Goal: Complete application form: Complete application form

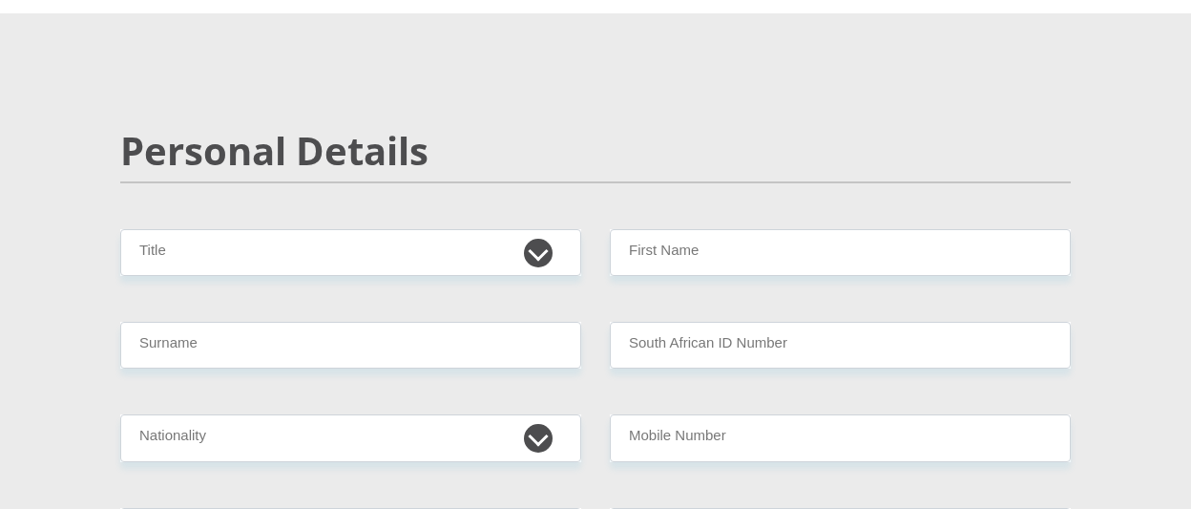
scroll to position [191, 0]
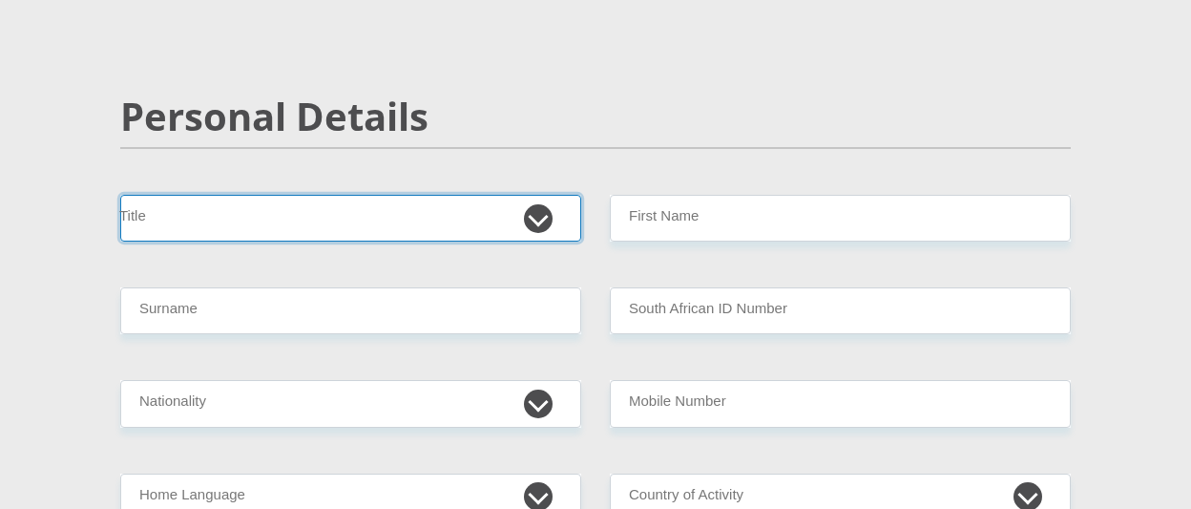
click at [527, 217] on select "Mr Ms Mrs Dr [PERSON_NAME]" at bounding box center [350, 218] width 461 height 47
select select "Mr"
click at [120, 195] on select "Mr Ms Mrs Dr [PERSON_NAME]" at bounding box center [350, 218] width 461 height 47
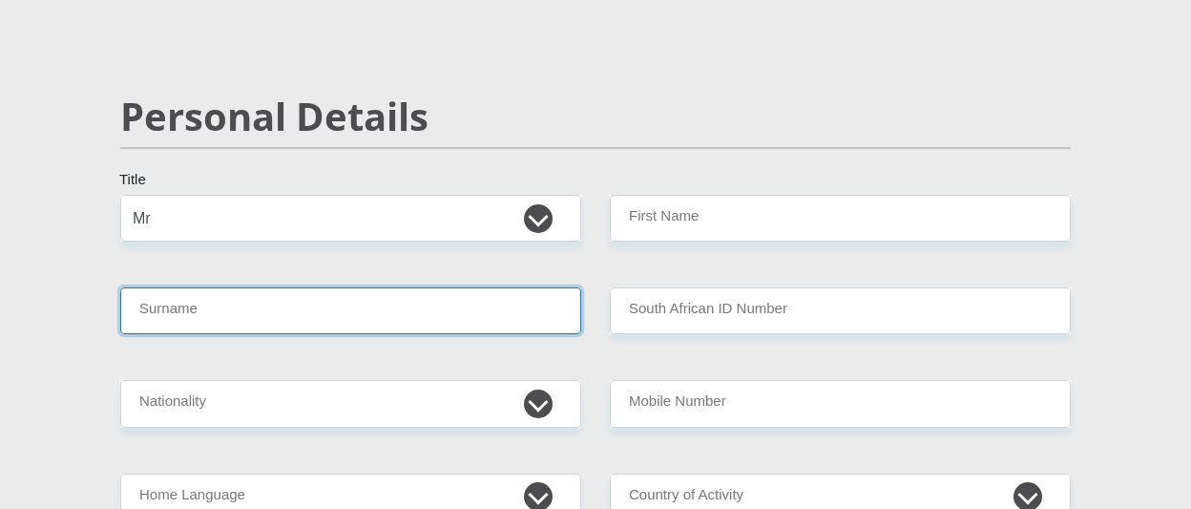
click at [321, 323] on input "Surname" at bounding box center [350, 310] width 461 height 47
type input "Mokansi"
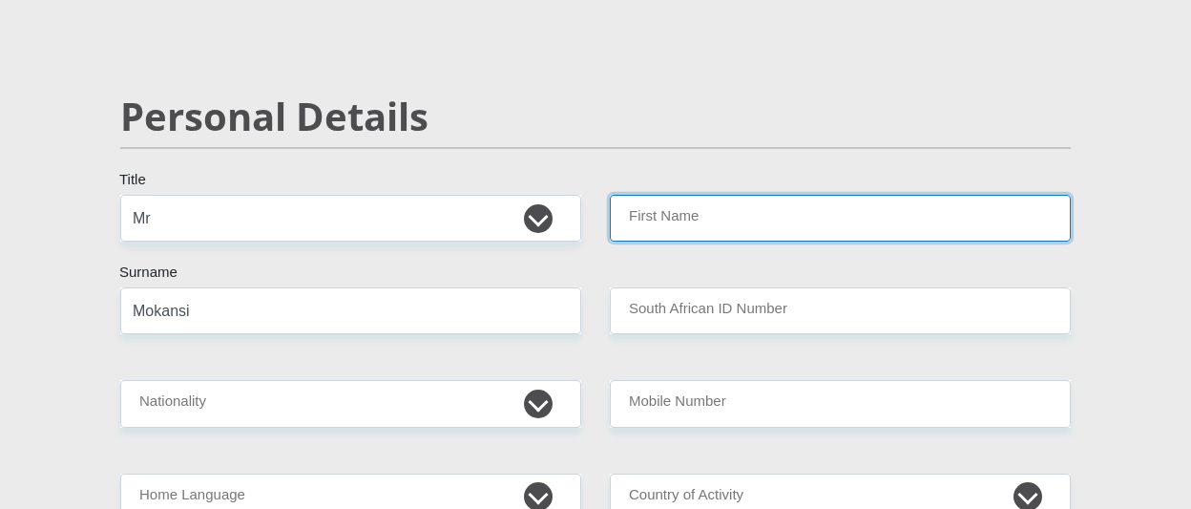
type input "MosesThabiso"
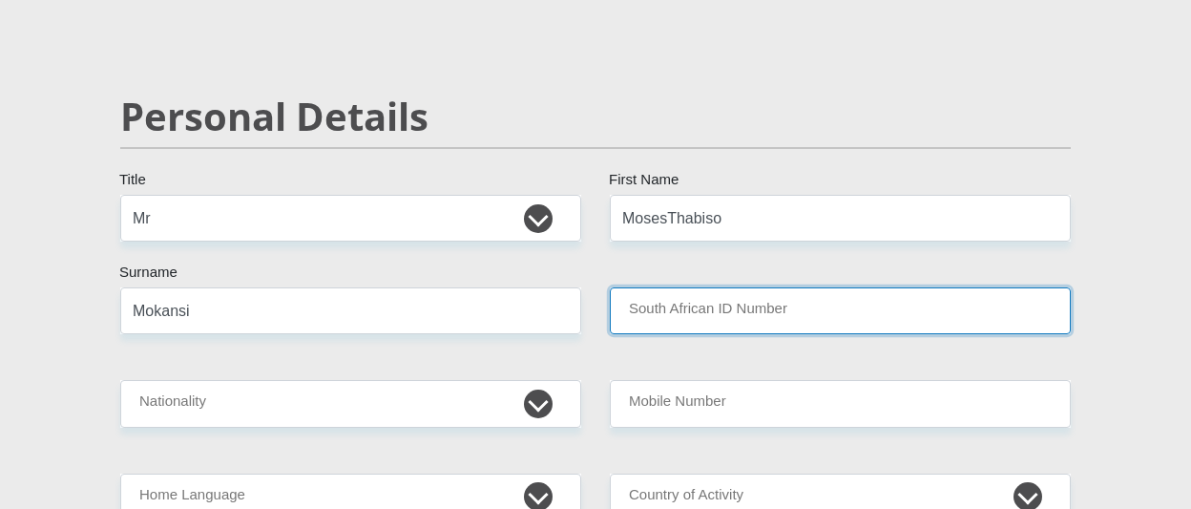
type input "9608205956080"
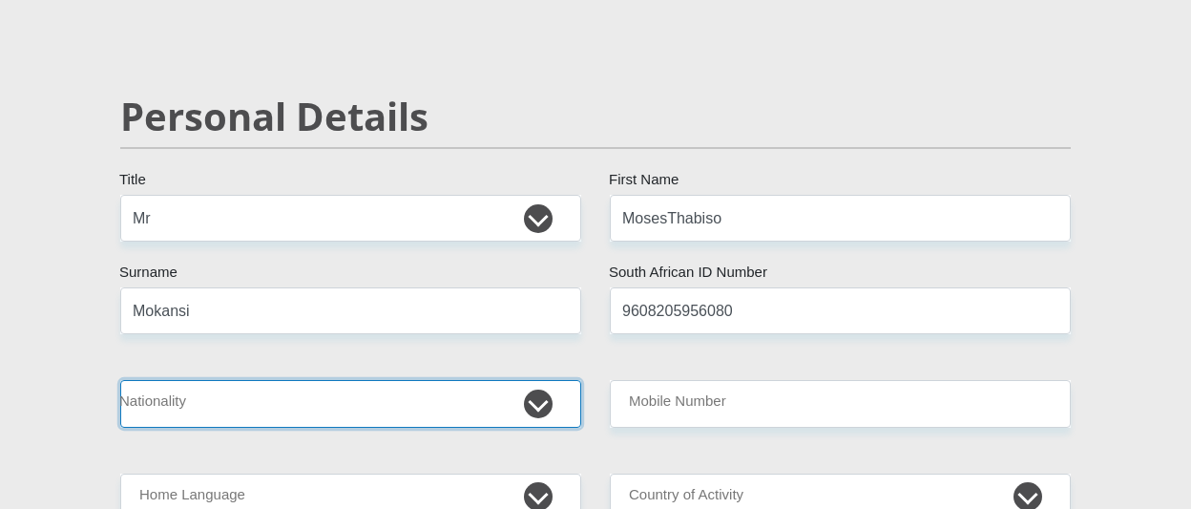
select select "ZAF"
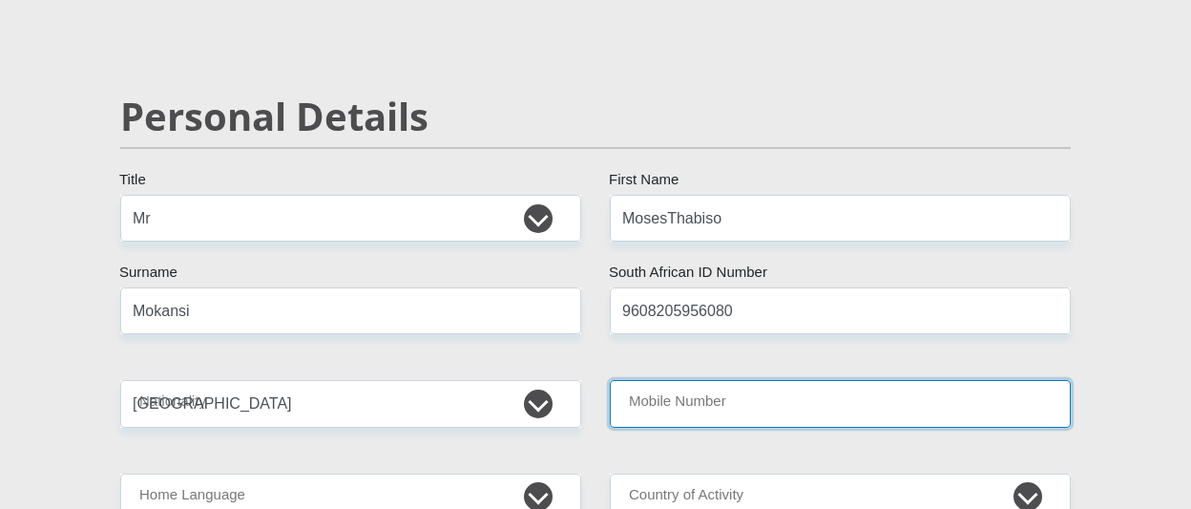
type input "0606524635"
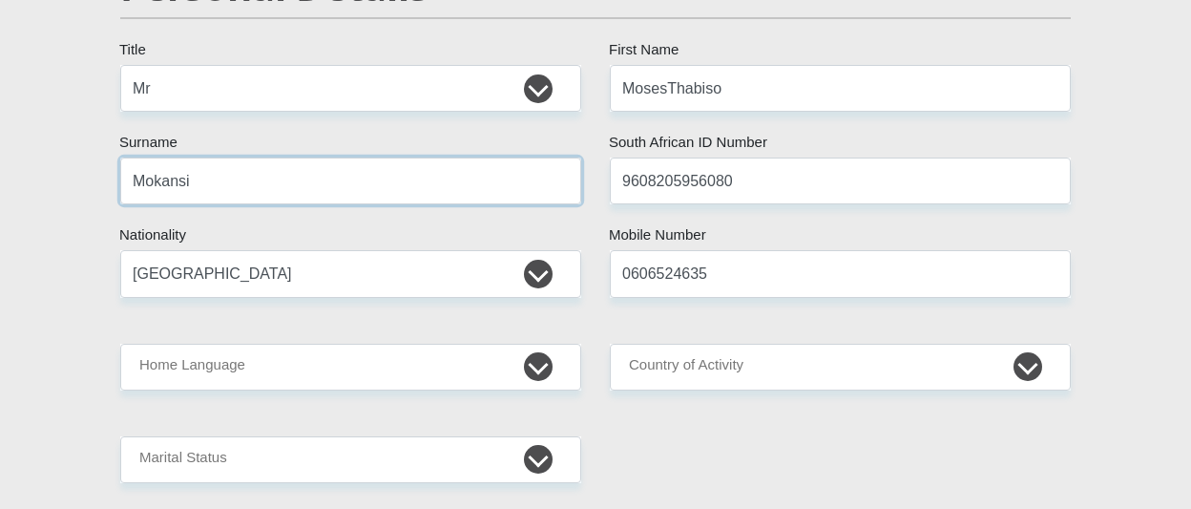
scroll to position [382, 0]
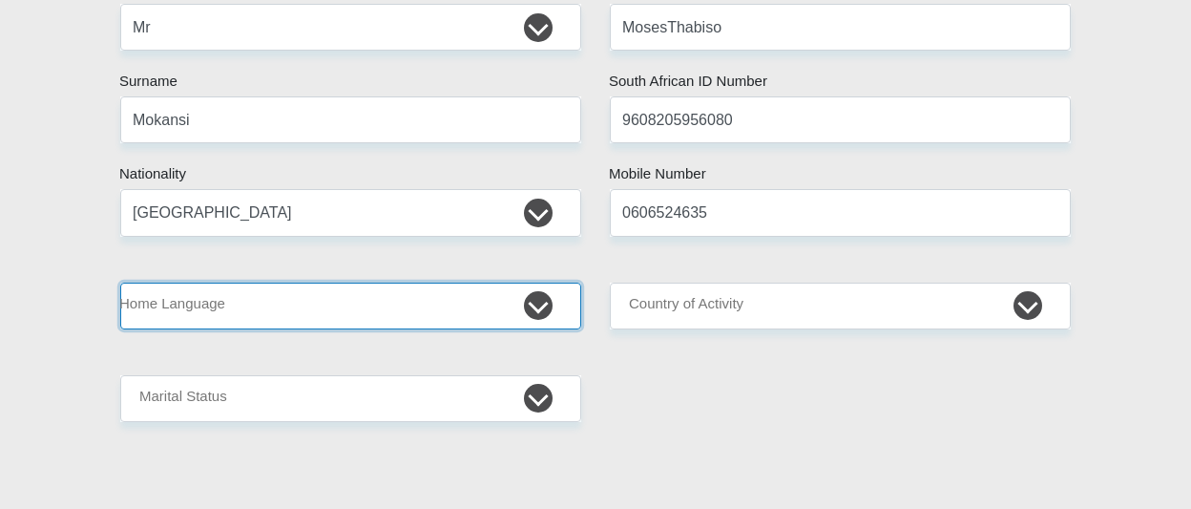
click at [533, 305] on select "Afrikaans English Sepedi South Ndebele Southern Sotho Swati Tsonga Tswana Venda…" at bounding box center [350, 305] width 461 height 47
select select "tso"
click at [120, 282] on select "Afrikaans English Sepedi South Ndebele Southern Sotho Swati Tsonga Tswana Venda…" at bounding box center [350, 305] width 461 height 47
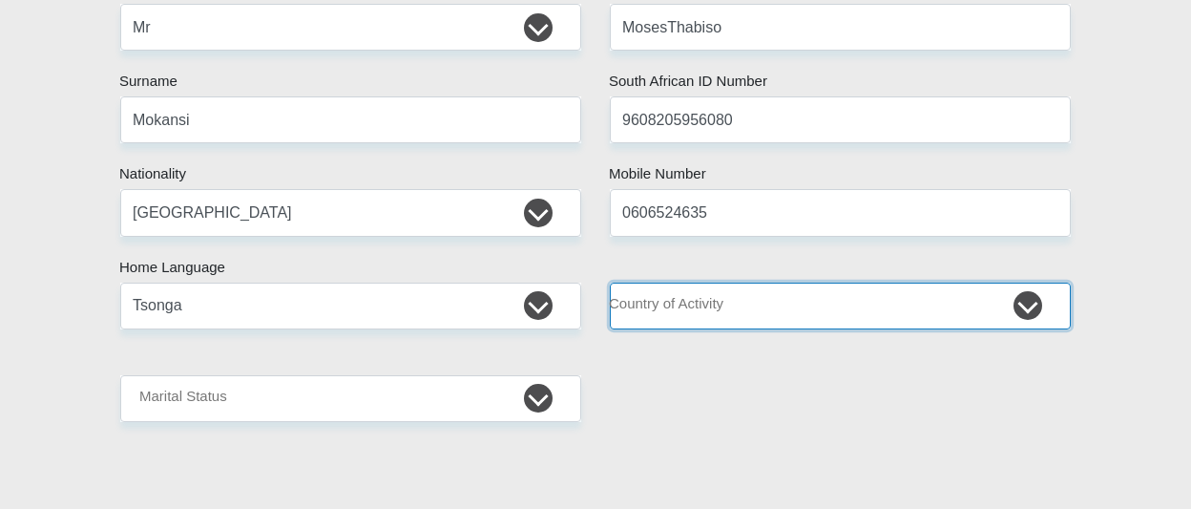
click at [866, 320] on select "[GEOGRAPHIC_DATA] [GEOGRAPHIC_DATA] [GEOGRAPHIC_DATA] [GEOGRAPHIC_DATA] [GEOGRA…" at bounding box center [840, 305] width 461 height 47
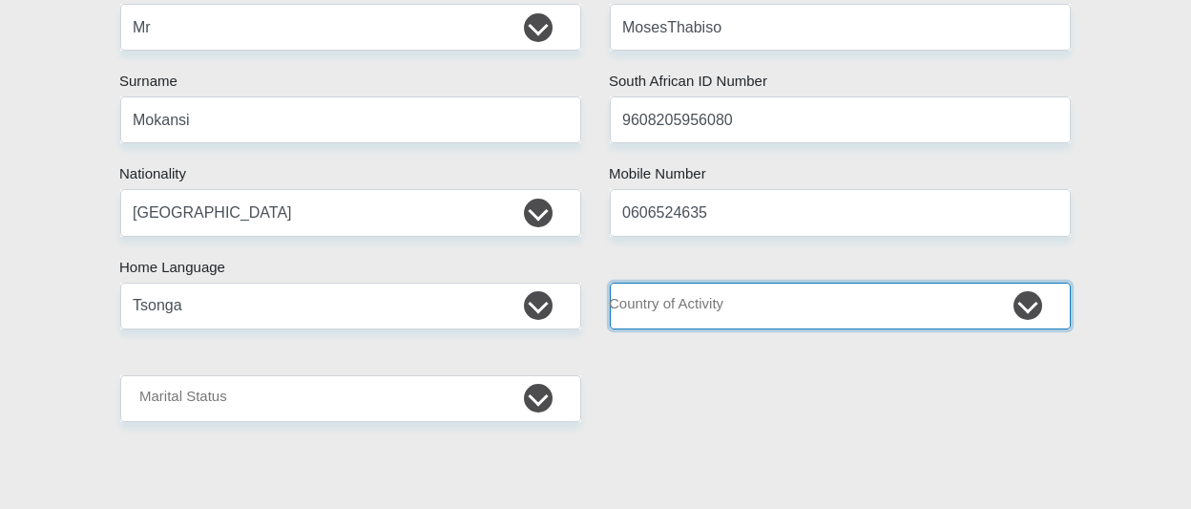
click at [1009, 310] on select "[GEOGRAPHIC_DATA] [GEOGRAPHIC_DATA] [GEOGRAPHIC_DATA] [GEOGRAPHIC_DATA] [GEOGRA…" at bounding box center [840, 305] width 461 height 47
select select "ZAF"
click at [610, 282] on select "[GEOGRAPHIC_DATA] [GEOGRAPHIC_DATA] [GEOGRAPHIC_DATA] [GEOGRAPHIC_DATA] [GEOGRA…" at bounding box center [840, 305] width 461 height 47
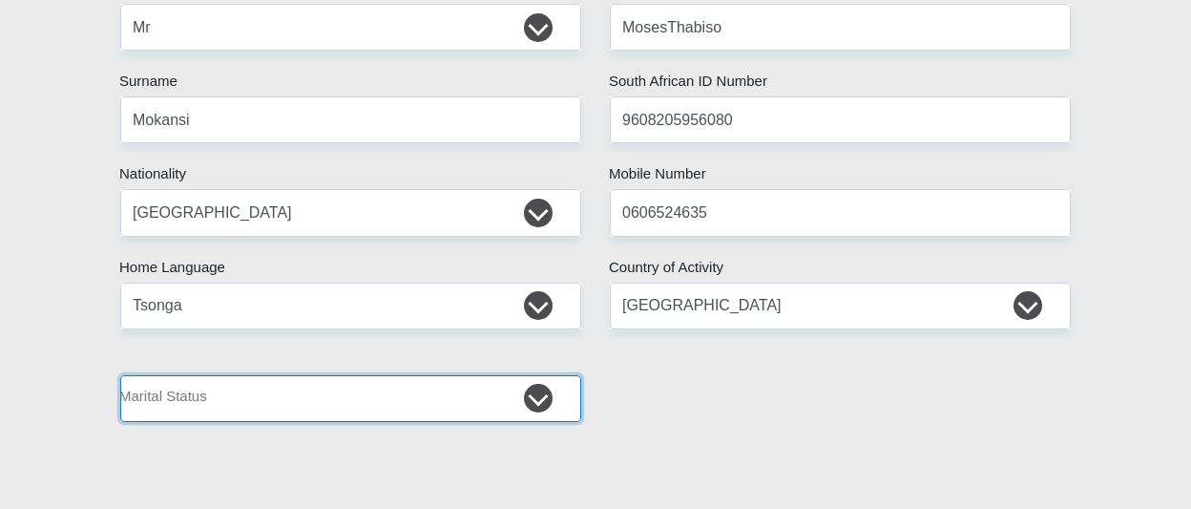
click at [531, 387] on select "Married ANC Single Divorced Widowed Married COP or Customary Law" at bounding box center [350, 398] width 461 height 47
select select "2"
click at [120, 375] on select "Married ANC Single Divorced Widowed Married COP or Customary Law" at bounding box center [350, 398] width 461 height 47
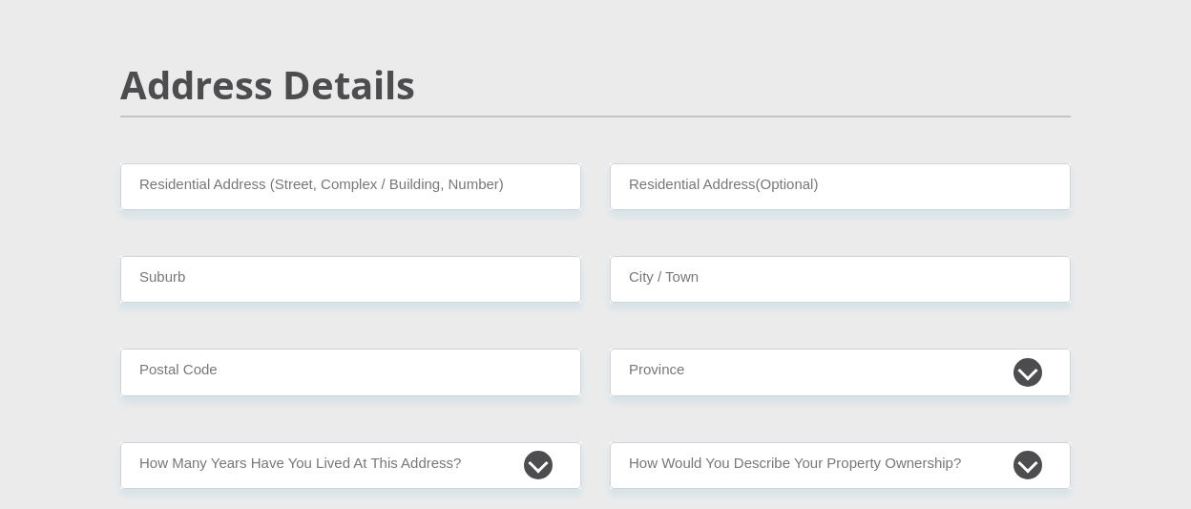
scroll to position [763, 0]
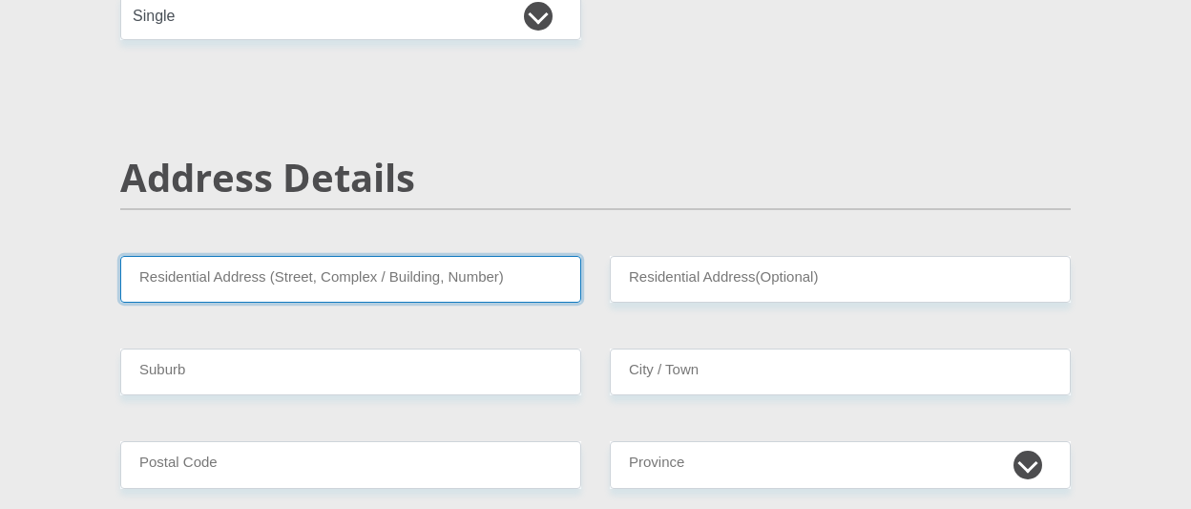
click at [324, 281] on input "Residential Address (Street, Complex / Building, Number)" at bounding box center [350, 279] width 461 height 47
type input "[STREET_ADDRESS]"
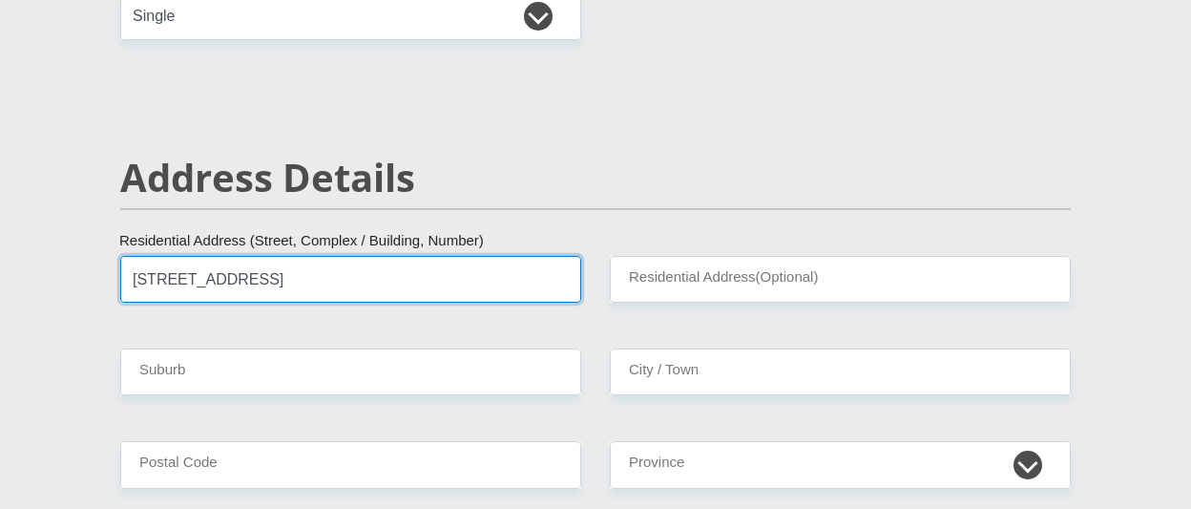
type input "Olievenhoutbosch"
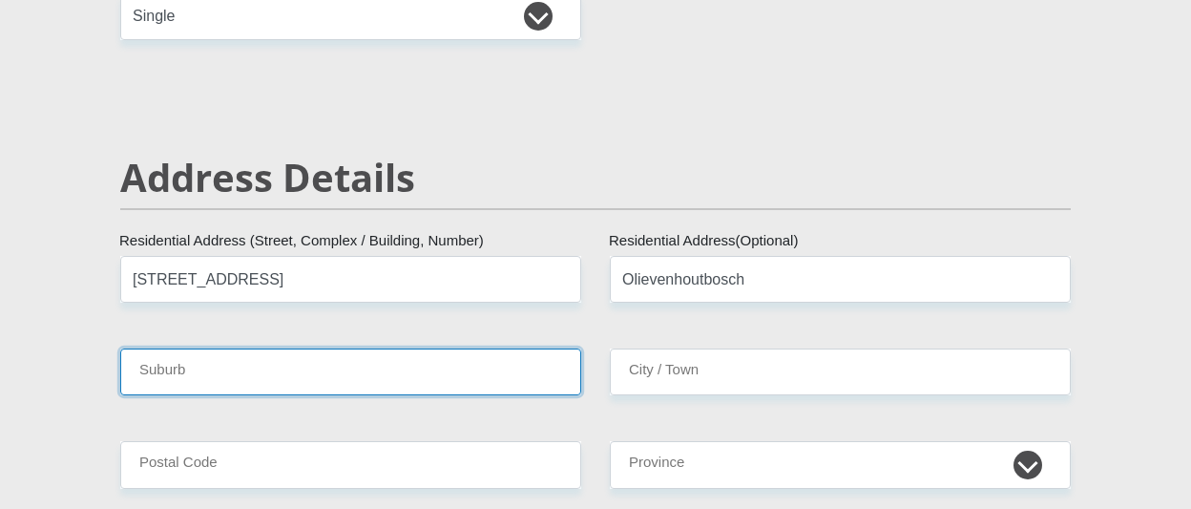
type input "Black"
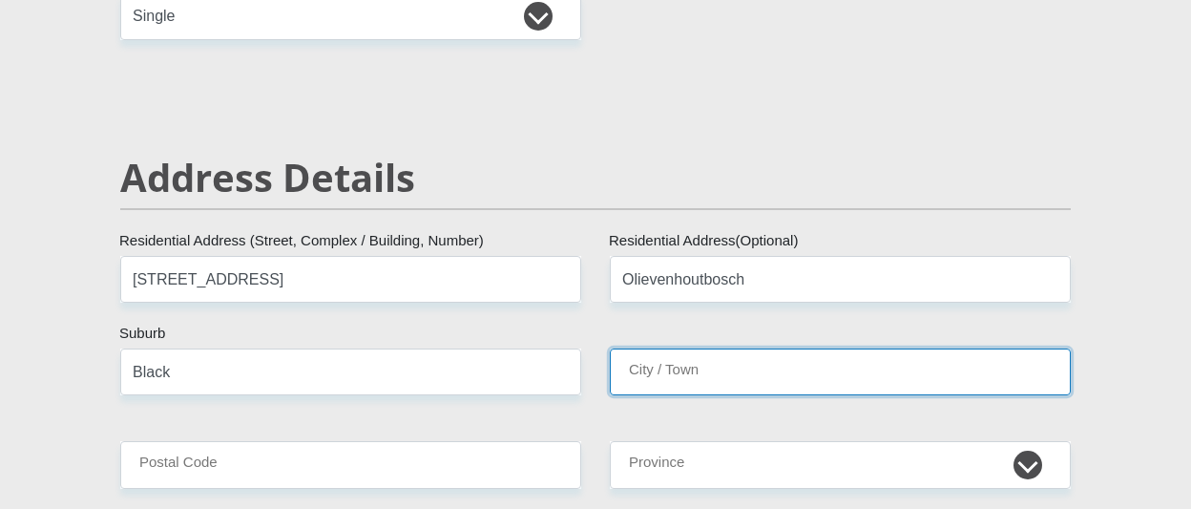
type input "Black"
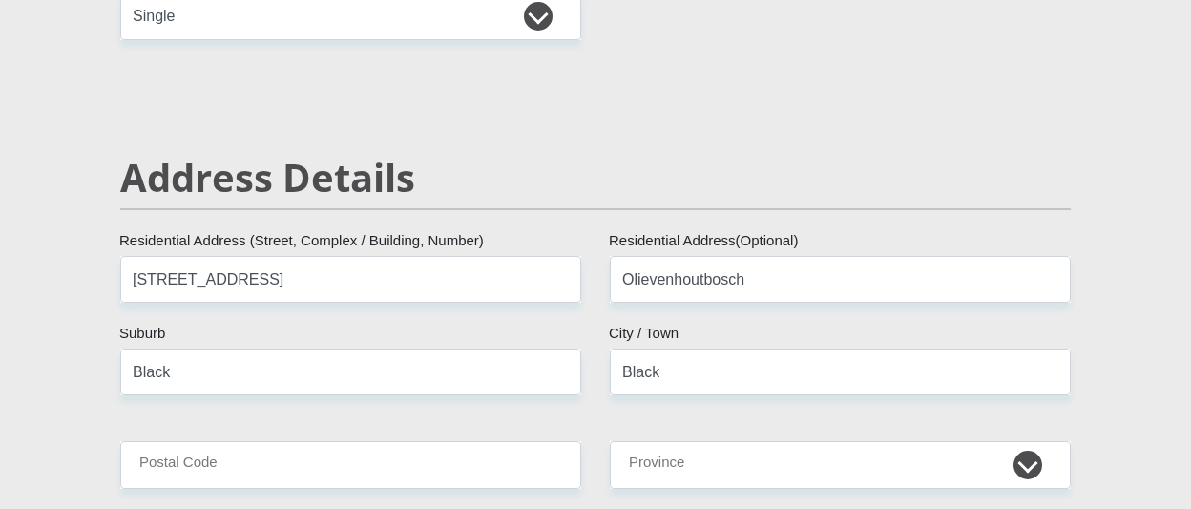
type input "[EMAIL_ADDRESS][DOMAIN_NAME]"
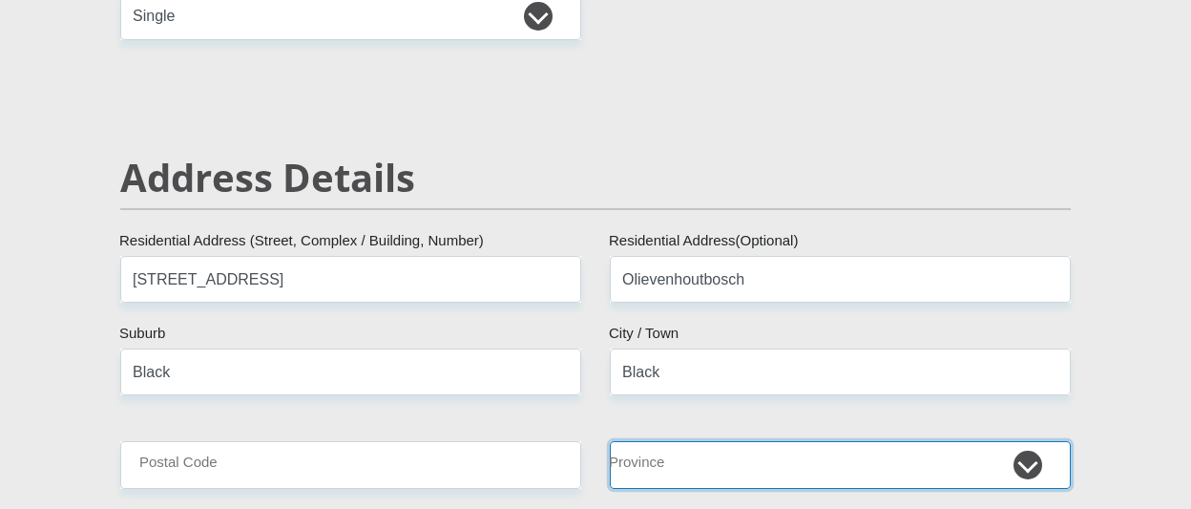
click at [719, 478] on select "Eastern Cape Free State [GEOGRAPHIC_DATA] [GEOGRAPHIC_DATA][DATE] [GEOGRAPHIC_D…" at bounding box center [840, 464] width 461 height 47
select select "Gauteng"
click at [610, 441] on select "Eastern Cape Free State [GEOGRAPHIC_DATA] [GEOGRAPHIC_DATA][DATE] [GEOGRAPHIC_D…" at bounding box center [840, 464] width 461 height 47
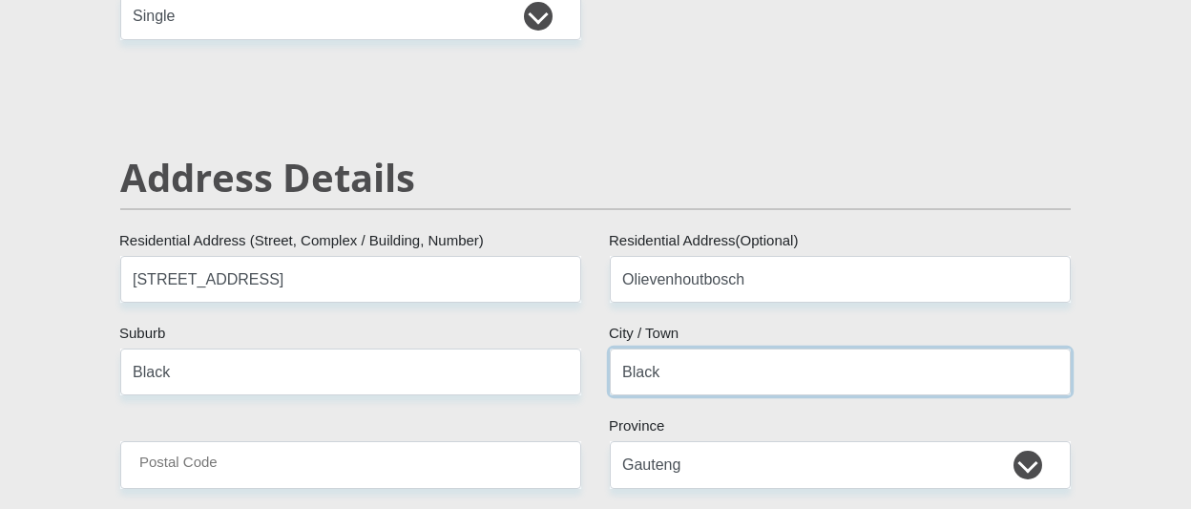
click at [681, 372] on input "Black" at bounding box center [840, 371] width 461 height 47
type input "B"
type input "C"
type input "[GEOGRAPHIC_DATA]"
click at [394, 386] on input "Black" at bounding box center [350, 371] width 461 height 47
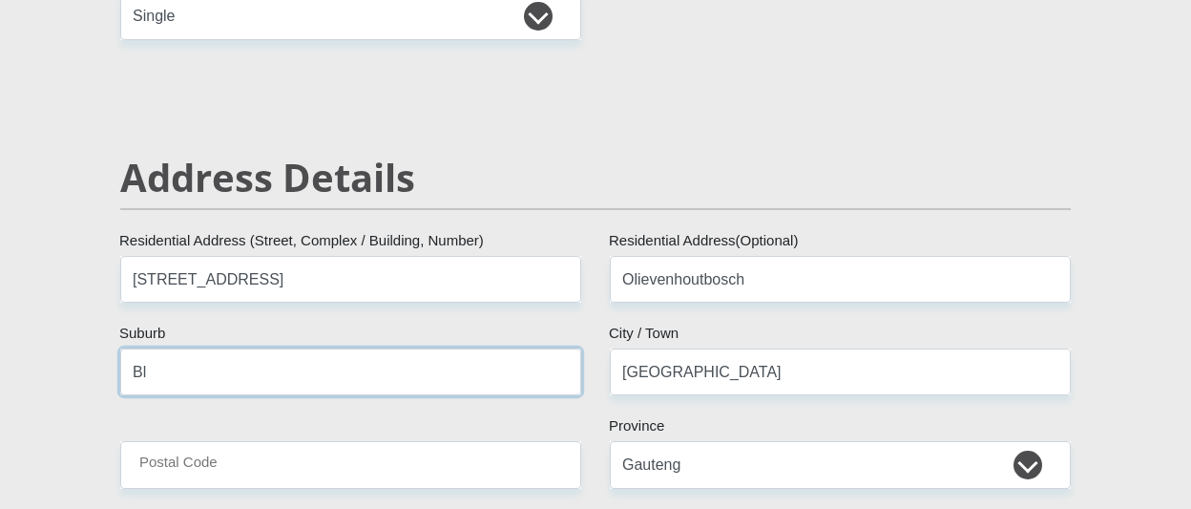
type input "B"
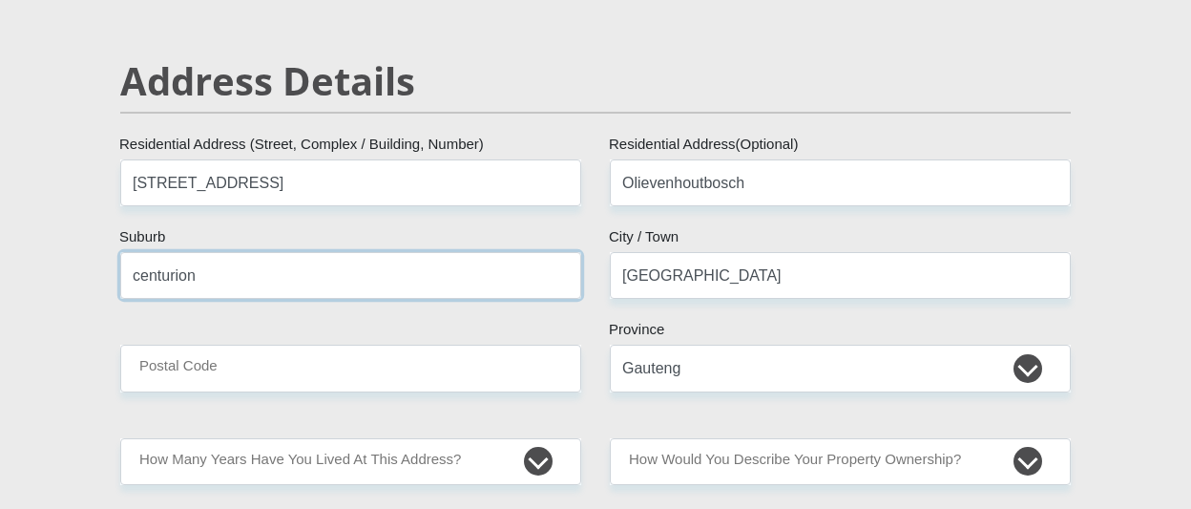
scroll to position [859, 0]
type input "centurion"
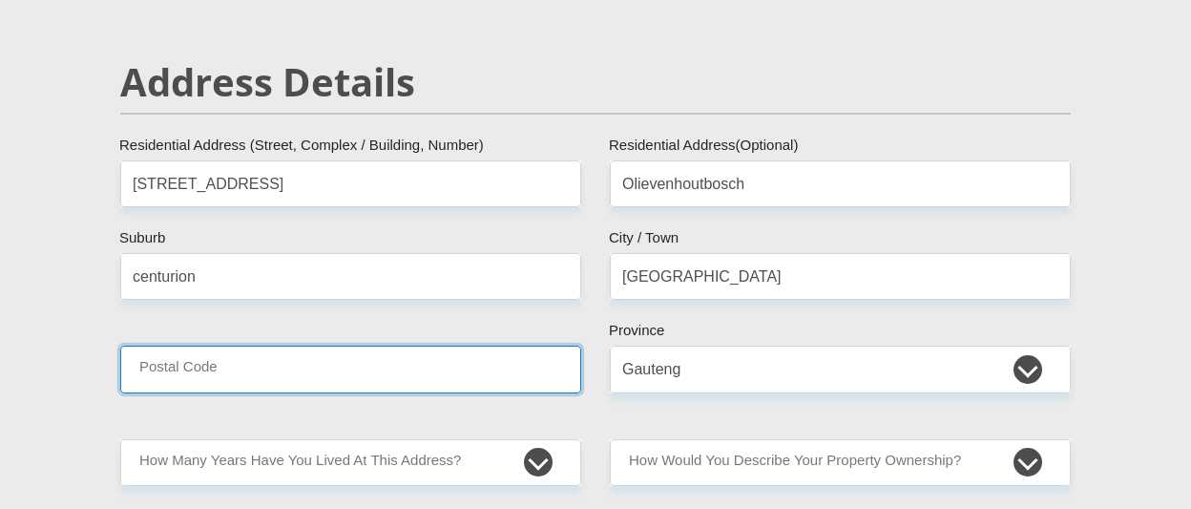
click at [358, 360] on input "Postal Code" at bounding box center [350, 368] width 461 height 47
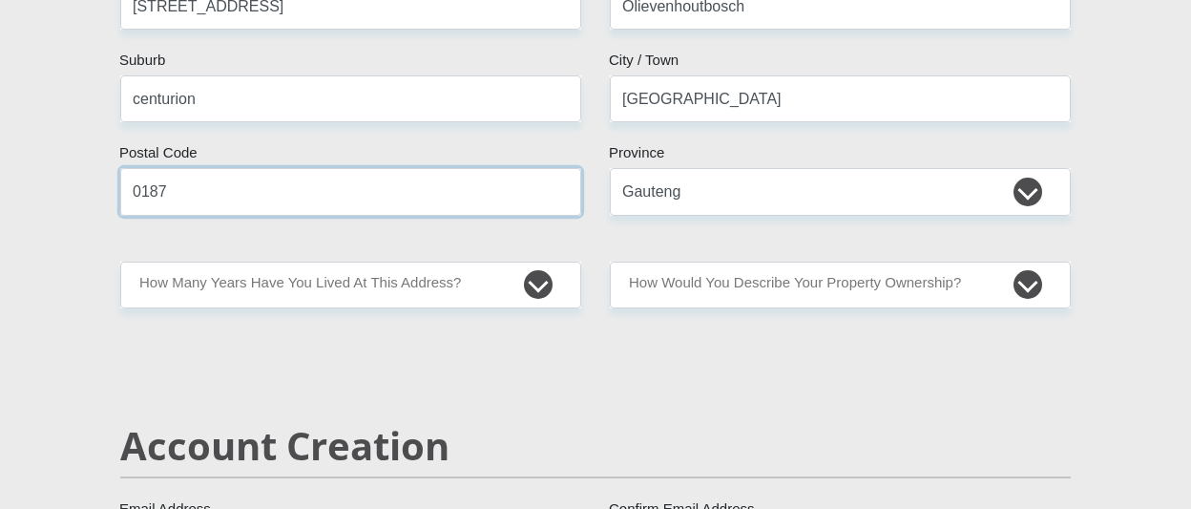
scroll to position [1050, 0]
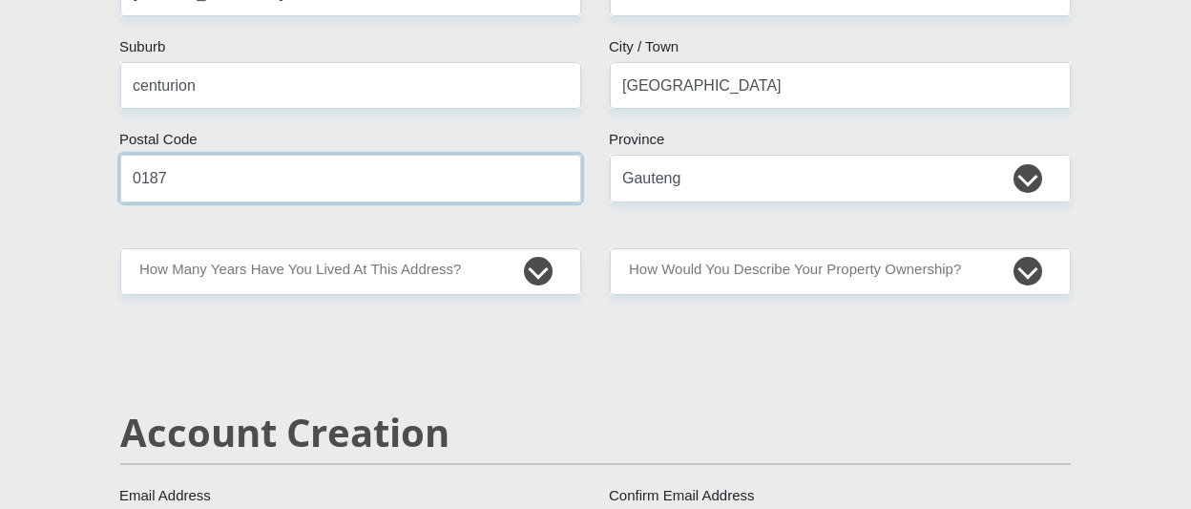
type input "0187"
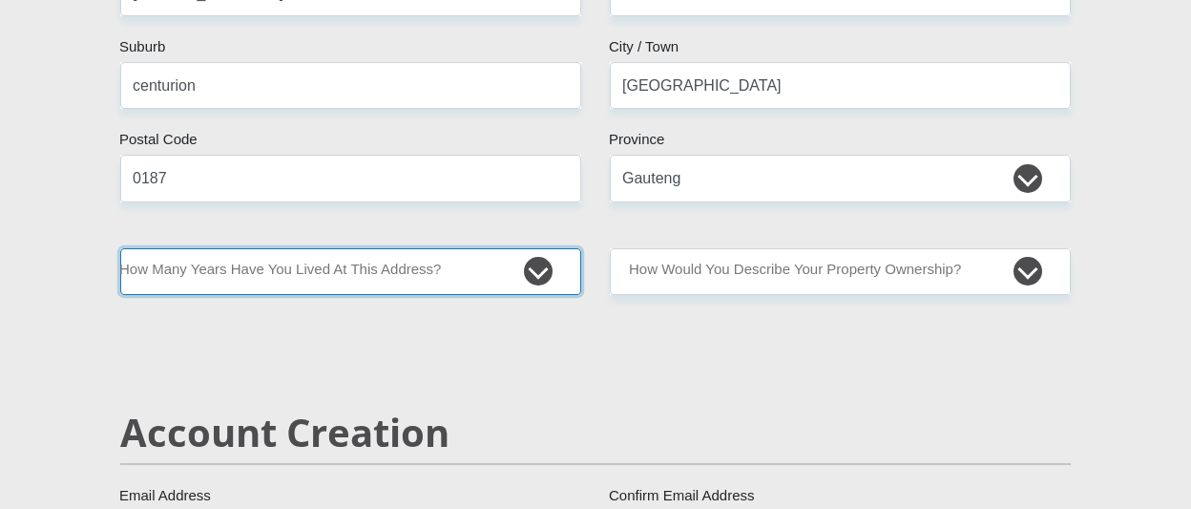
click at [527, 273] on select "less than 1 year 1-3 years 3-5 years 5+ years" at bounding box center [350, 271] width 461 height 47
select select "5"
click at [120, 248] on select "less than 1 year 1-3 years 3-5 years 5+ years" at bounding box center [350, 271] width 461 height 47
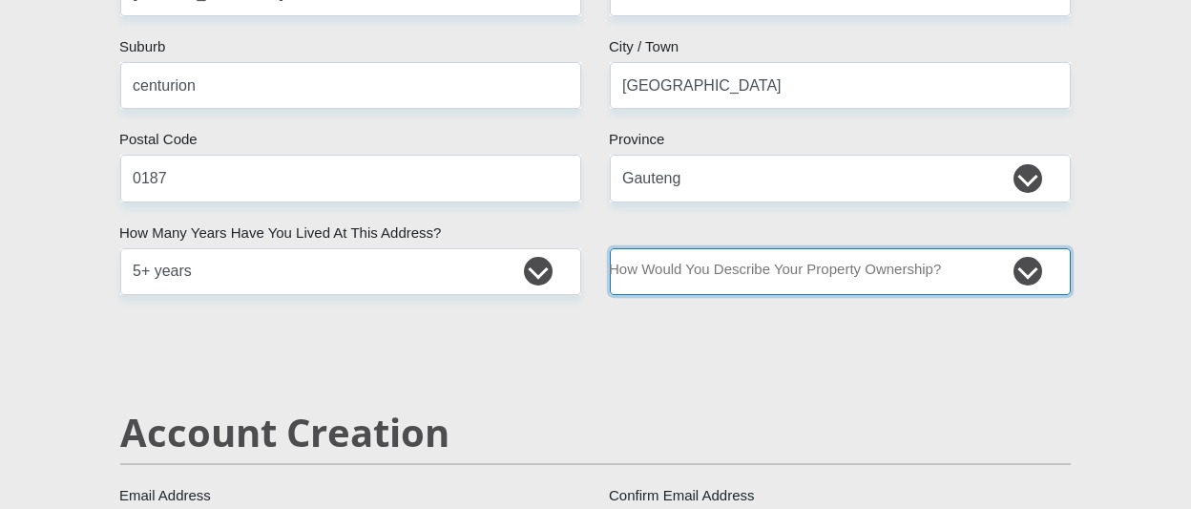
click at [771, 275] on select "Owned Rented Family Owned Company Dwelling" at bounding box center [840, 271] width 461 height 47
select select "Owned"
click at [610, 248] on select "Owned Rented Family Owned Company Dwelling" at bounding box center [840, 271] width 461 height 47
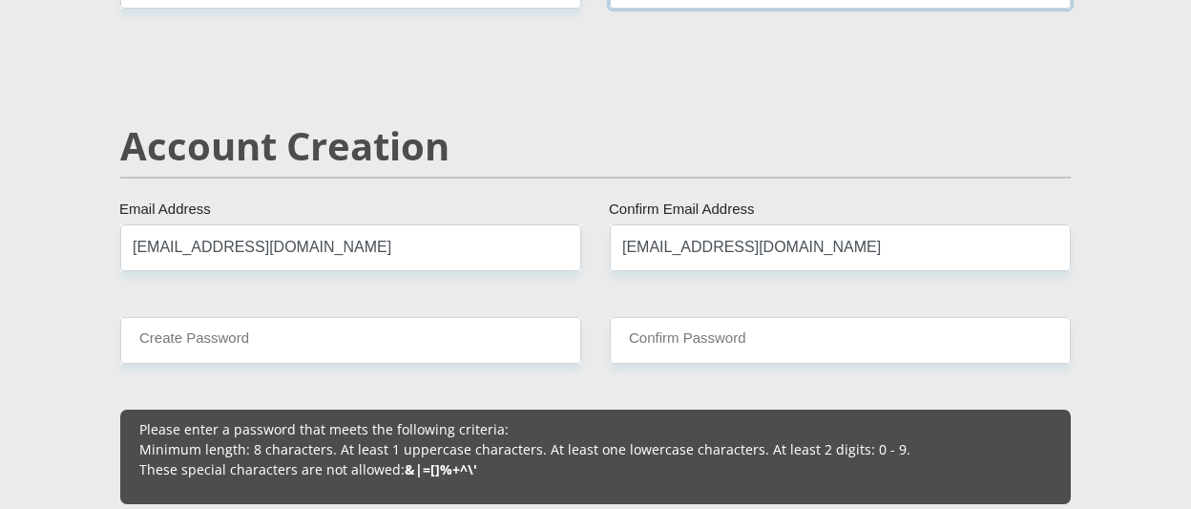
scroll to position [1431, 0]
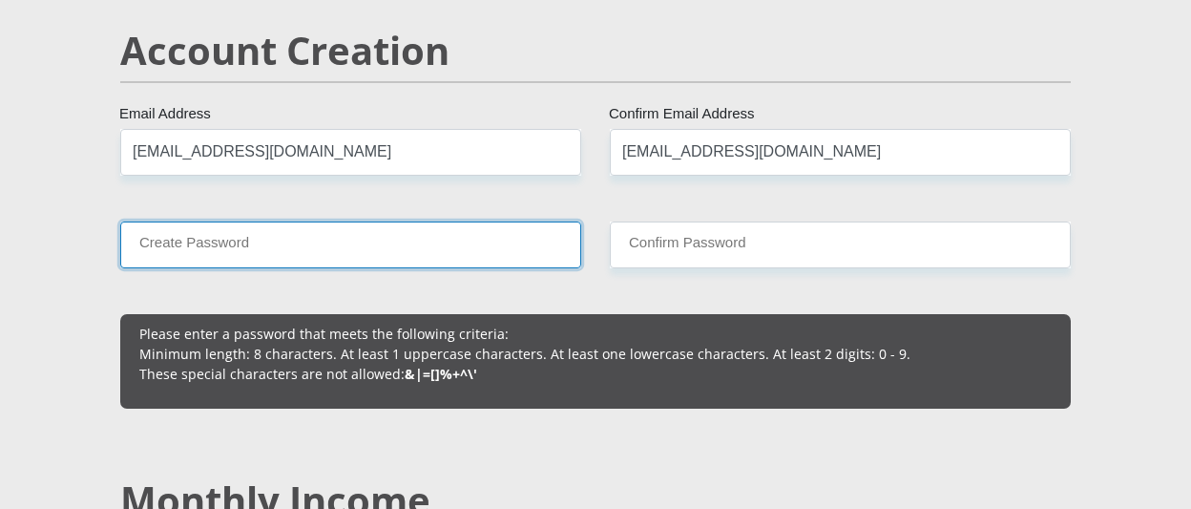
click at [424, 261] on input "Create Password" at bounding box center [350, 244] width 461 height 47
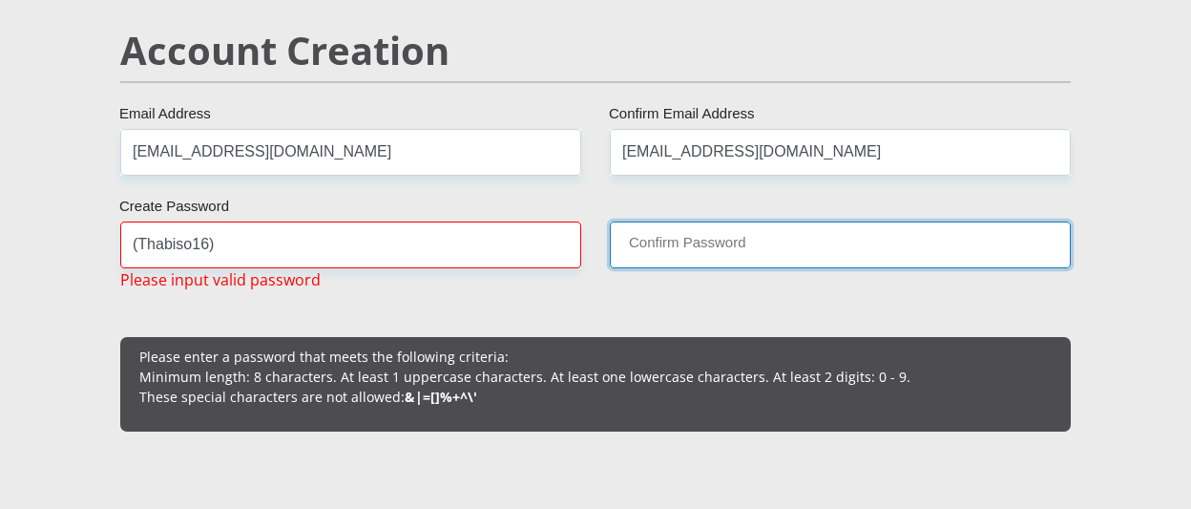
click at [668, 255] on input "Confirm Password" at bounding box center [840, 244] width 461 height 47
drag, startPoint x: 627, startPoint y: 250, endPoint x: 608, endPoint y: 261, distance: 22.3
click at [622, 252] on input "Confirm Password" at bounding box center [840, 244] width 461 height 47
click at [671, 243] on input "Confirm Password" at bounding box center [840, 244] width 461 height 47
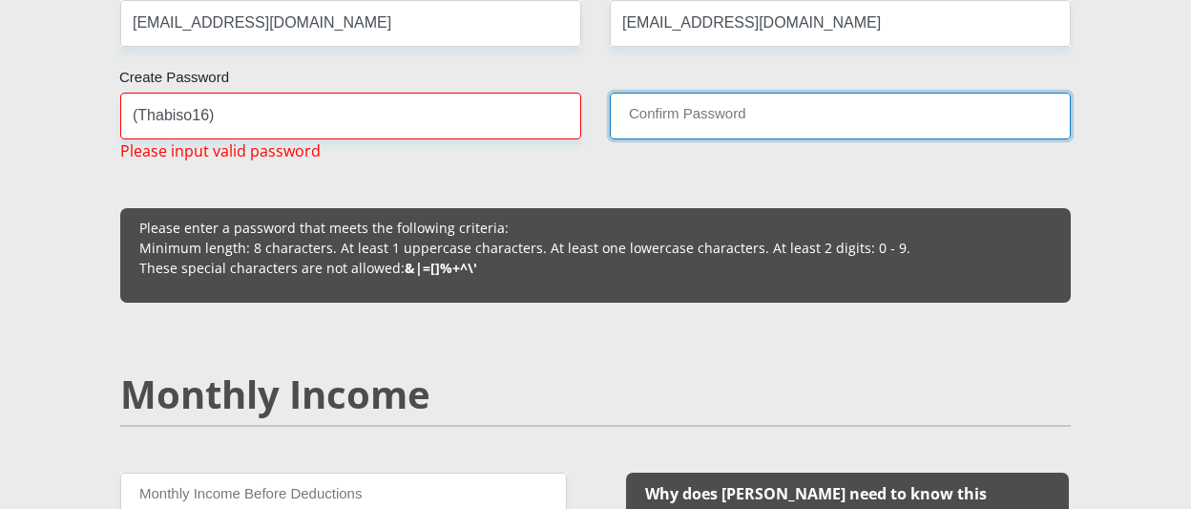
scroll to position [1527, 0]
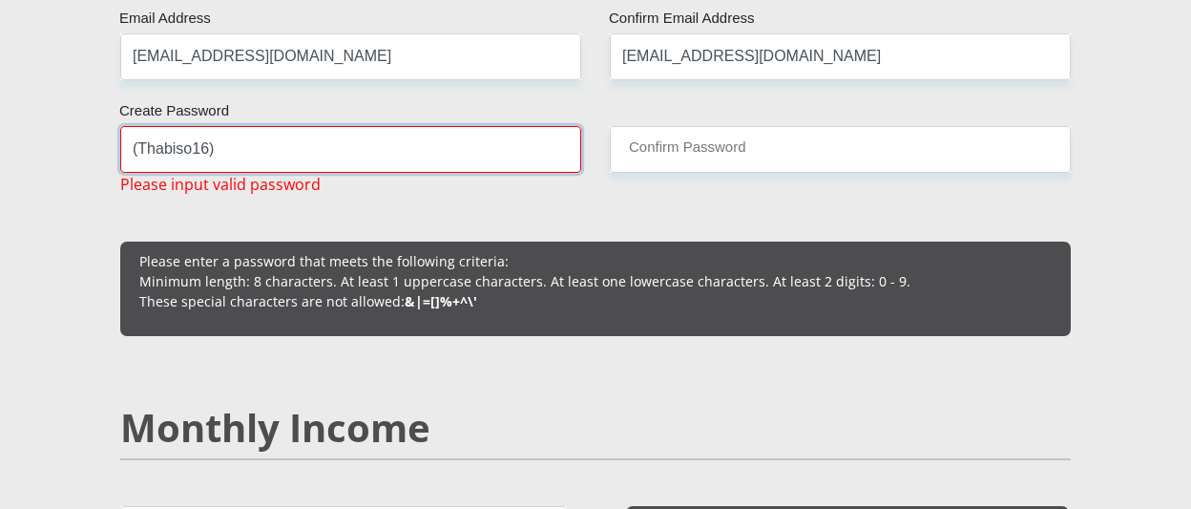
click at [233, 138] on input "(Thabiso16)" at bounding box center [350, 149] width 461 height 47
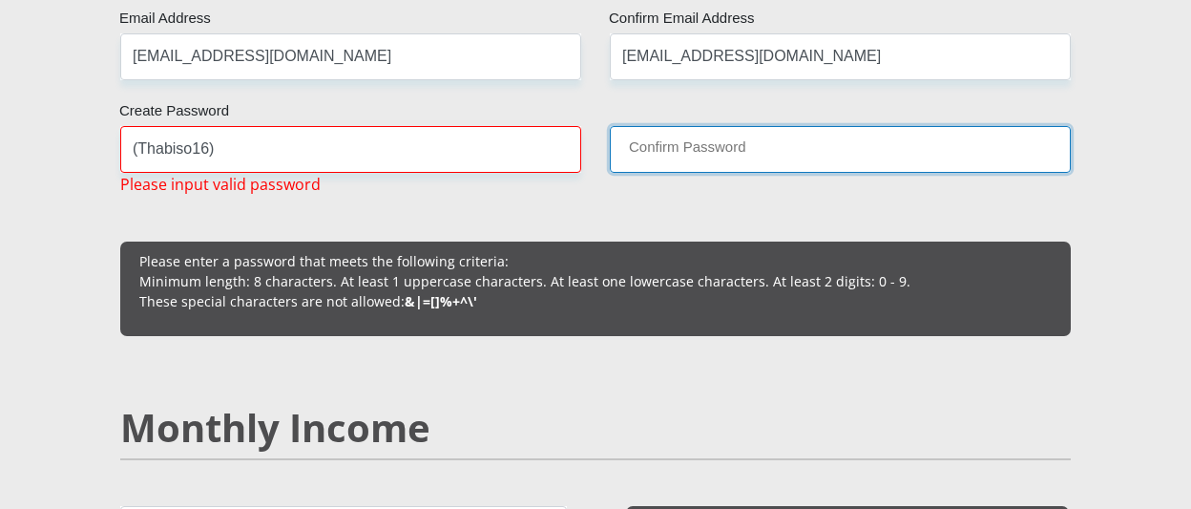
click at [676, 145] on input "Confirm Password" at bounding box center [840, 149] width 461 height 47
click at [672, 147] on input "Confirm Password" at bounding box center [840, 149] width 461 height 47
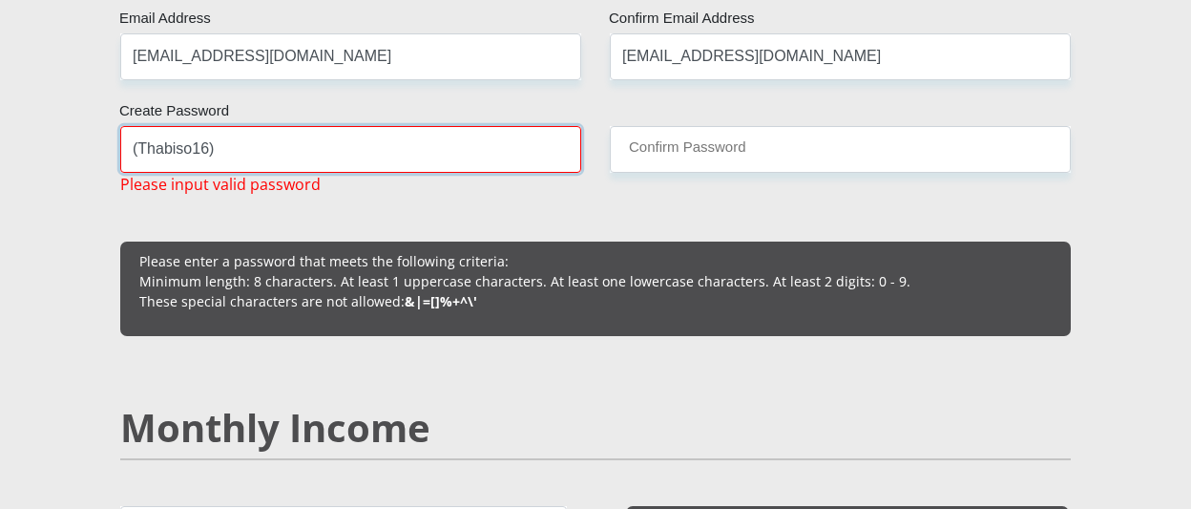
click at [189, 154] on input "(Thabiso16)" at bounding box center [350, 149] width 461 height 47
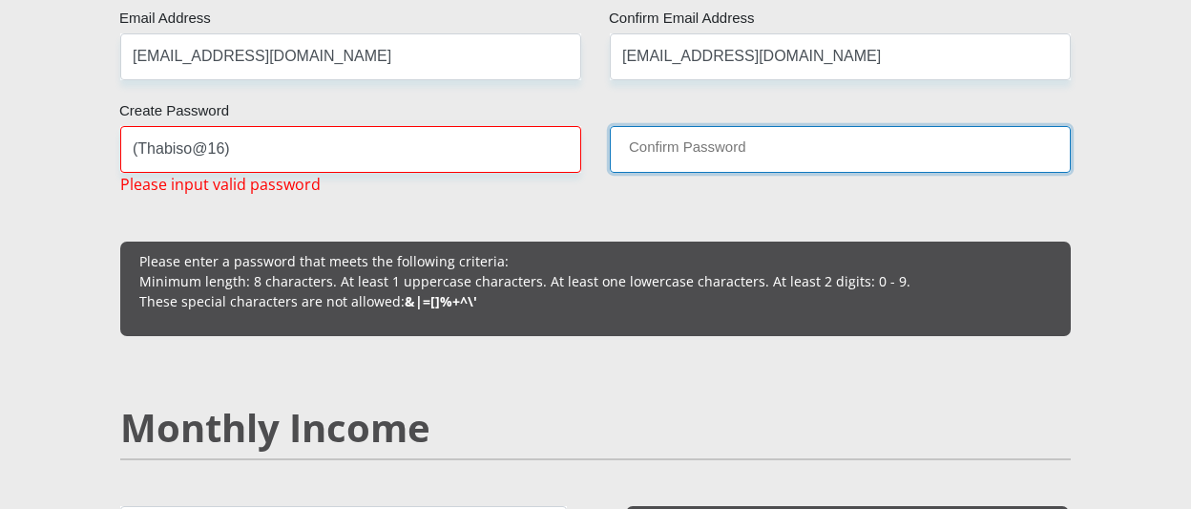
click at [669, 153] on input "Confirm Password" at bounding box center [840, 149] width 461 height 47
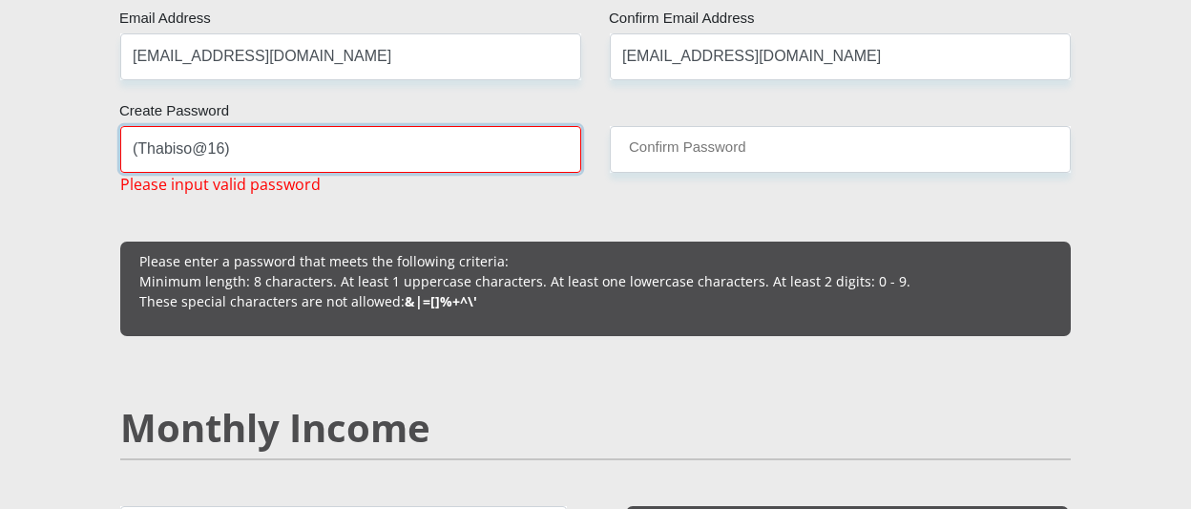
drag, startPoint x: 348, startPoint y: 156, endPoint x: 133, endPoint y: 156, distance: 215.7
click at [133, 156] on input "(Thabiso@16)" at bounding box center [350, 149] width 461 height 47
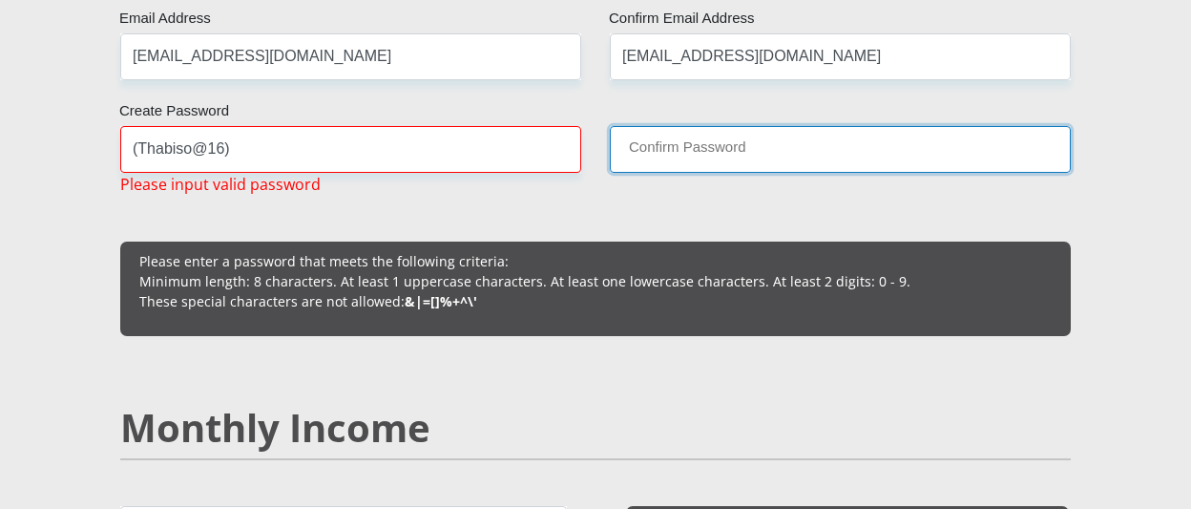
click at [642, 161] on input "Confirm Password" at bounding box center [840, 149] width 461 height 47
drag, startPoint x: 642, startPoint y: 161, endPoint x: 627, endPoint y: 156, distance: 16.3
drag, startPoint x: 627, startPoint y: 156, endPoint x: 950, endPoint y: 158, distance: 323.5
click at [962, 158] on input "Confirm Password" at bounding box center [840, 149] width 461 height 47
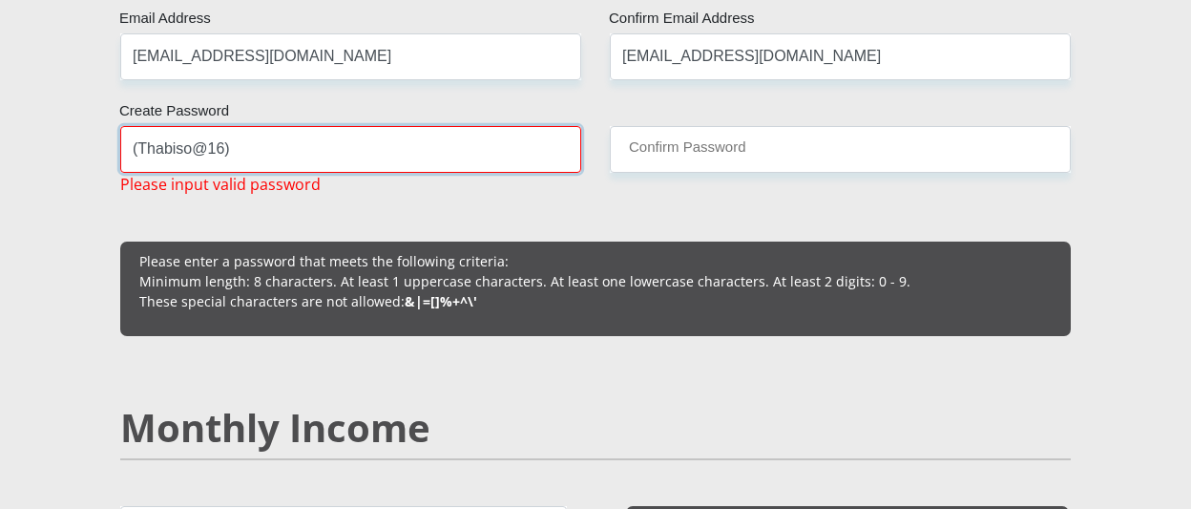
click at [500, 158] on input "(Thabiso@16)" at bounding box center [350, 149] width 461 height 47
type input "(Thabiso@16)"
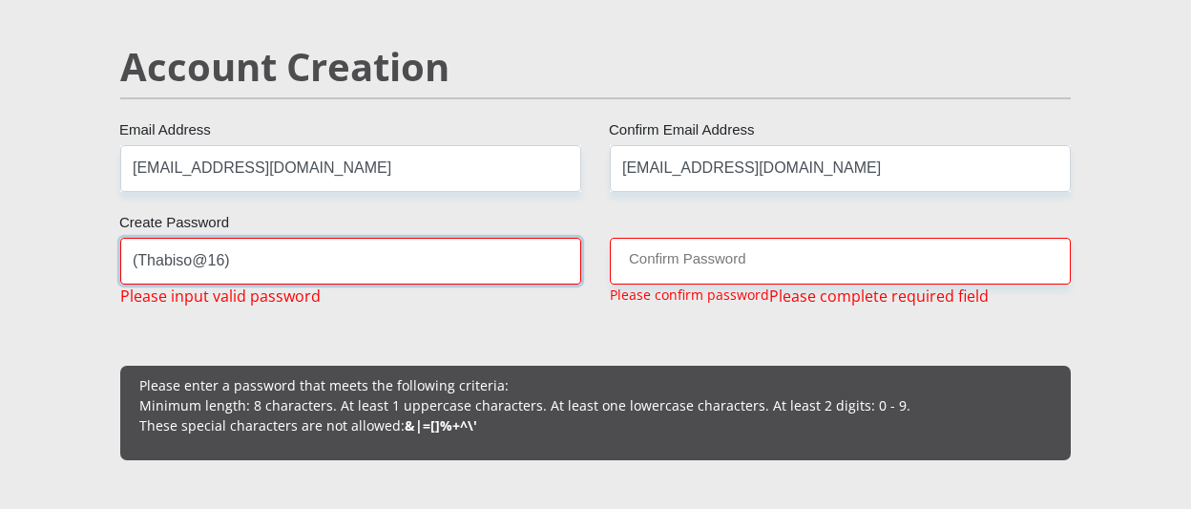
scroll to position [1413, 0]
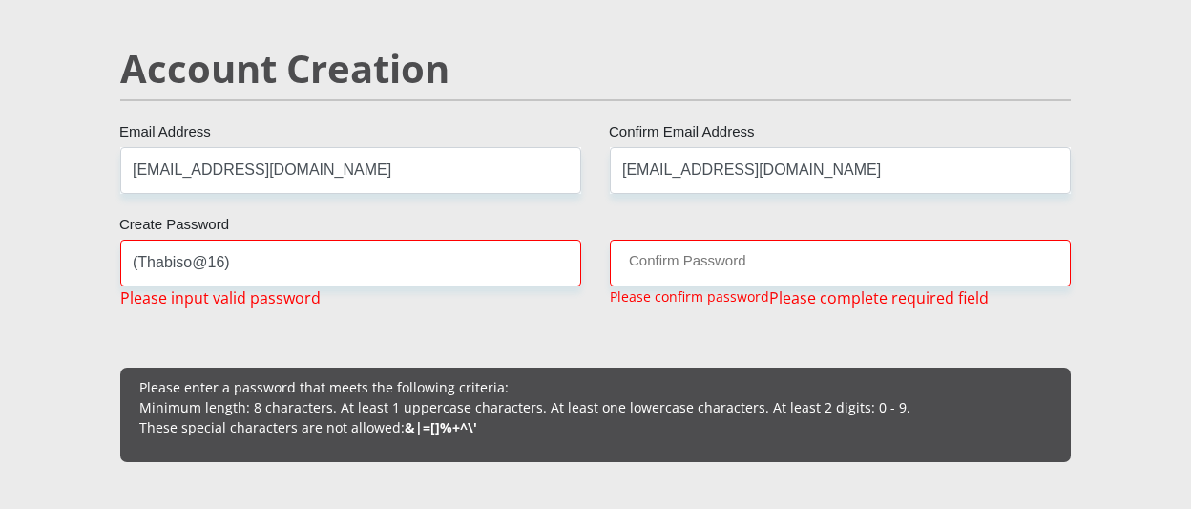
click at [703, 294] on p "Please confirm password" at bounding box center [689, 296] width 159 height 20
click at [697, 260] on input "Confirm Password" at bounding box center [840, 263] width 461 height 47
click at [696, 260] on input "Confirm Password" at bounding box center [840, 263] width 461 height 47
drag, startPoint x: 686, startPoint y: 273, endPoint x: 672, endPoint y: 276, distance: 14.6
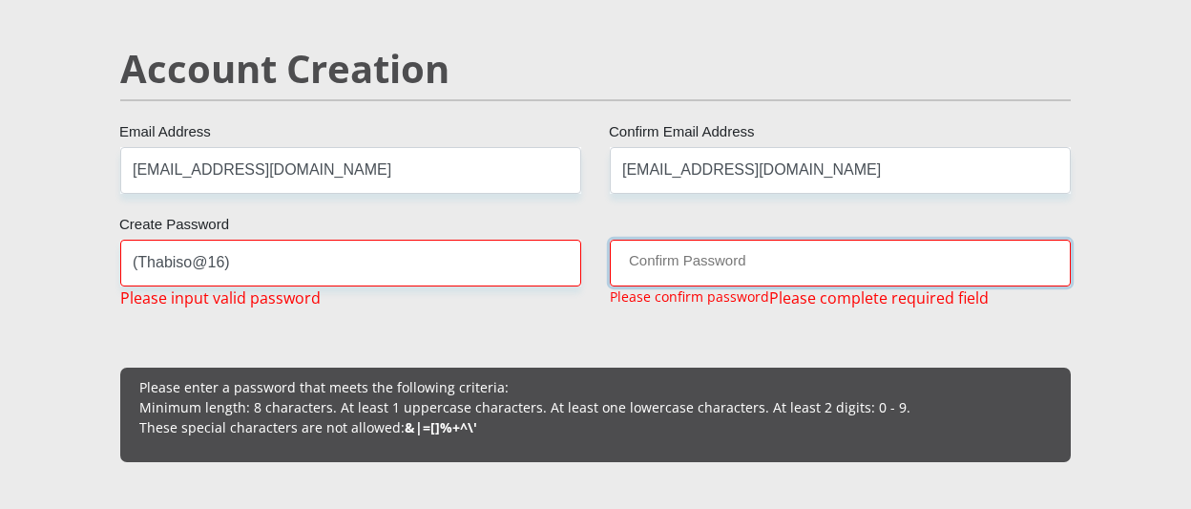
click at [684, 273] on input "Confirm Password" at bounding box center [840, 263] width 461 height 47
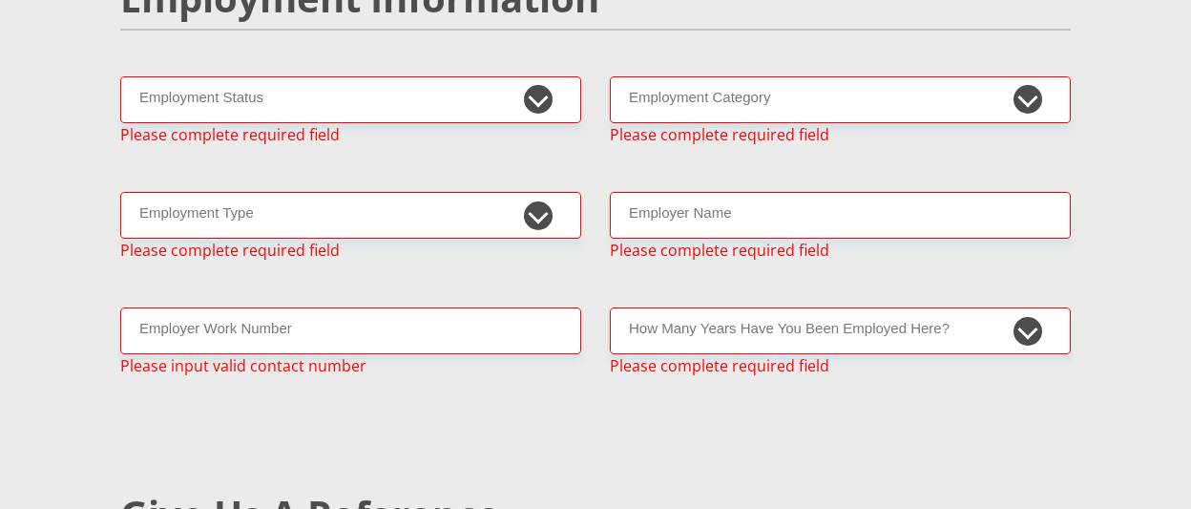
scroll to position [3131, 0]
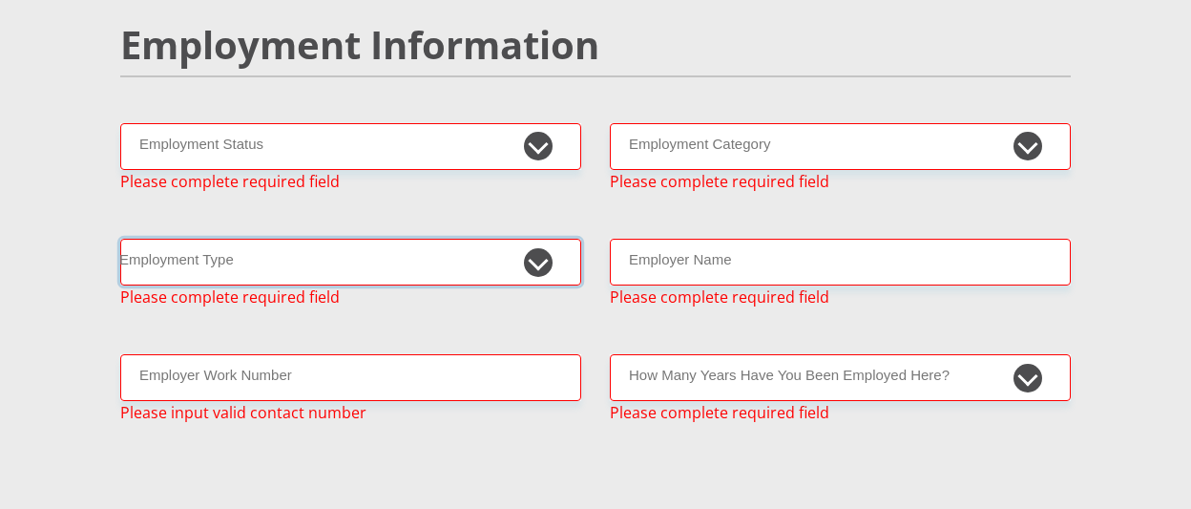
click at [535, 239] on select "College/Lecturer Craft Seller Creative Driver Executive Farmer Forces - Non Com…" at bounding box center [350, 262] width 461 height 47
click at [534, 239] on select "College/Lecturer Craft Seller Creative Driver Executive Farmer Forces - Non Com…" at bounding box center [350, 262] width 461 height 47
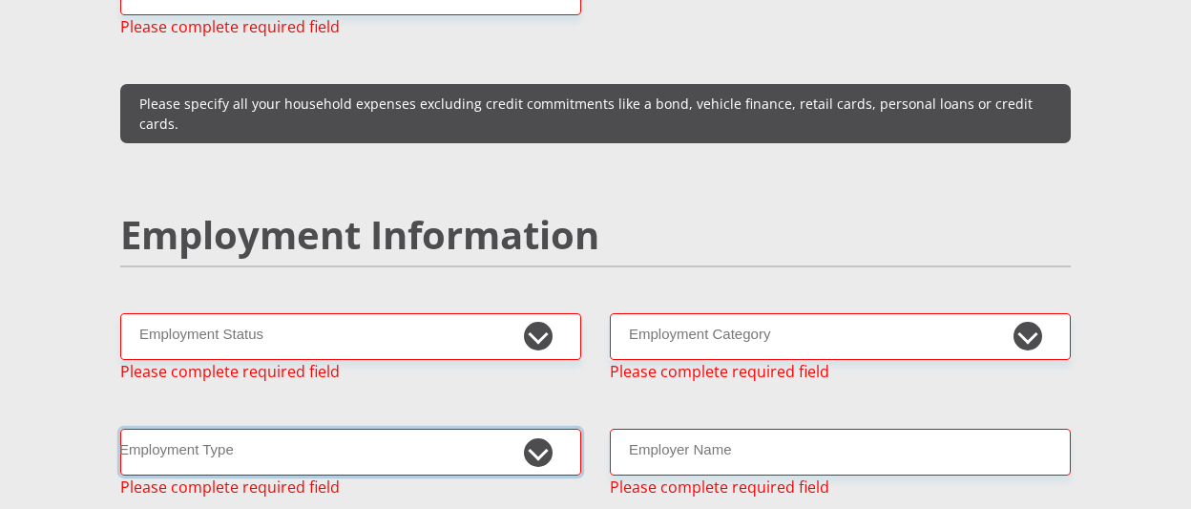
scroll to position [2940, 0]
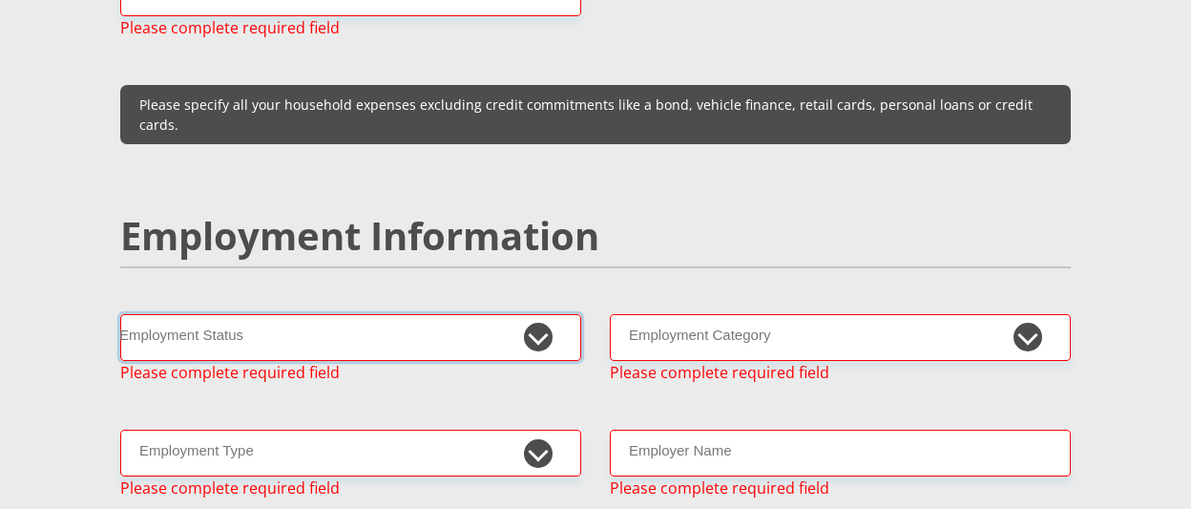
click at [526, 314] on select "Permanent/Full-time Part-time/Casual [DEMOGRAPHIC_DATA] Worker Self-Employed Ho…" at bounding box center [350, 337] width 461 height 47
select select "2"
click at [120, 314] on select "Permanent/Full-time Part-time/Casual [DEMOGRAPHIC_DATA] Worker Self-Employed Ho…" at bounding box center [350, 337] width 461 height 47
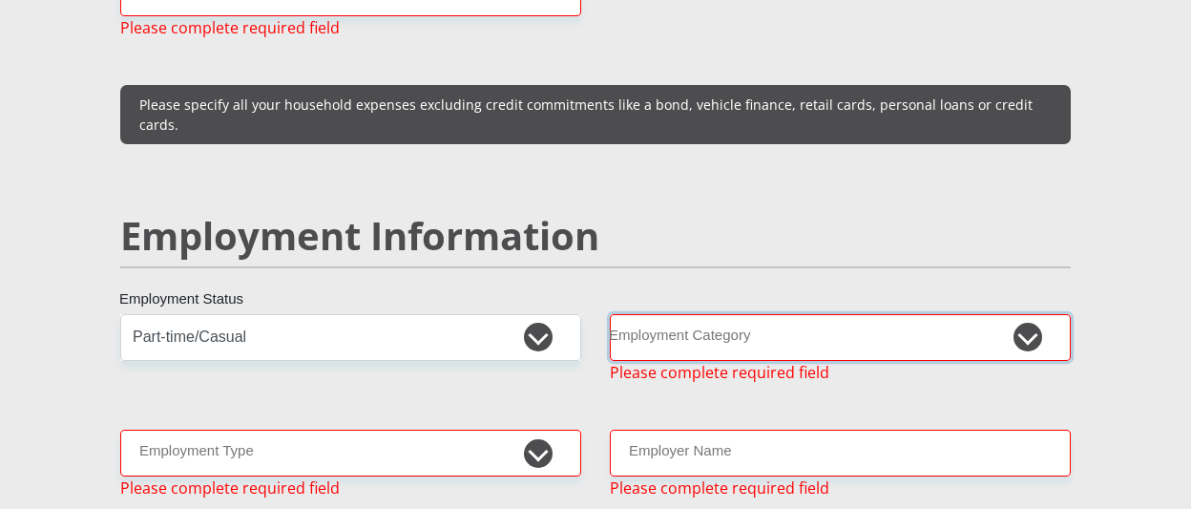
click at [790, 314] on select "AGRICULTURE ALCOHOL & TOBACCO CONSTRUCTION MATERIALS METALLURGY EQUIPMENT FOR R…" at bounding box center [840, 337] width 461 height 47
click at [1162, 136] on section "Personal Details Mr Ms Mrs Dr [PERSON_NAME] Title MosesThabiso First Name Mokan…" at bounding box center [595, 394] width 1191 height 6328
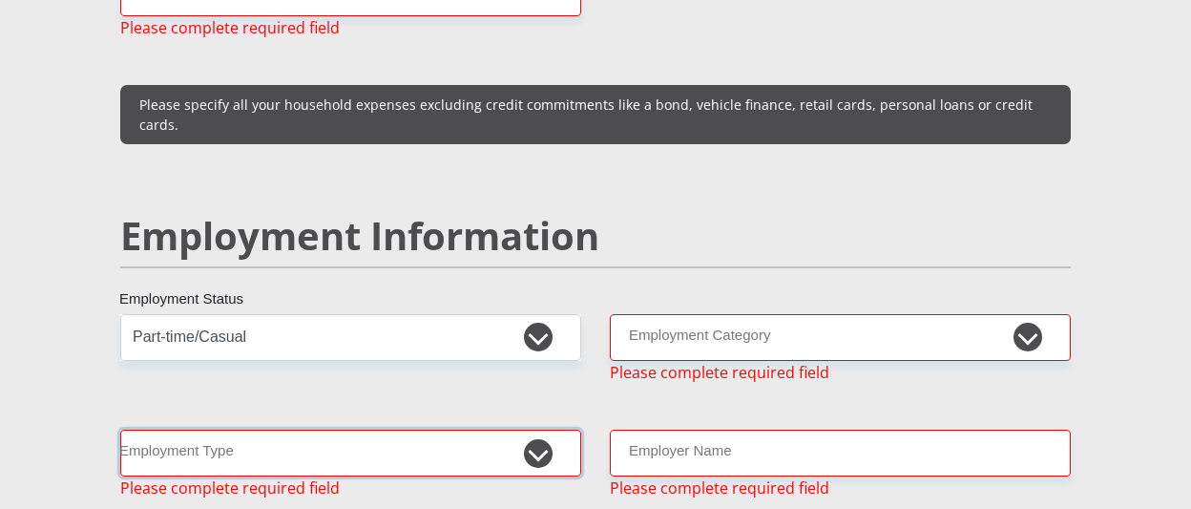
click at [516, 429] on select "College/Lecturer Craft Seller Creative Driver Executive Farmer Forces - Non Com…" at bounding box center [350, 452] width 461 height 47
click at [54, 275] on div "Personal Details Mr Ms Mrs Dr [PERSON_NAME] Title MosesThabiso First Name Mokan…" at bounding box center [596, 393] width 1088 height 6191
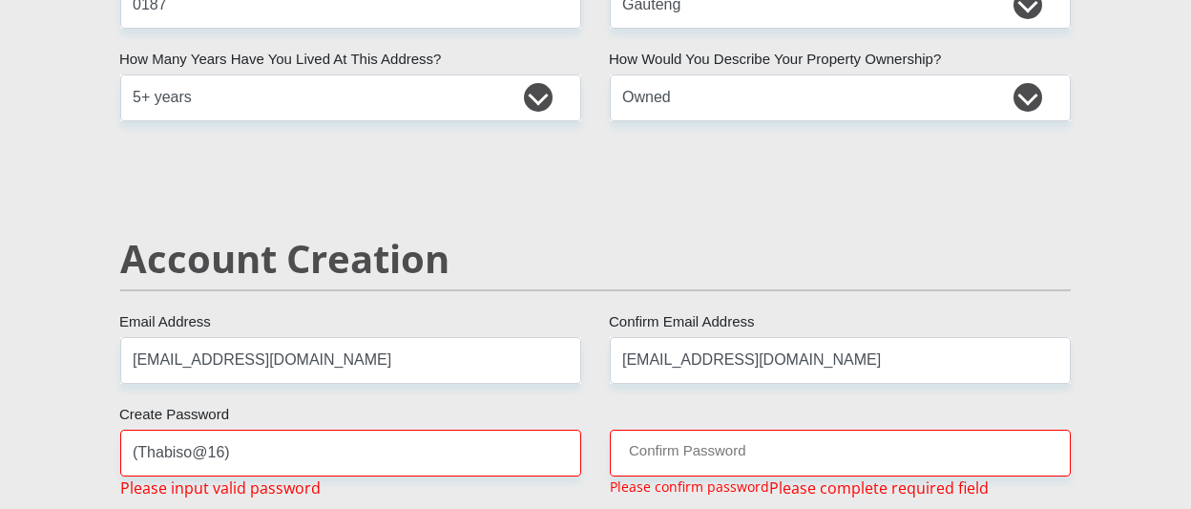
scroll to position [1222, 0]
click at [304, 464] on input "(Thabiso@16)" at bounding box center [350, 453] width 461 height 47
type input "("
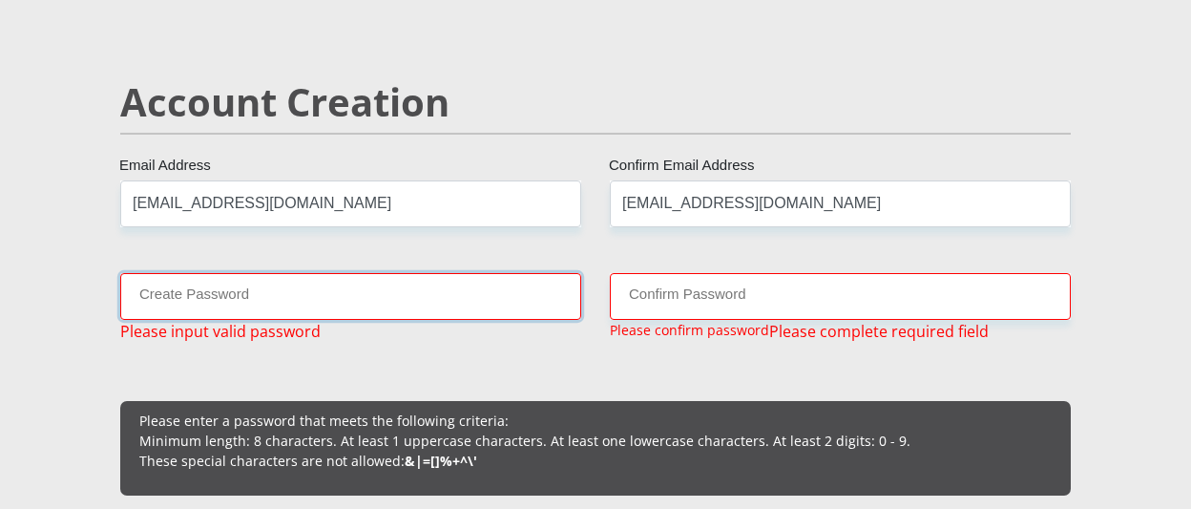
scroll to position [1413, 0]
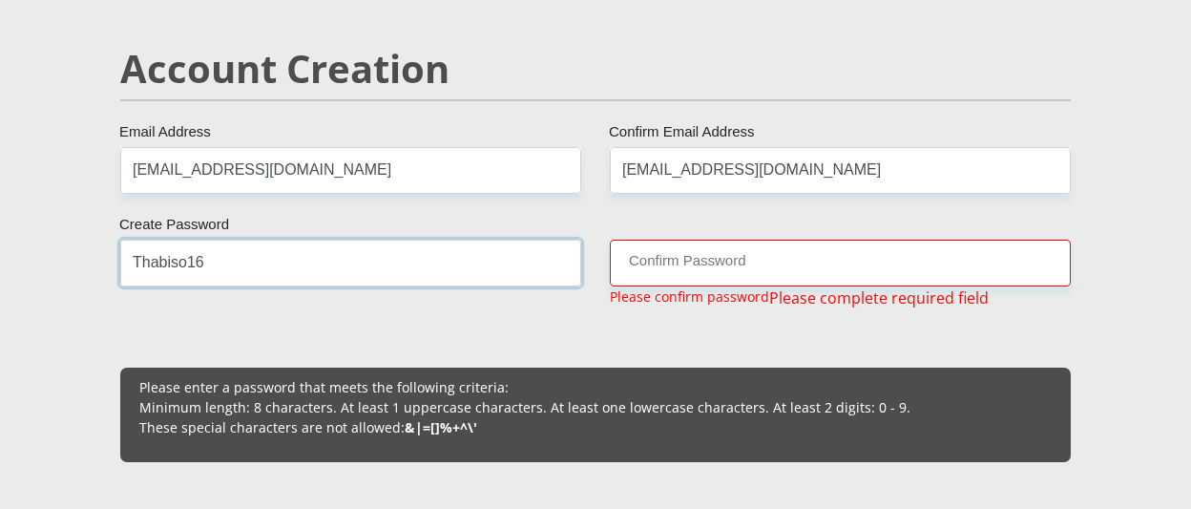
type input "Thabiso16"
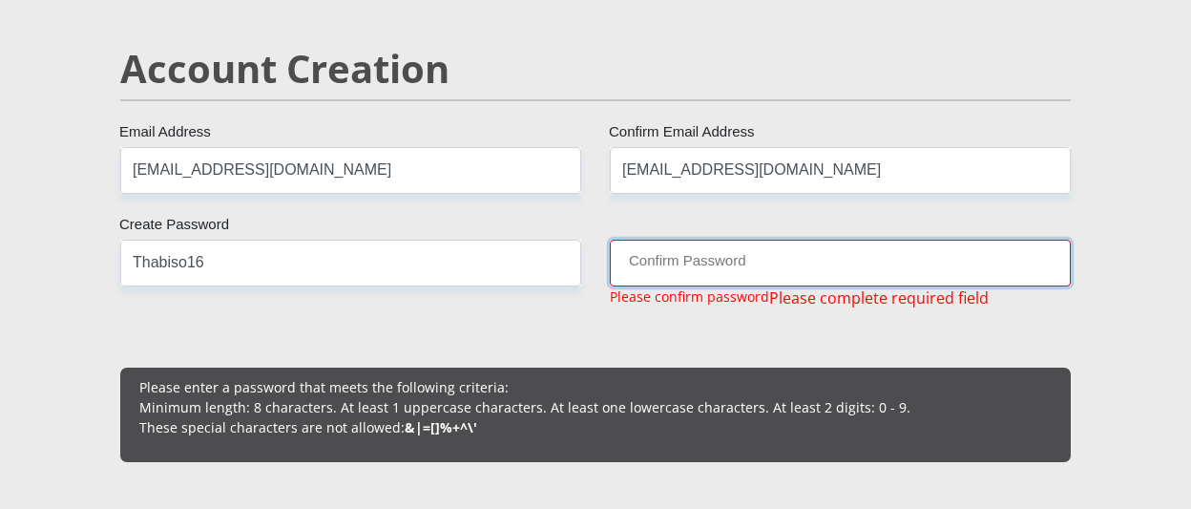
click at [659, 269] on input "Confirm Password" at bounding box center [840, 263] width 461 height 47
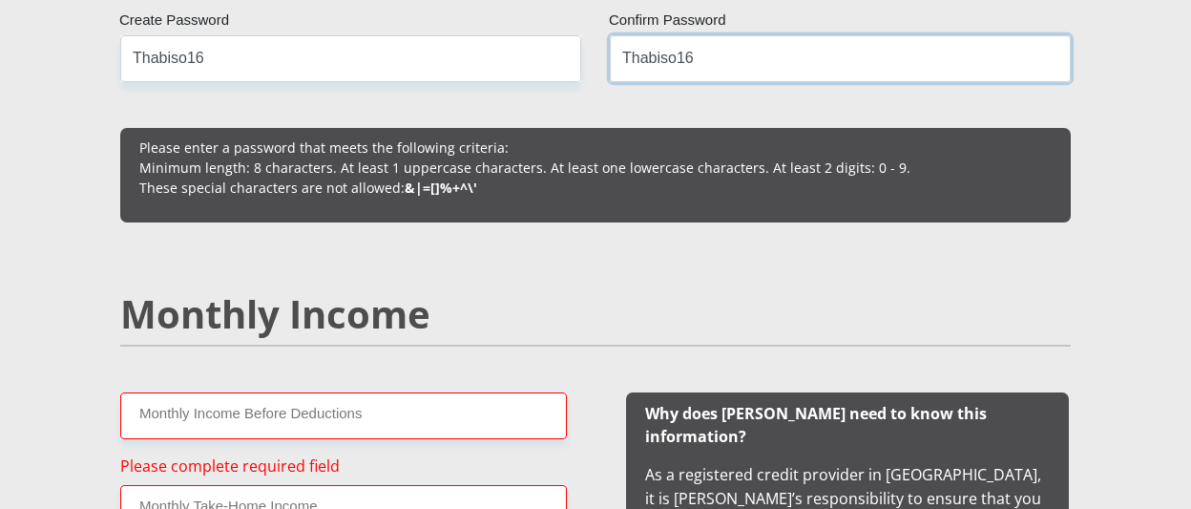
scroll to position [1700, 0]
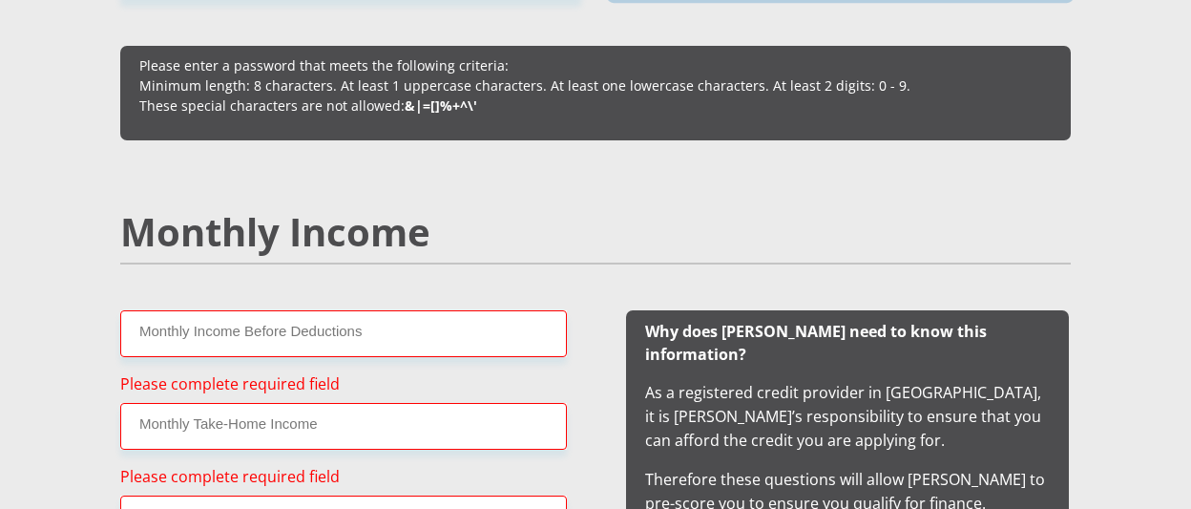
type input "Thabiso16"
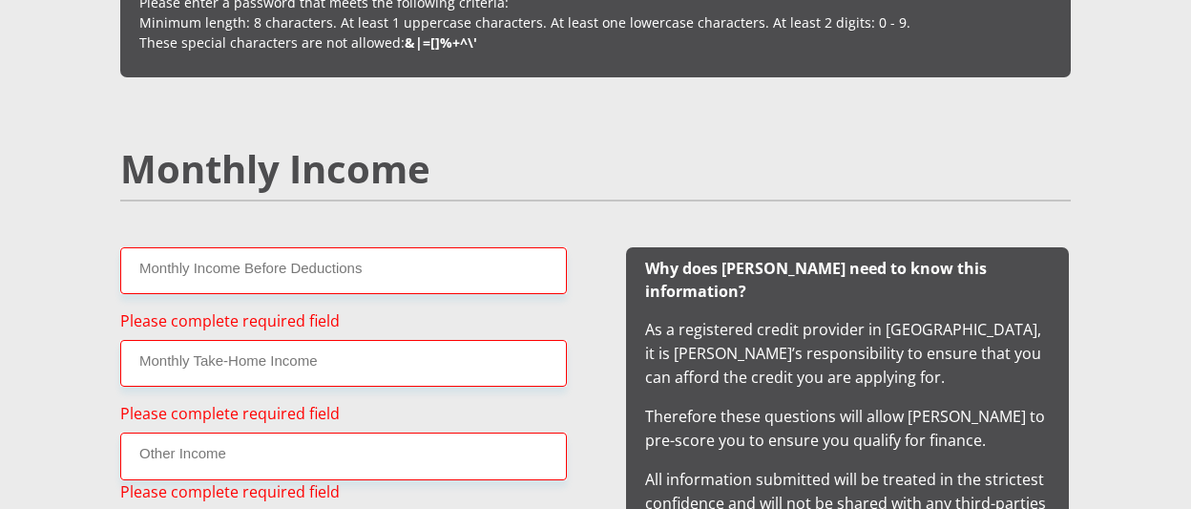
scroll to position [1795, 0]
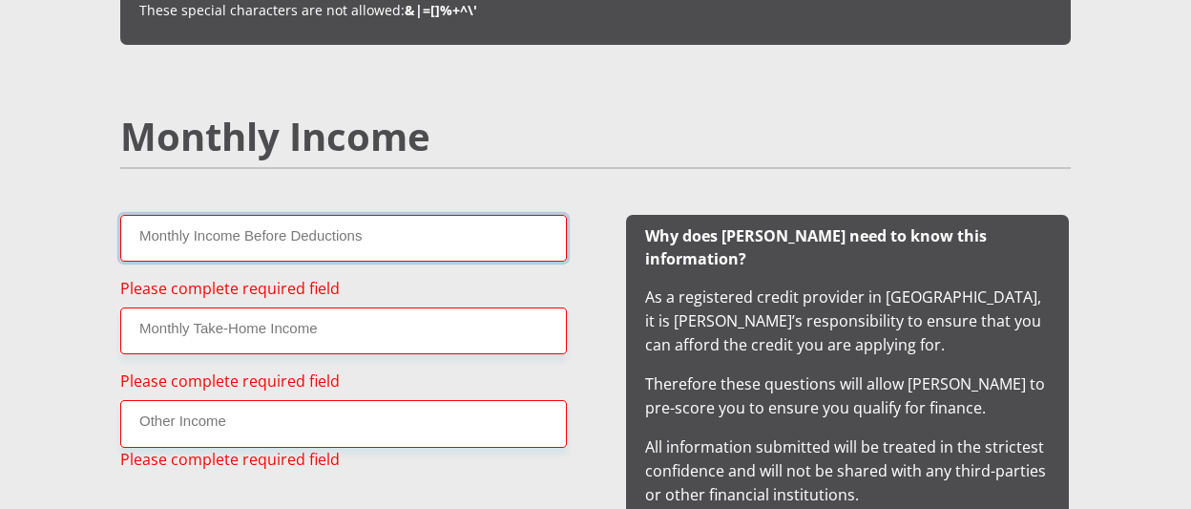
click at [313, 237] on input "Monthly Income Before Deductions" at bounding box center [343, 238] width 447 height 47
click at [384, 235] on input "Monthly Income Before Deductions" at bounding box center [343, 238] width 447 height 47
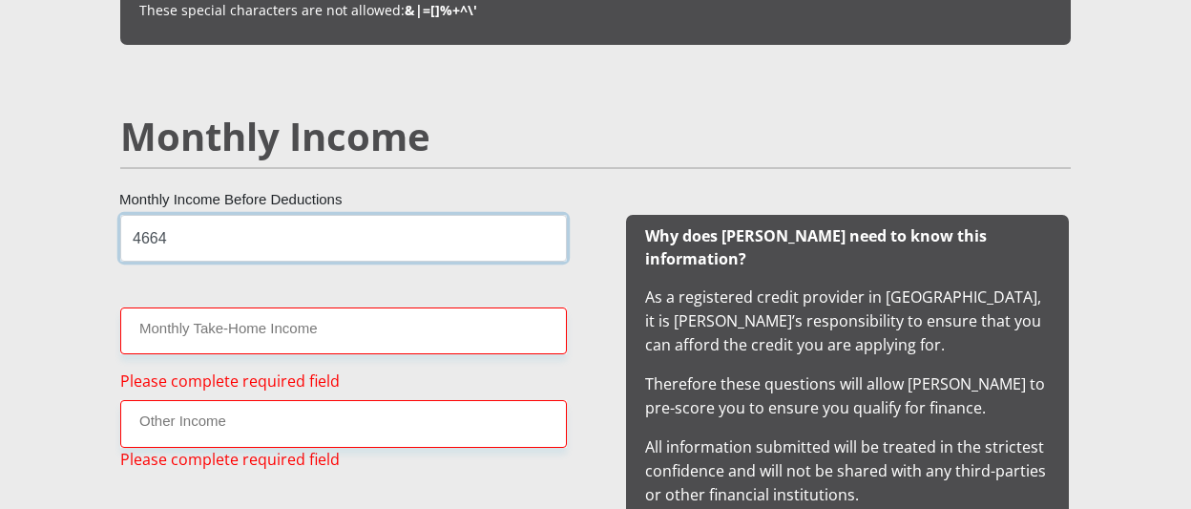
type input "4664"
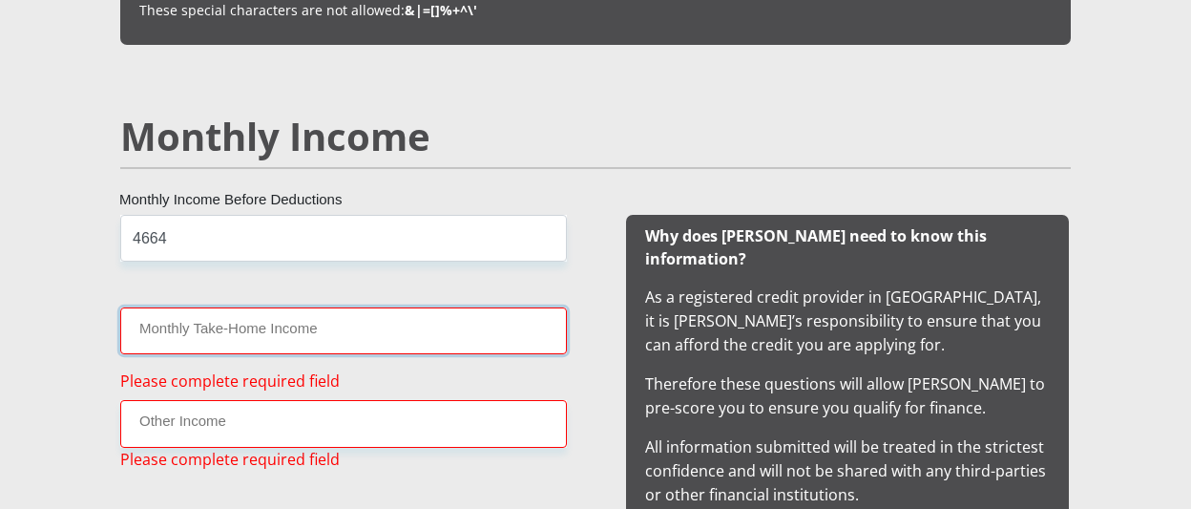
click at [239, 338] on input "Monthly Take-Home Income" at bounding box center [343, 330] width 447 height 47
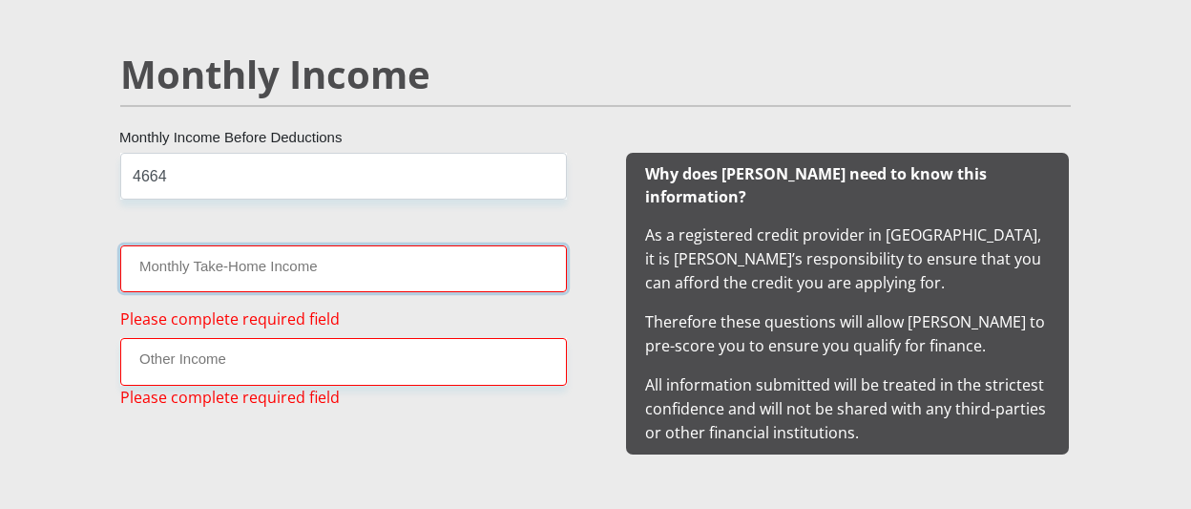
scroll to position [1890, 0]
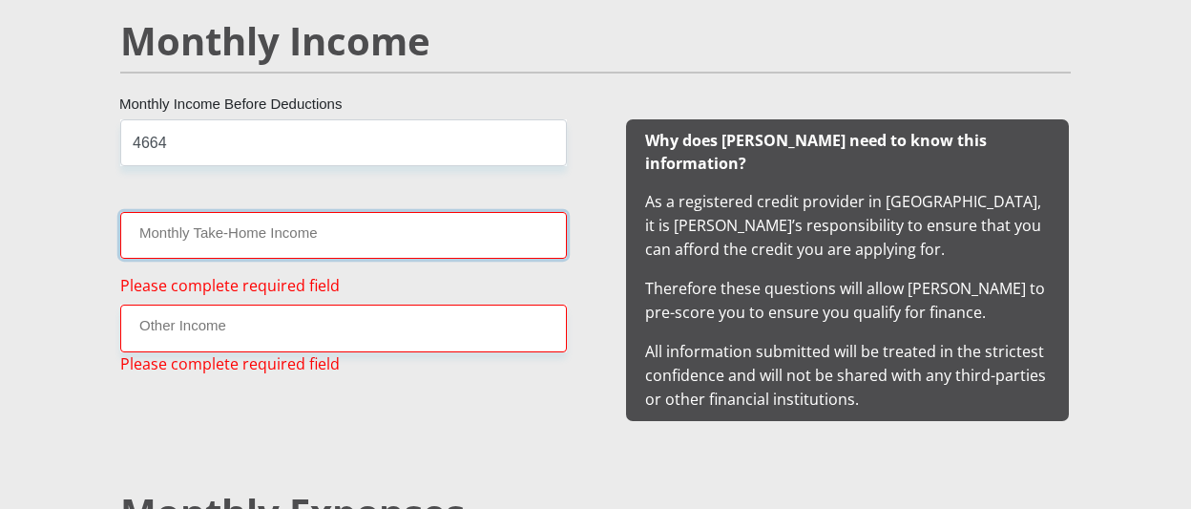
click at [379, 234] on input "Monthly Take-Home Income" at bounding box center [343, 235] width 447 height 47
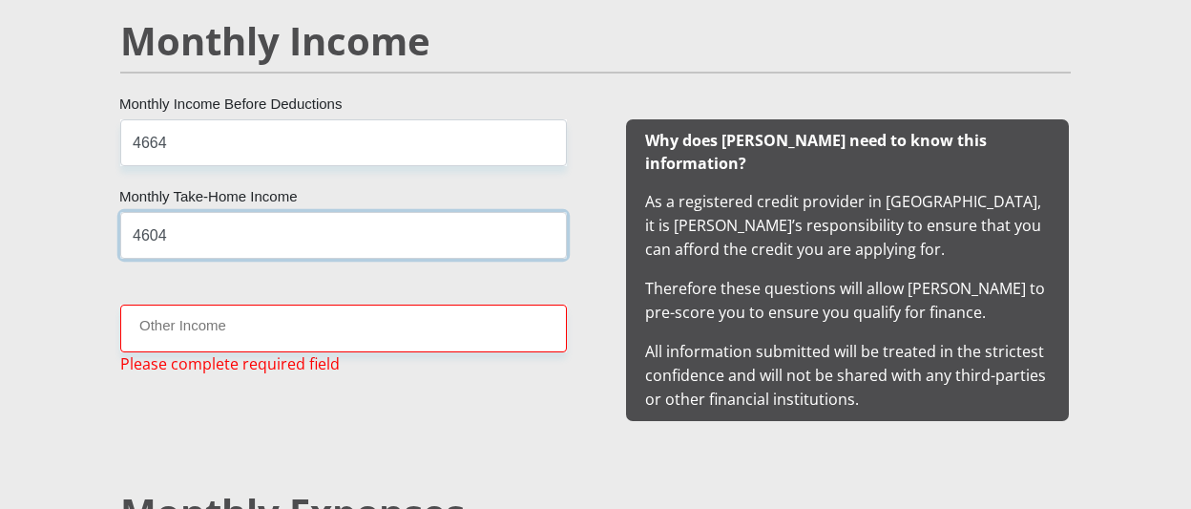
type input "4604"
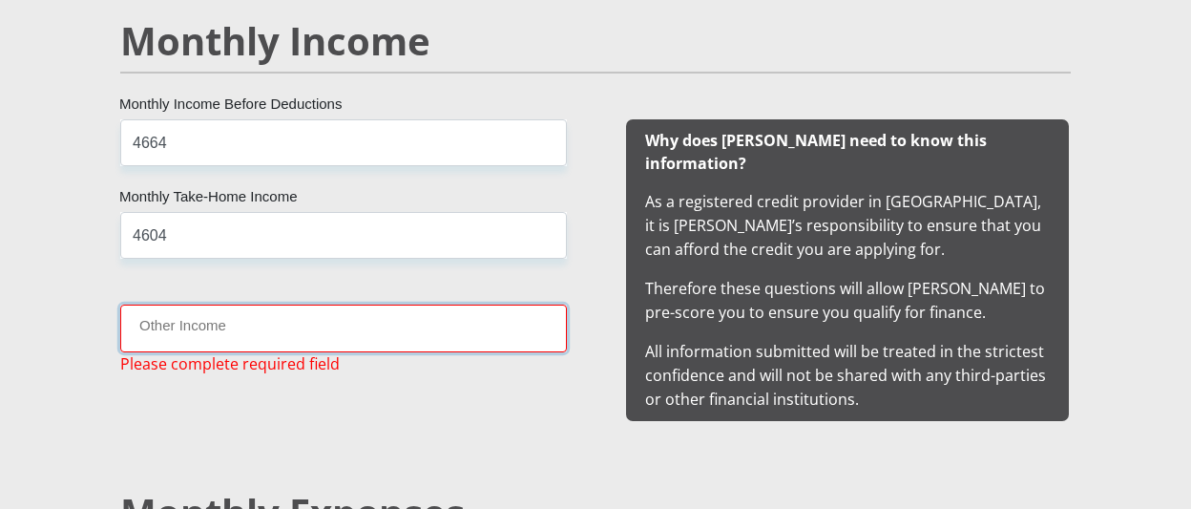
click at [247, 342] on input "Other Income" at bounding box center [343, 327] width 447 height 47
click at [520, 396] on div "4664 Monthly Income Before Deductions 4604 Monthly Take-Home Income Other Incom…" at bounding box center [344, 270] width 504 height 302
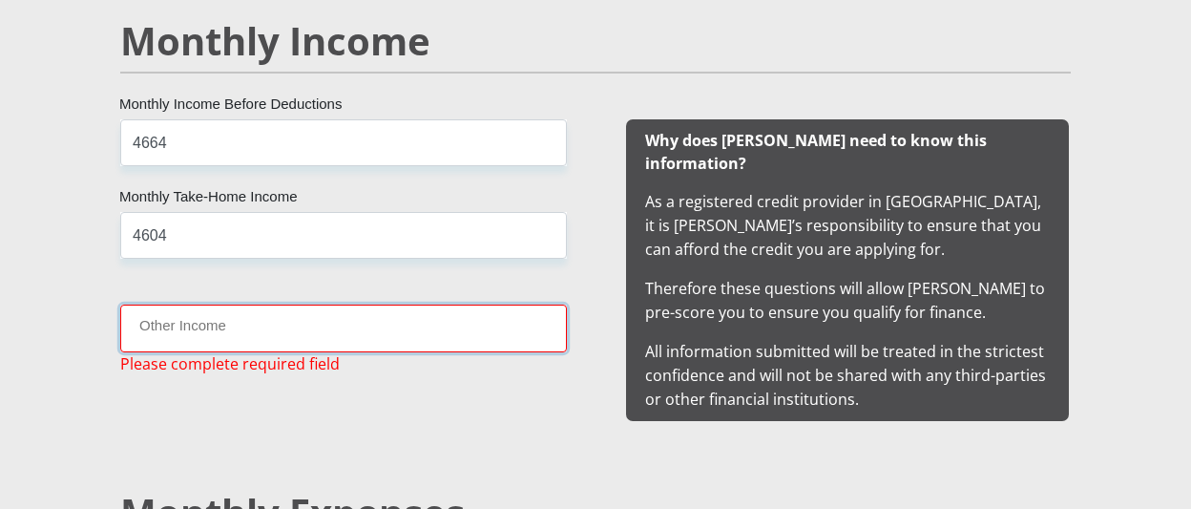
click at [200, 343] on input "Other Income" at bounding box center [343, 327] width 447 height 47
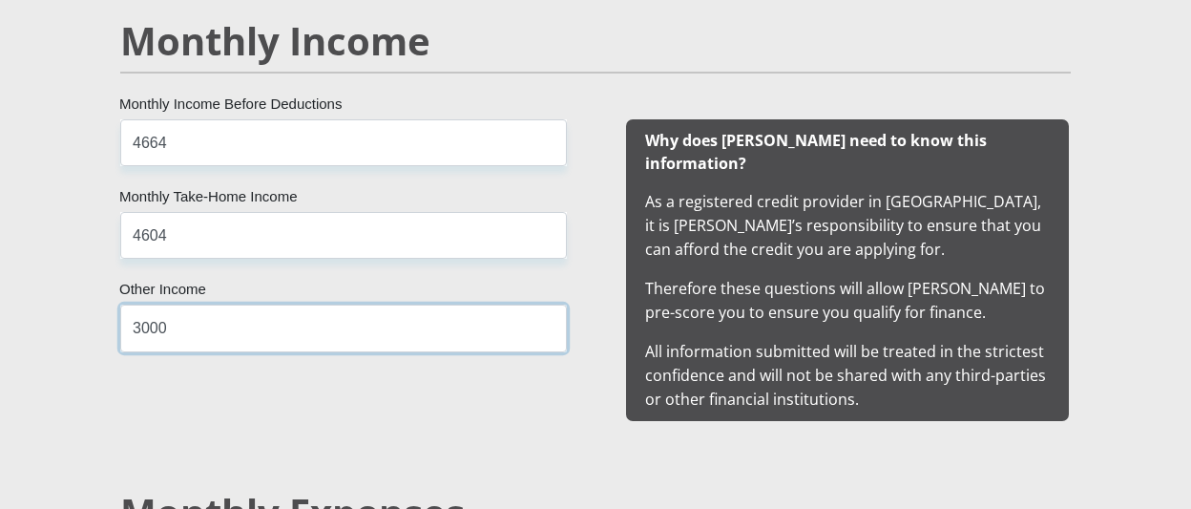
type input "3000"
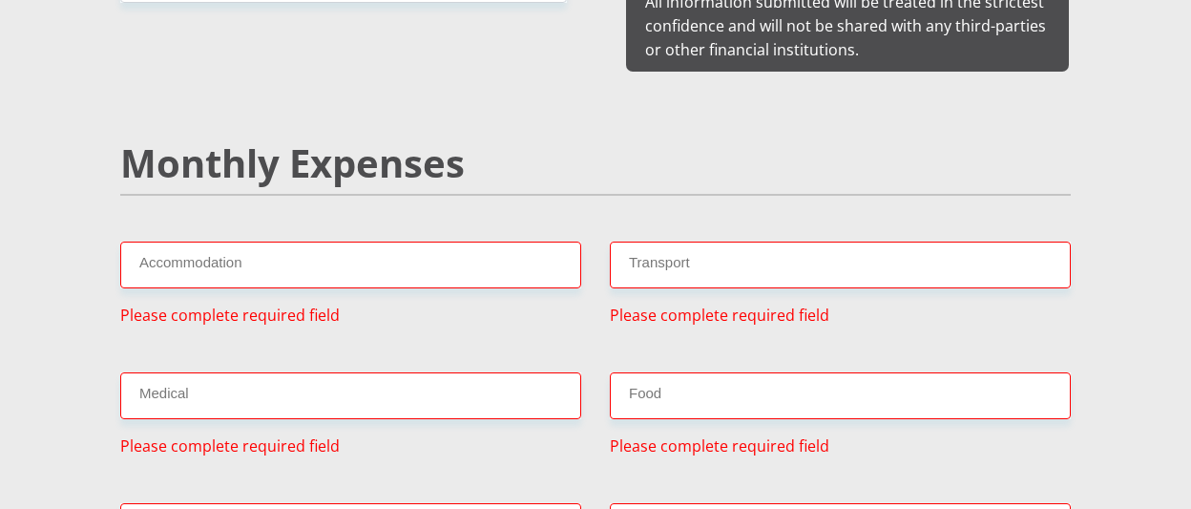
scroll to position [2272, 0]
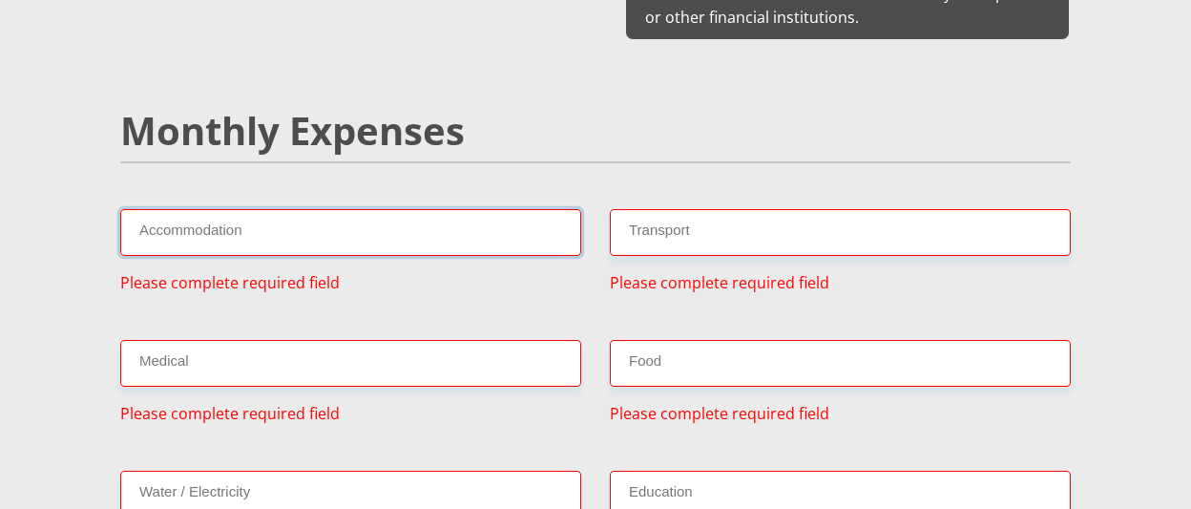
click at [303, 209] on input "Accommodation" at bounding box center [350, 232] width 461 height 47
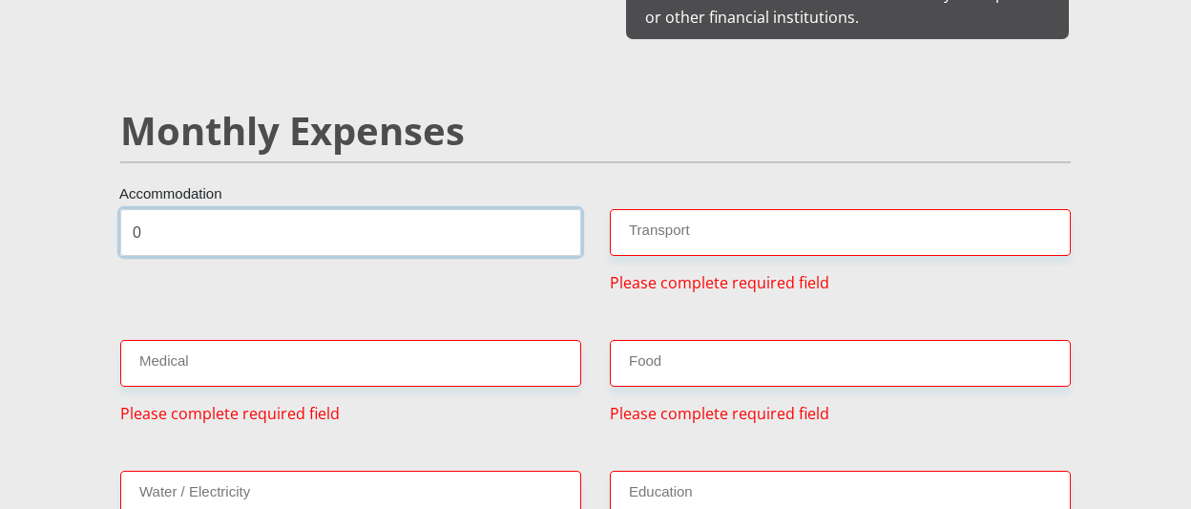
type input "0"
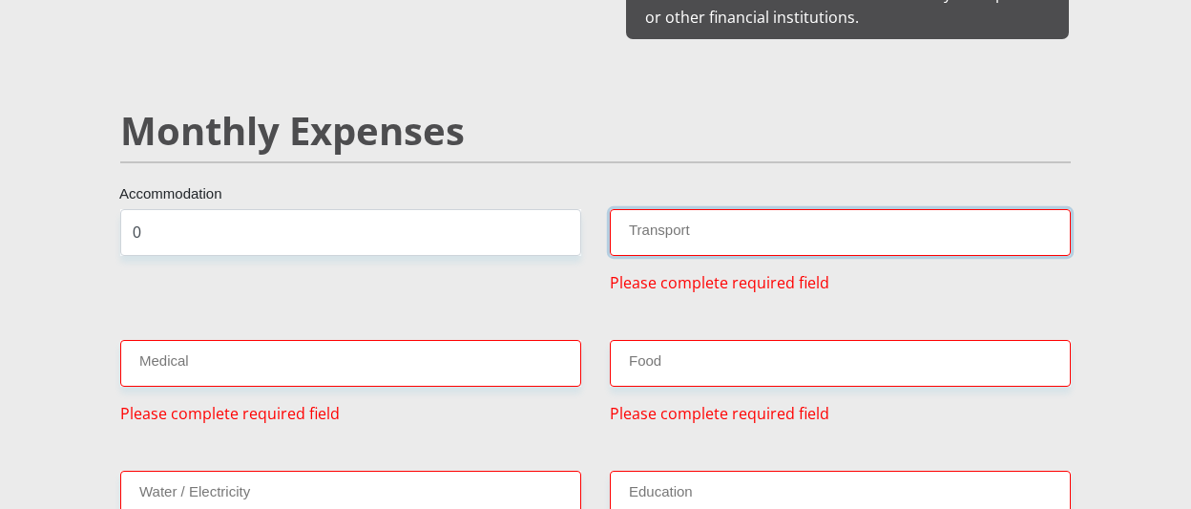
click at [765, 221] on input "Transport" at bounding box center [840, 232] width 461 height 47
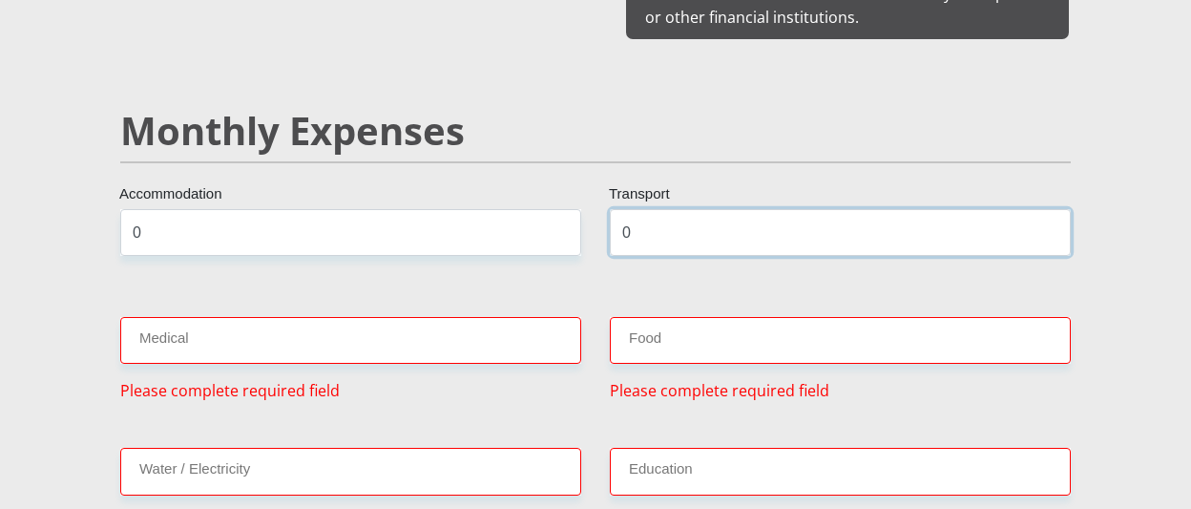
type input "0"
click at [280, 341] on div "Medical Please complete required field" at bounding box center [351, 359] width 490 height 85
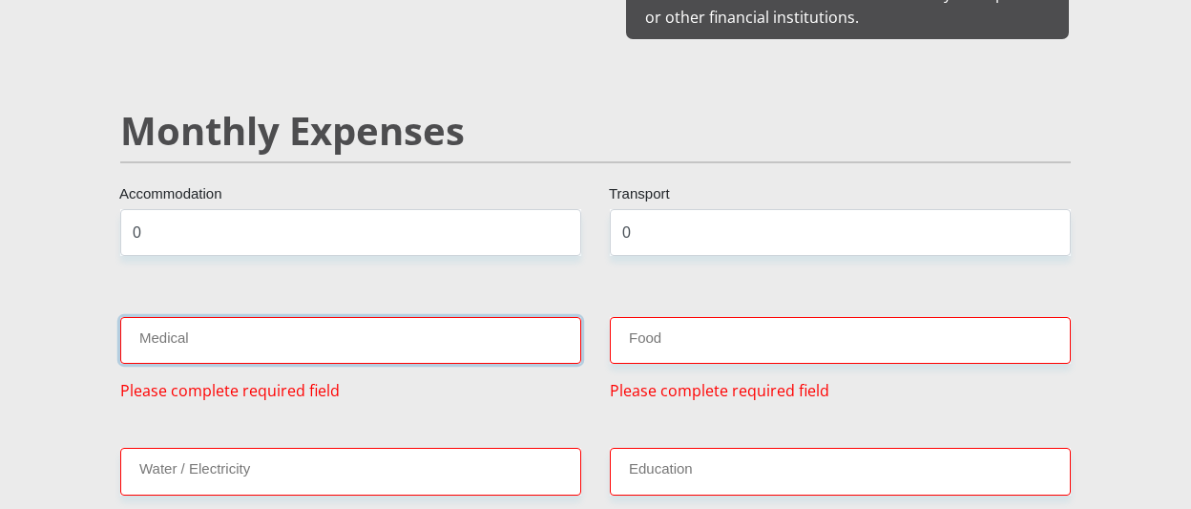
click at [278, 332] on input "Medical" at bounding box center [350, 340] width 461 height 47
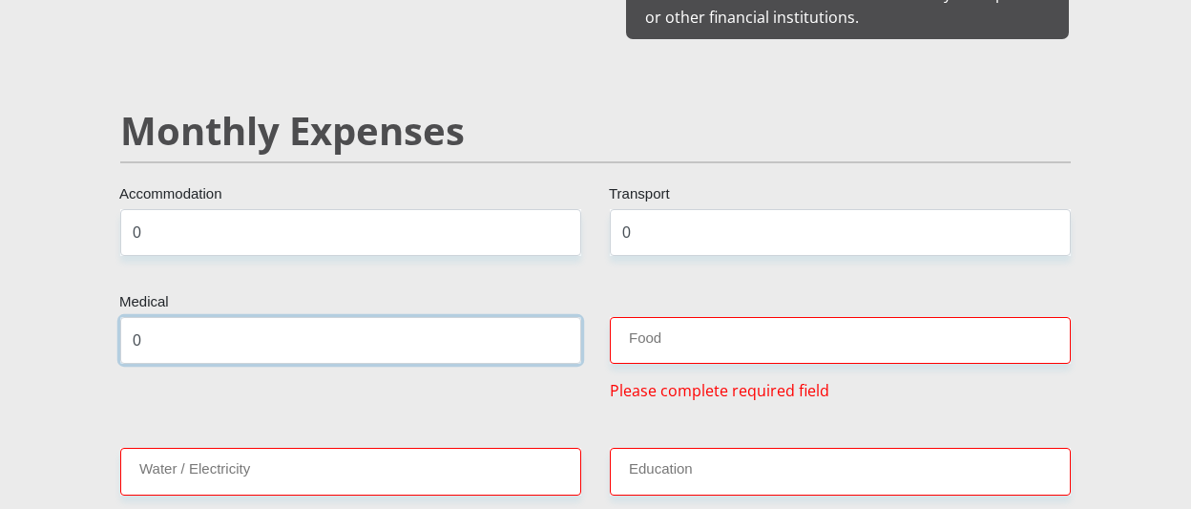
type input "0"
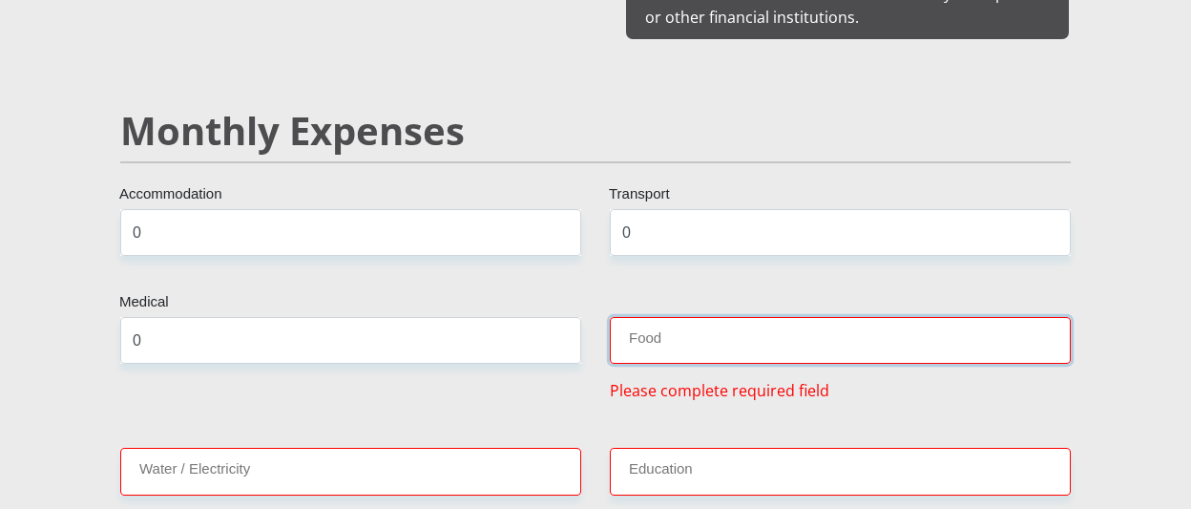
click at [652, 329] on input "Food" at bounding box center [840, 340] width 461 height 47
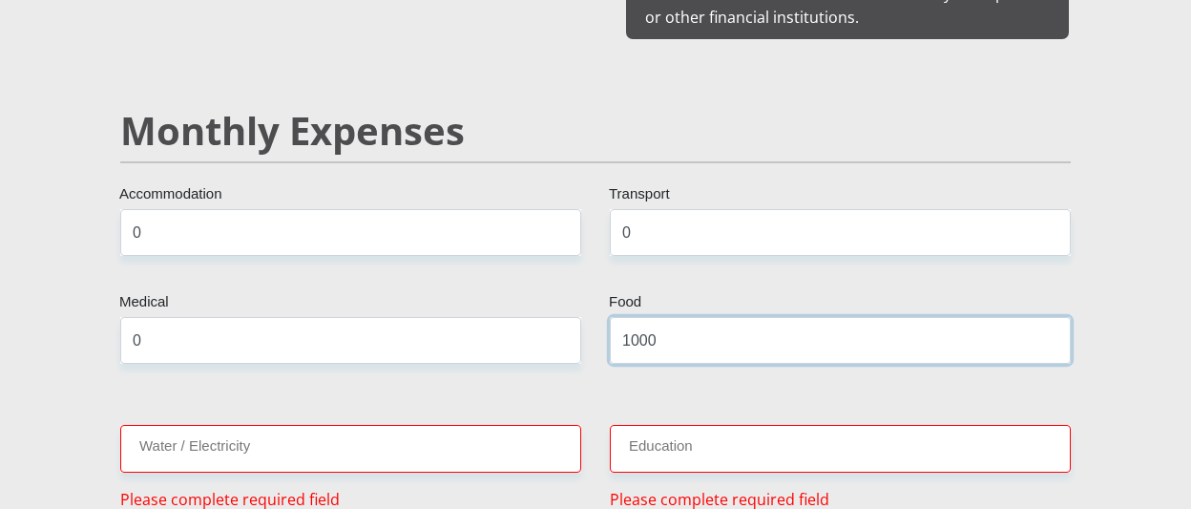
type input "1000"
click at [341, 438] on input "Water / Electricity" at bounding box center [350, 448] width 461 height 47
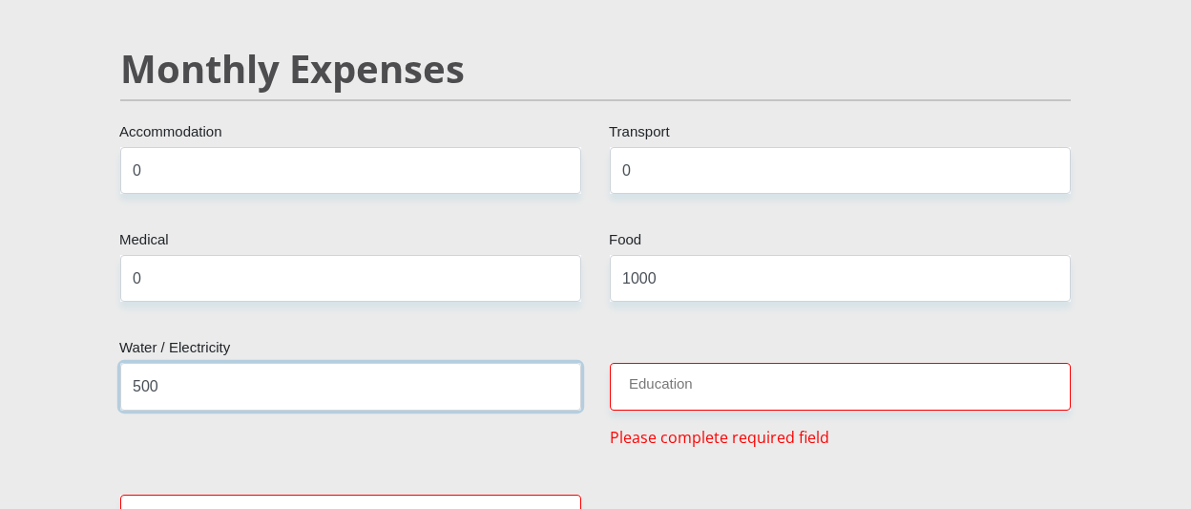
scroll to position [2368, 0]
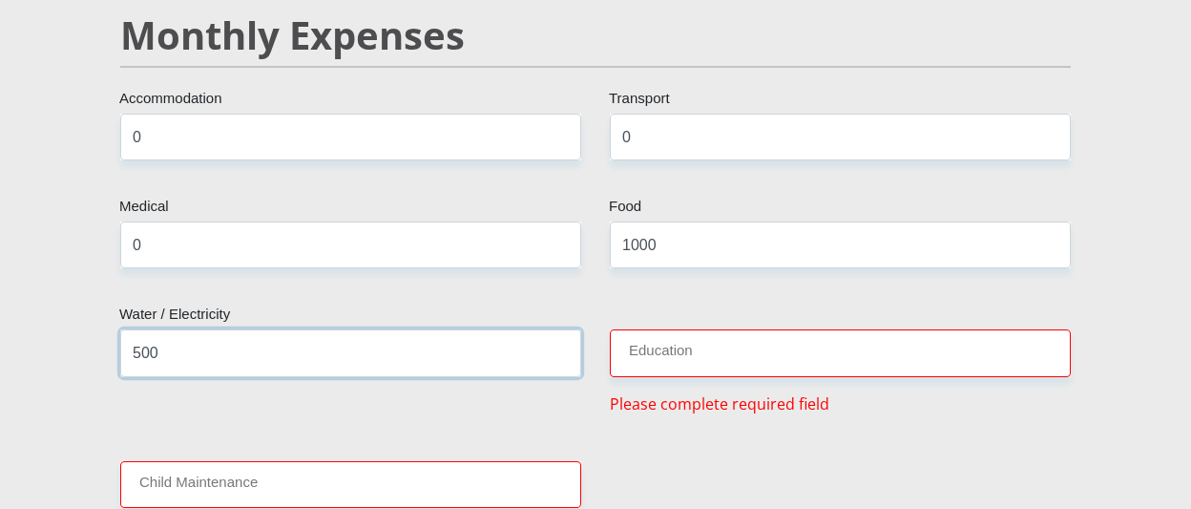
type input "500"
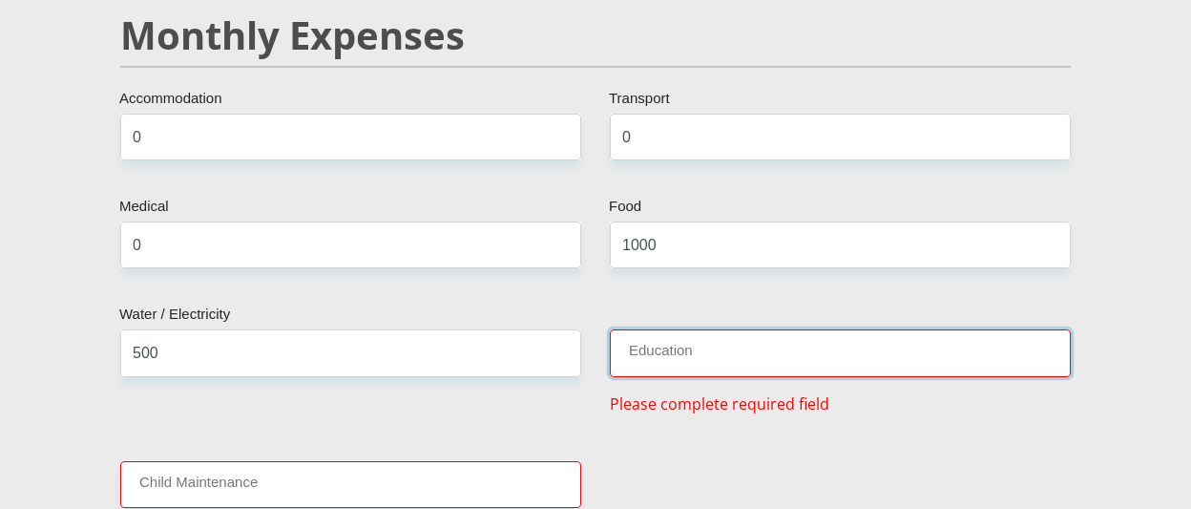
click at [645, 342] on input "Education" at bounding box center [840, 352] width 461 height 47
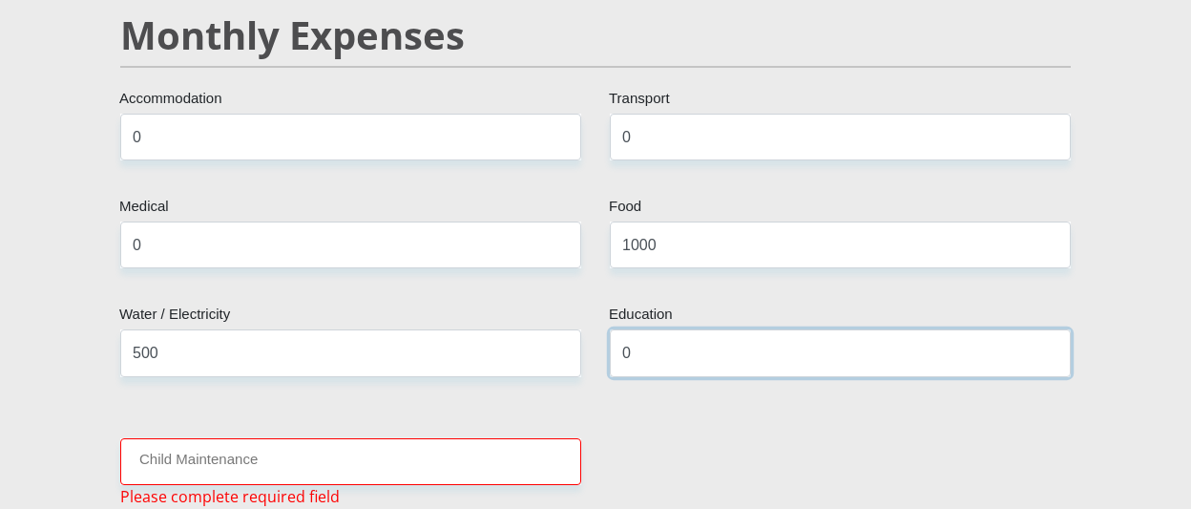
scroll to position [2463, 0]
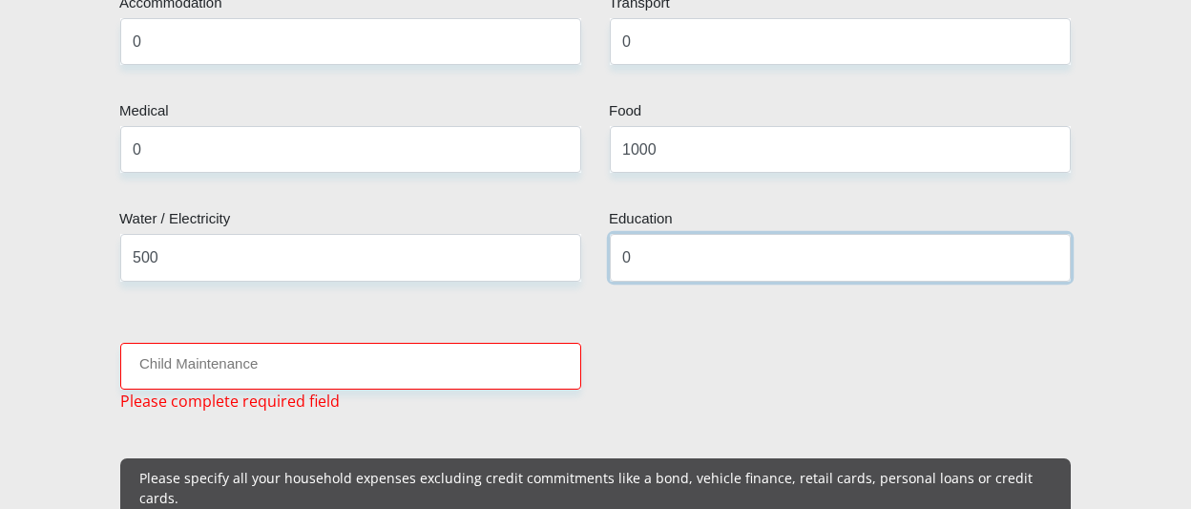
type input "0"
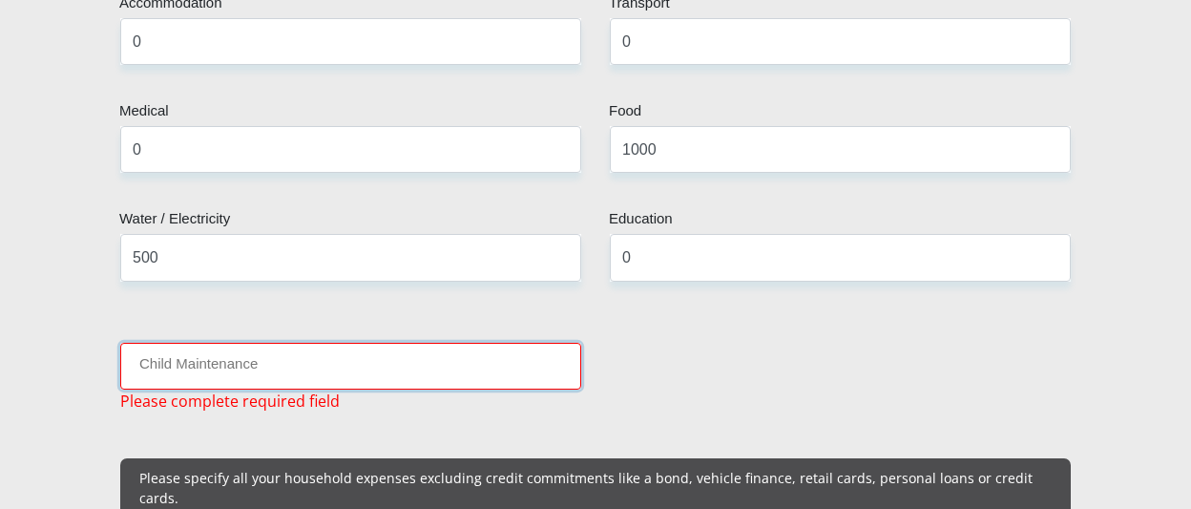
click at [349, 351] on input "Child Maintenance" at bounding box center [350, 366] width 461 height 47
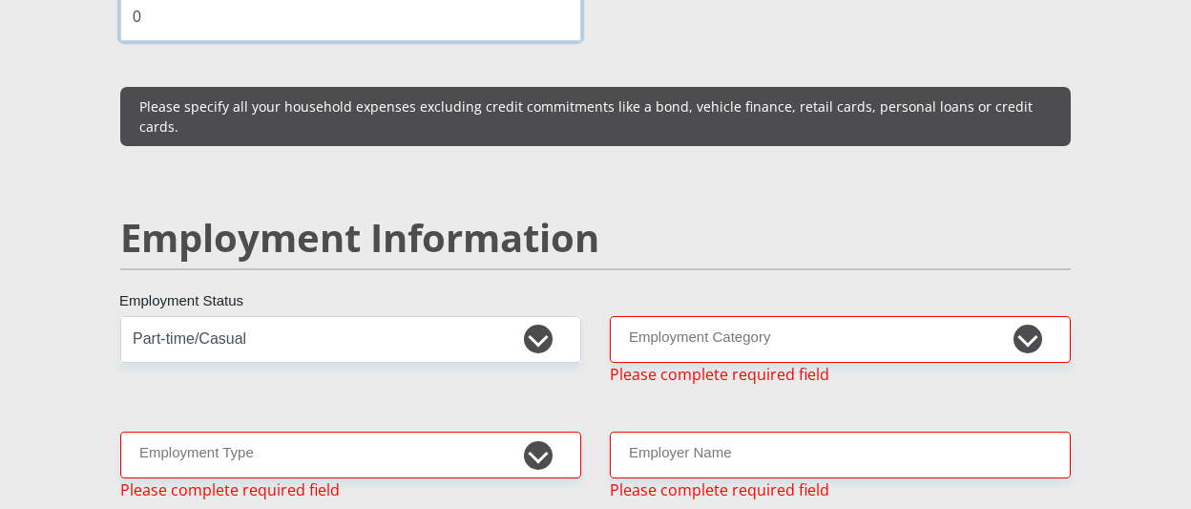
scroll to position [2845, 0]
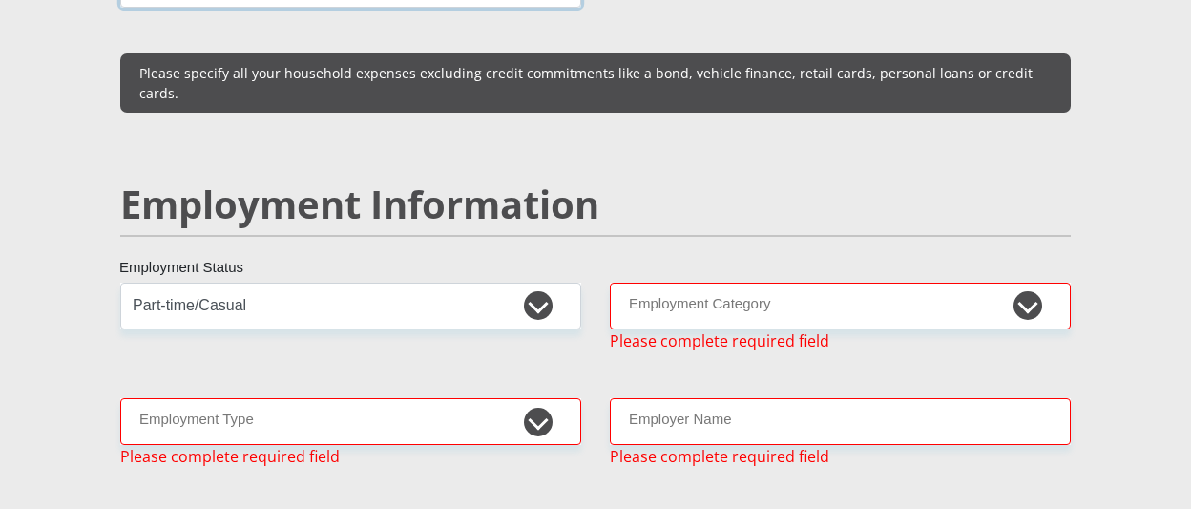
type input "0"
click at [497, 282] on select "Permanent/Full-time Part-time/Casual [DEMOGRAPHIC_DATA] Worker Self-Employed Ho…" at bounding box center [350, 305] width 461 height 47
select select "1"
click at [120, 282] on select "Permanent/Full-time Part-time/Casual [DEMOGRAPHIC_DATA] Worker Self-Employed Ho…" at bounding box center [350, 305] width 461 height 47
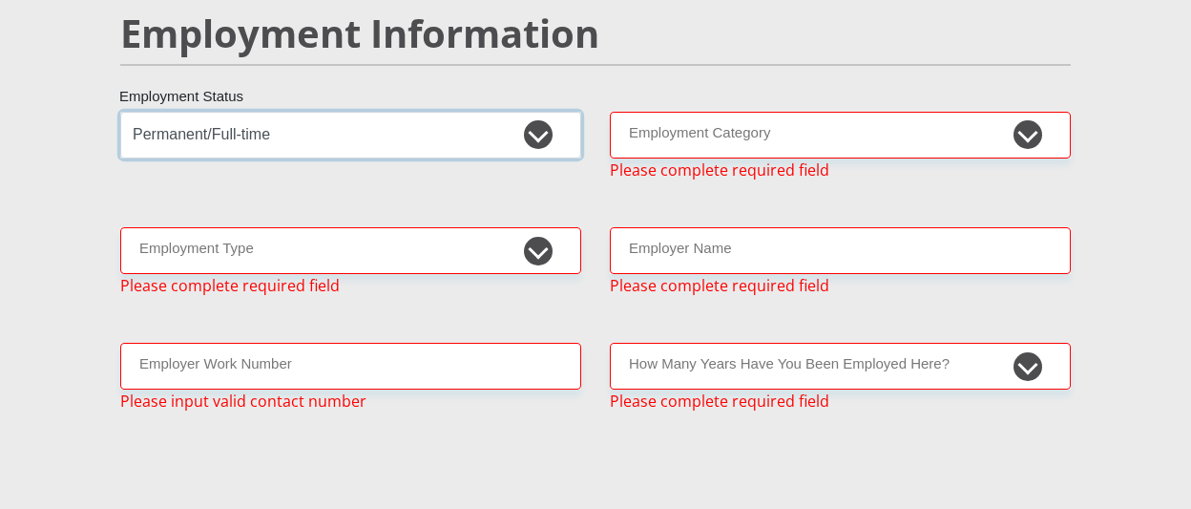
scroll to position [3036, 0]
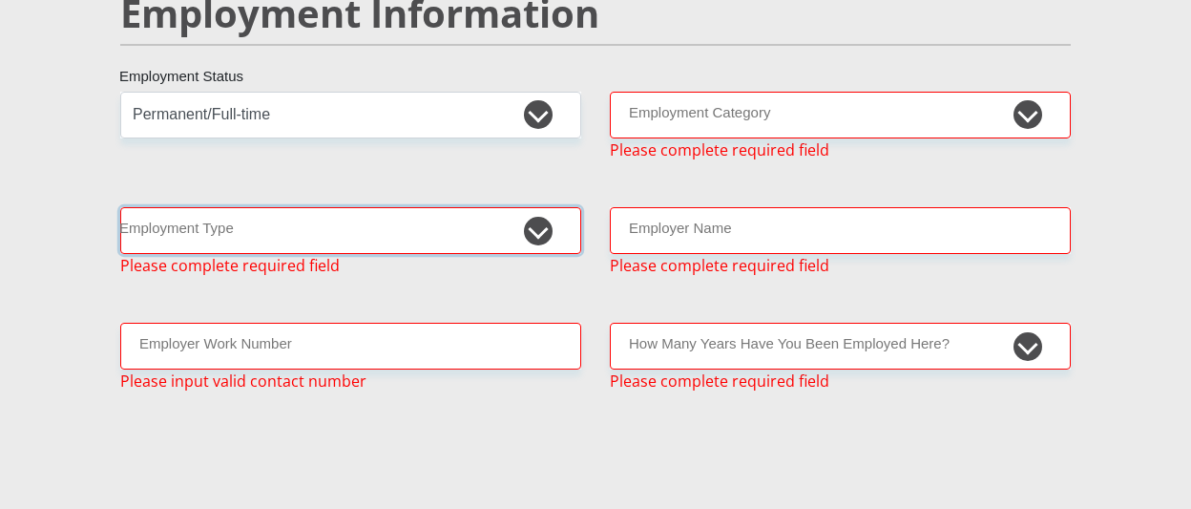
click at [550, 207] on select "College/Lecturer Craft Seller Creative Driver Executive Farmer Forces - Non Com…" at bounding box center [350, 230] width 461 height 47
select select "Sales"
click at [120, 207] on select "College/Lecturer Craft Seller Creative Driver Executive Farmer Forces - Non Com…" at bounding box center [350, 230] width 461 height 47
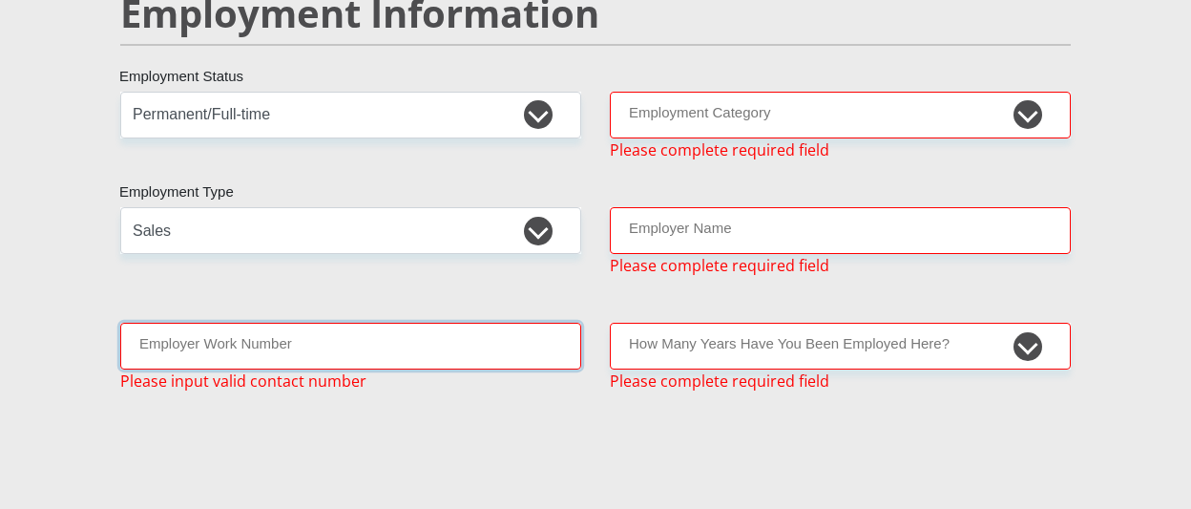
click at [268, 323] on input "Employer Work Number" at bounding box center [350, 346] width 461 height 47
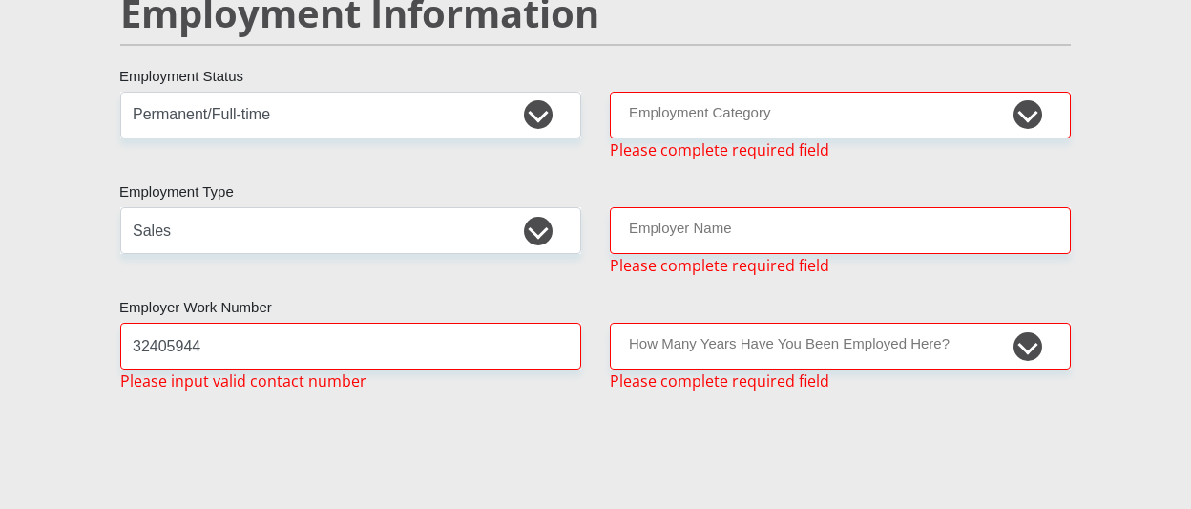
click at [412, 426] on div "Mr Ms Mrs Dr [PERSON_NAME] Title MosesThabiso First Name Mokansi Surname 960820…" at bounding box center [595, 175] width 979 height 5650
click at [366, 323] on input "32405944" at bounding box center [350, 346] width 461 height 47
type input "3"
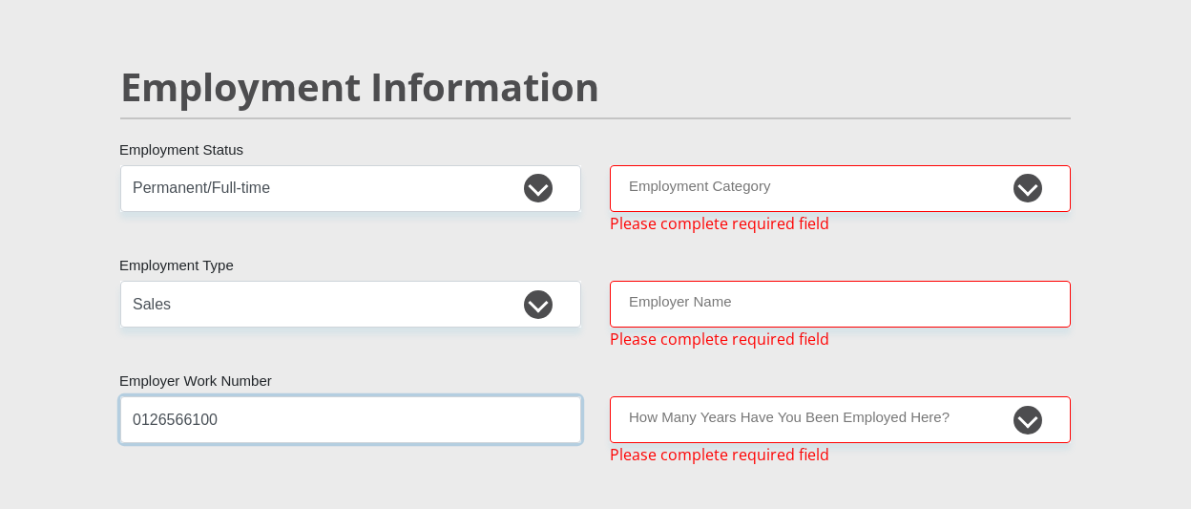
scroll to position [2845, 0]
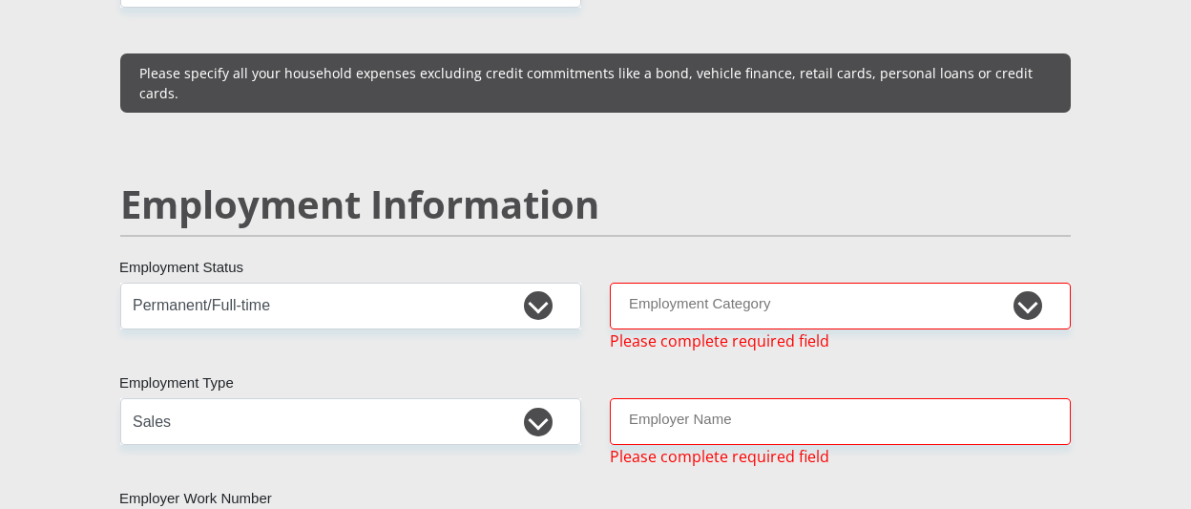
type input "0126566100"
click at [950, 282] on select "AGRICULTURE ALCOHOL & TOBACCO CONSTRUCTION MATERIALS METALLURGY EQUIPMENT FOR R…" at bounding box center [840, 305] width 461 height 47
select select "53"
click at [610, 282] on select "AGRICULTURE ALCOHOL & TOBACCO CONSTRUCTION MATERIALS METALLURGY EQUIPMENT FOR R…" at bounding box center [840, 305] width 461 height 47
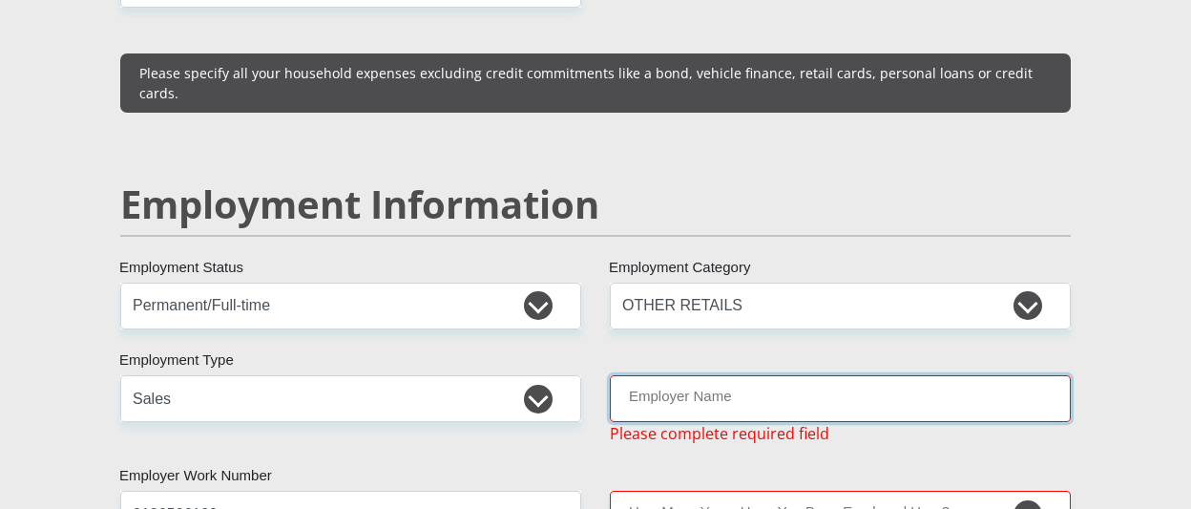
click at [791, 375] on input "Employer Name" at bounding box center [840, 398] width 461 height 47
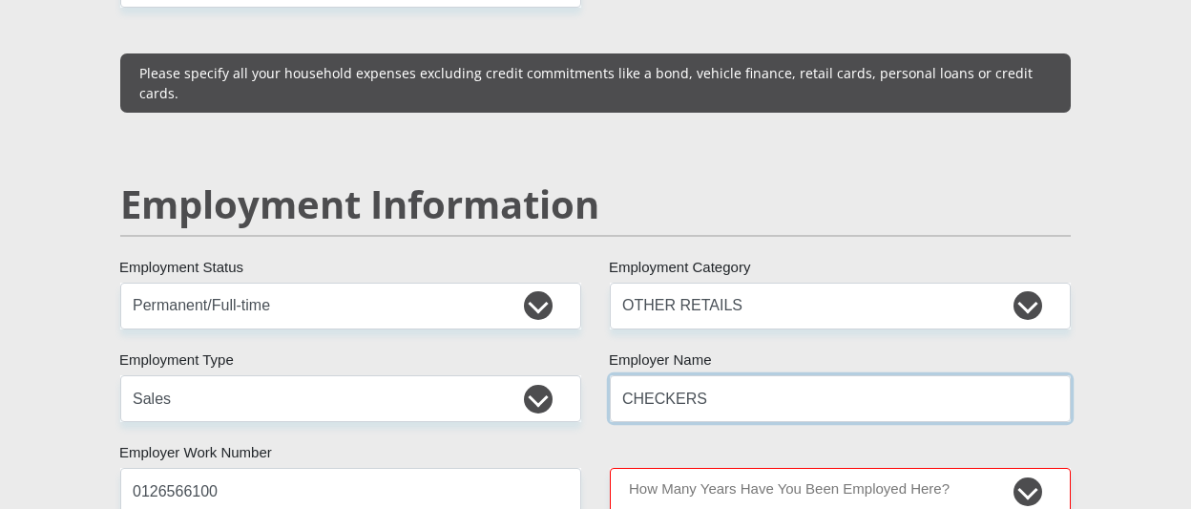
type input "CHECKERS"
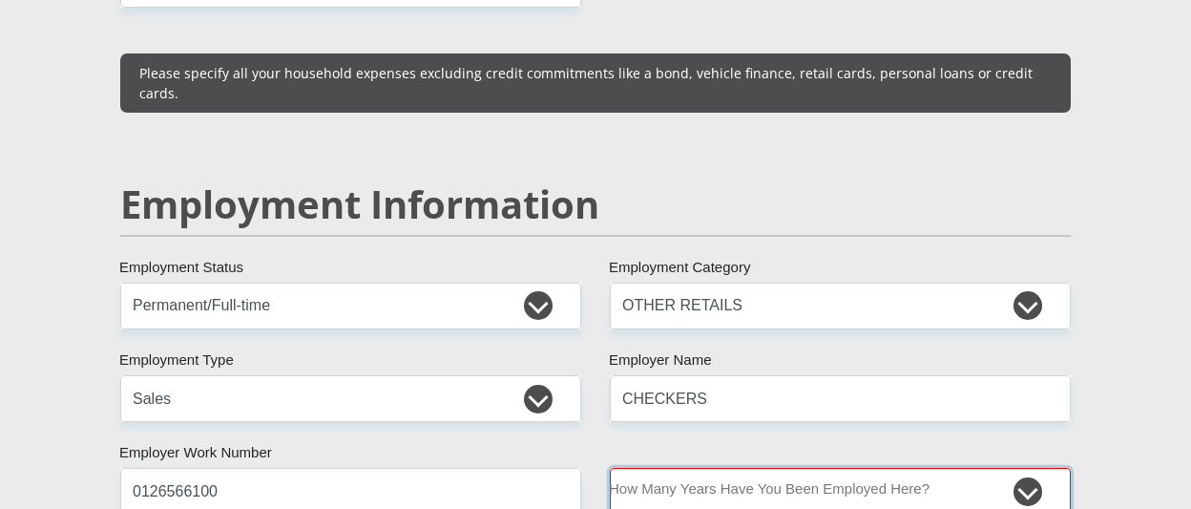
click at [704, 468] on select "less than 1 year 1-3 years 3-5 years 5+ years" at bounding box center [840, 491] width 461 height 47
select select "6"
click at [610, 468] on select "less than 1 year 1-3 years 3-5 years 5+ years" at bounding box center [840, 491] width 461 height 47
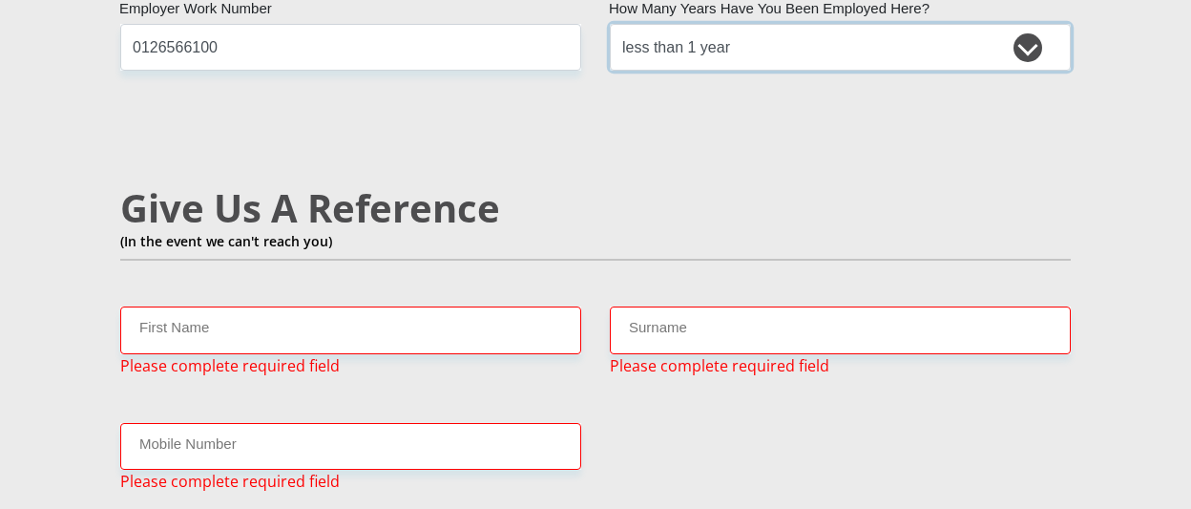
scroll to position [3322, 0]
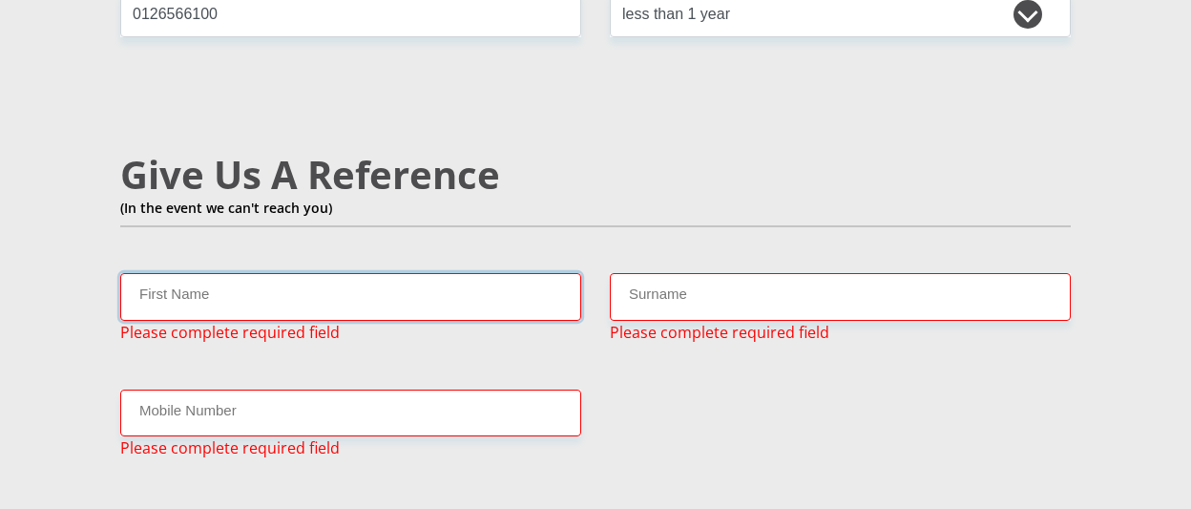
click at [273, 273] on input "First Name" at bounding box center [350, 296] width 461 height 47
click at [185, 273] on input "First Name" at bounding box center [350, 296] width 461 height 47
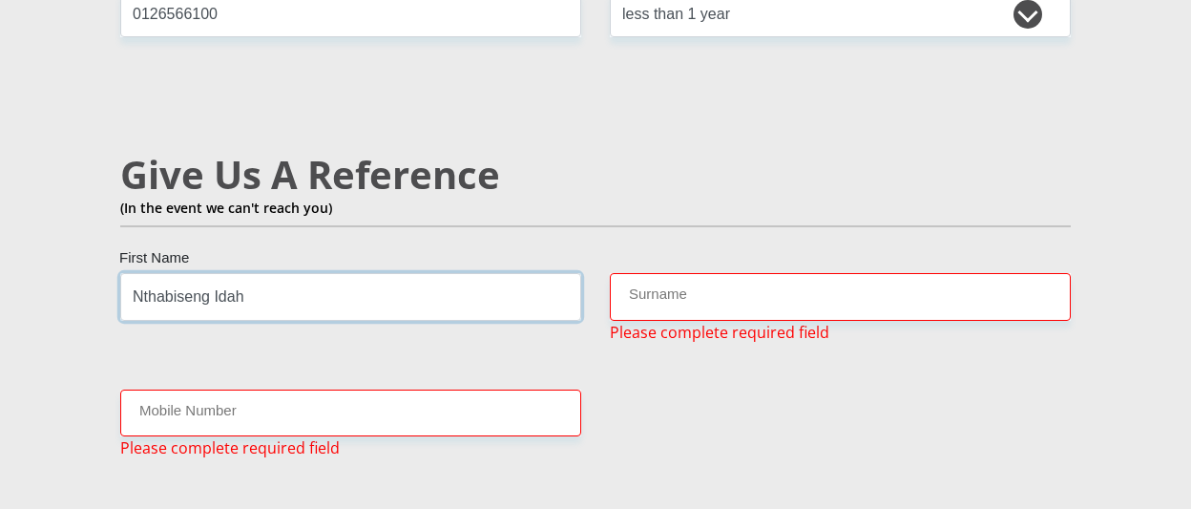
type input "Nthabiseng Idah"
drag, startPoint x: 642, startPoint y: 251, endPoint x: 628, endPoint y: 252, distance: 14.3
click at [639, 273] on input "Surname" at bounding box center [840, 296] width 461 height 47
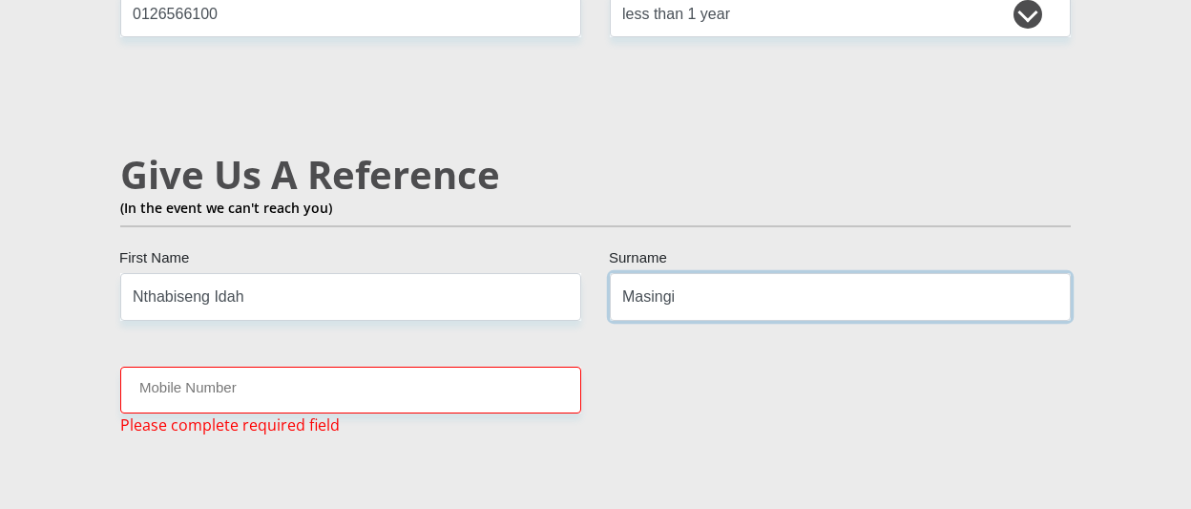
type input "Masingi"
click at [286, 366] on input "Mobile Number" at bounding box center [350, 389] width 461 height 47
type input "0646154838"
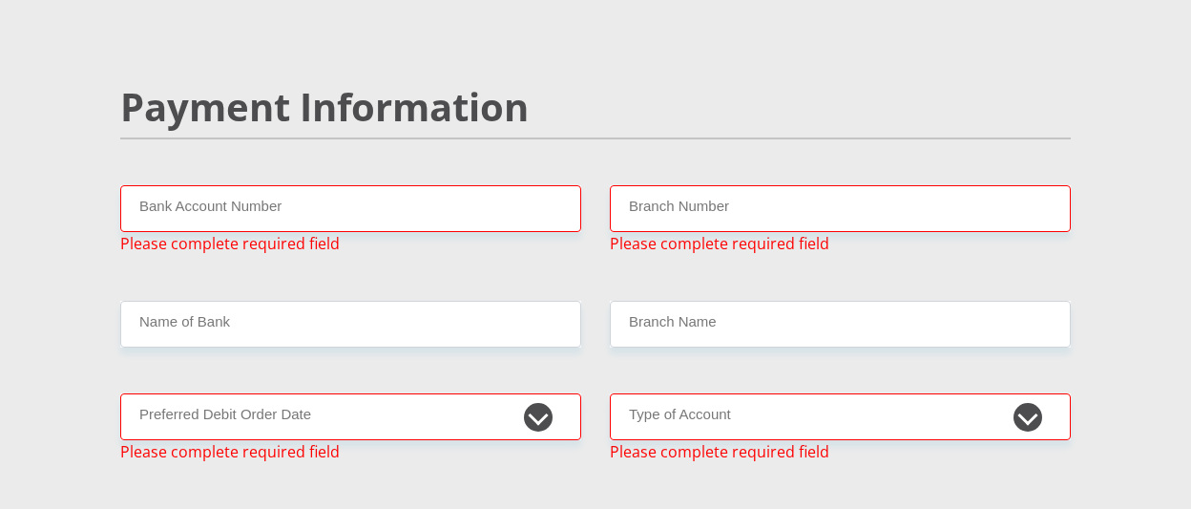
scroll to position [3799, 0]
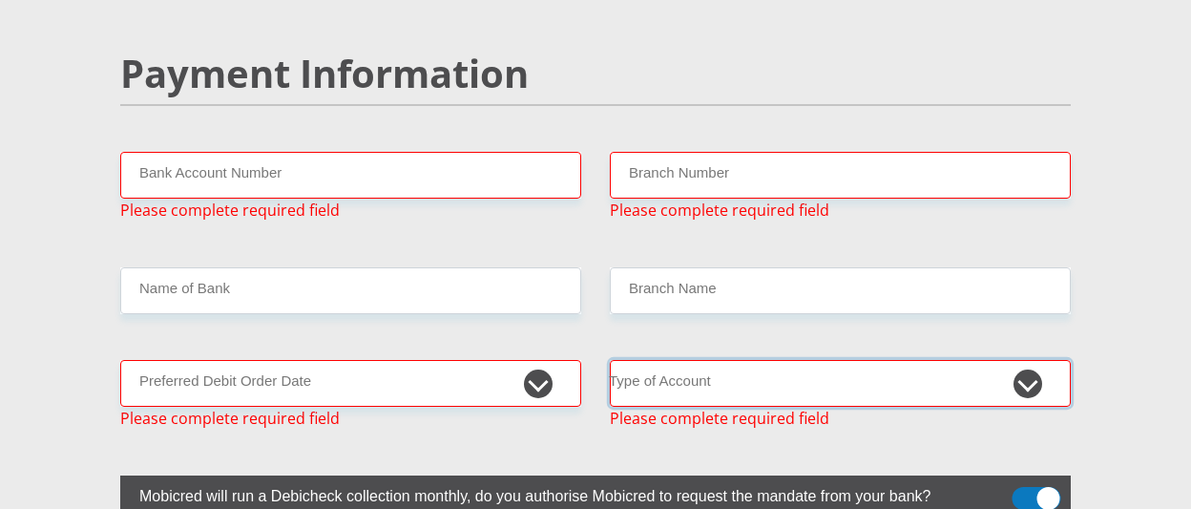
click at [994, 360] on select "Cheque Savings" at bounding box center [840, 383] width 461 height 47
select select "SAV"
click at [610, 360] on select "Cheque Savings" at bounding box center [840, 383] width 461 height 47
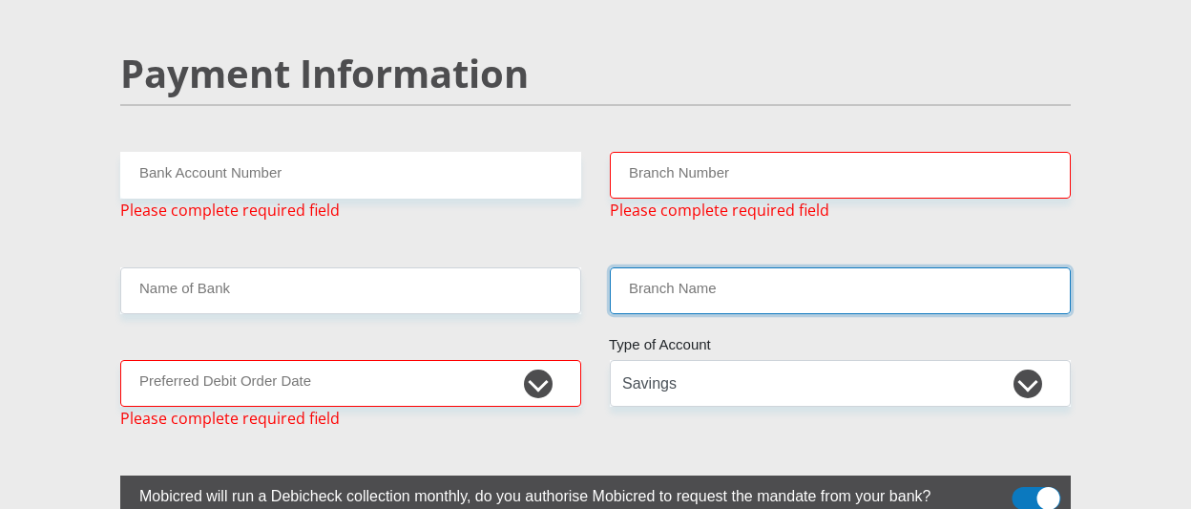
click at [750, 267] on input "Branch Name" at bounding box center [840, 290] width 461 height 47
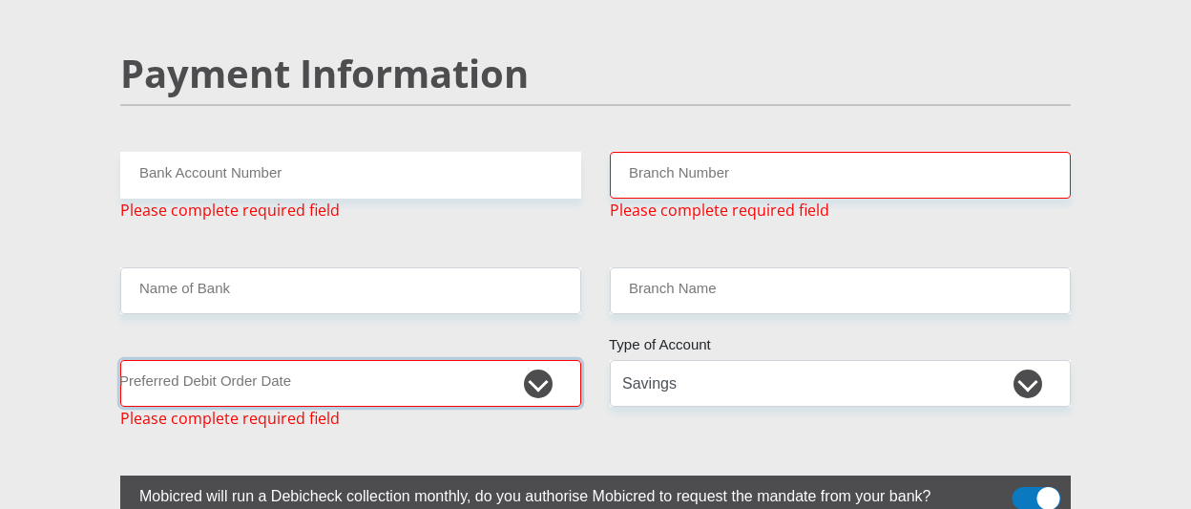
click at [491, 360] on select "1st 2nd 3rd 4th 5th 7th 18th 19th 20th 21st 22nd 23rd 24th 25th 26th 27th 28th …" at bounding box center [350, 383] width 461 height 47
select select "30"
click at [120, 360] on select "1st 2nd 3rd 4th 5th 7th 18th 19th 20th 21st 22nd 23rd 24th 25th 26th 27th 28th …" at bounding box center [350, 383] width 461 height 47
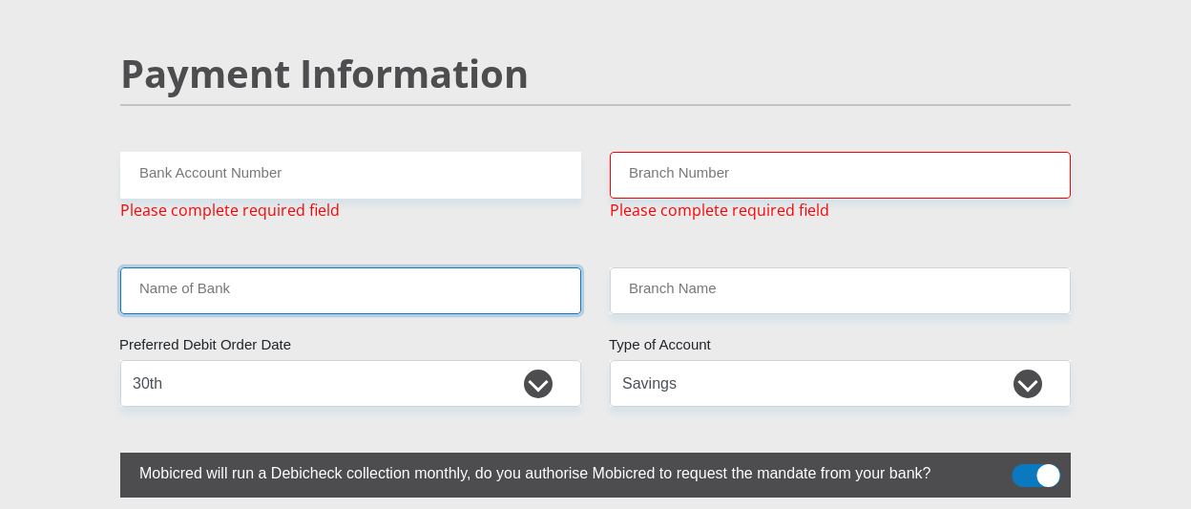
click at [354, 267] on input "Name of Bank" at bounding box center [350, 290] width 461 height 47
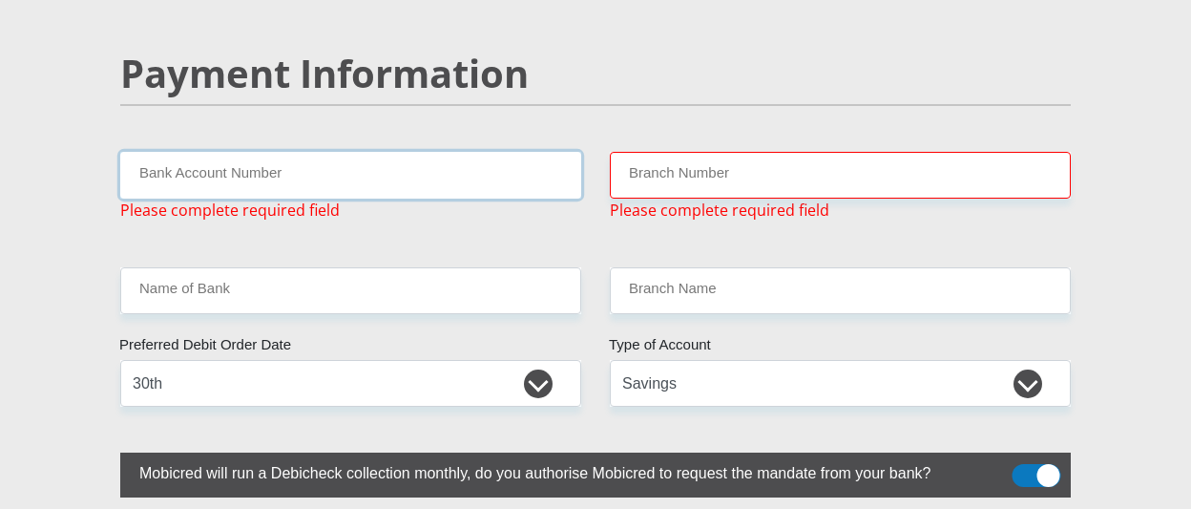
click at [224, 152] on input "Bank Account Number" at bounding box center [350, 175] width 461 height 47
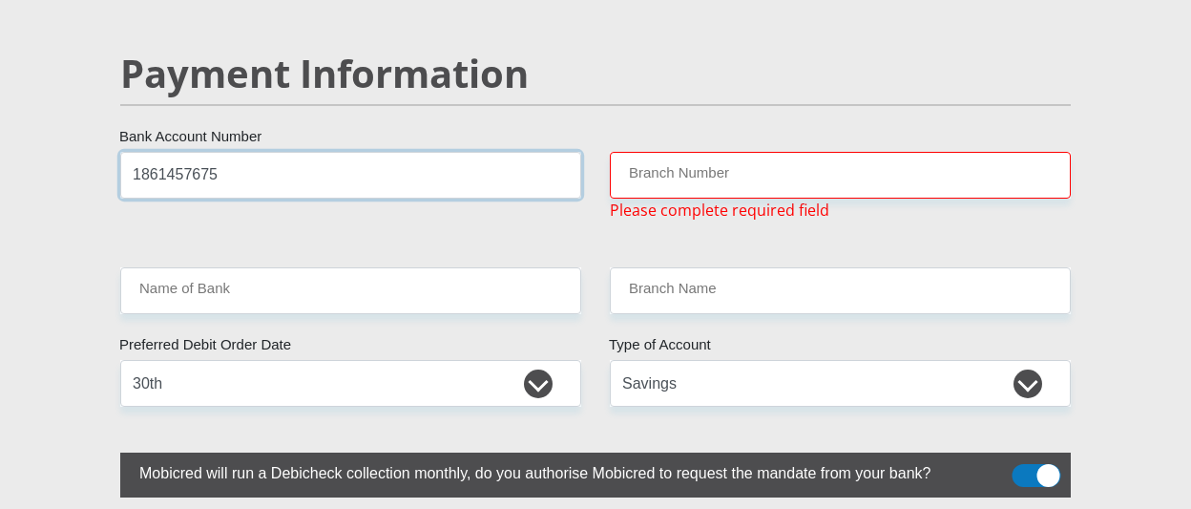
type input "1861457675"
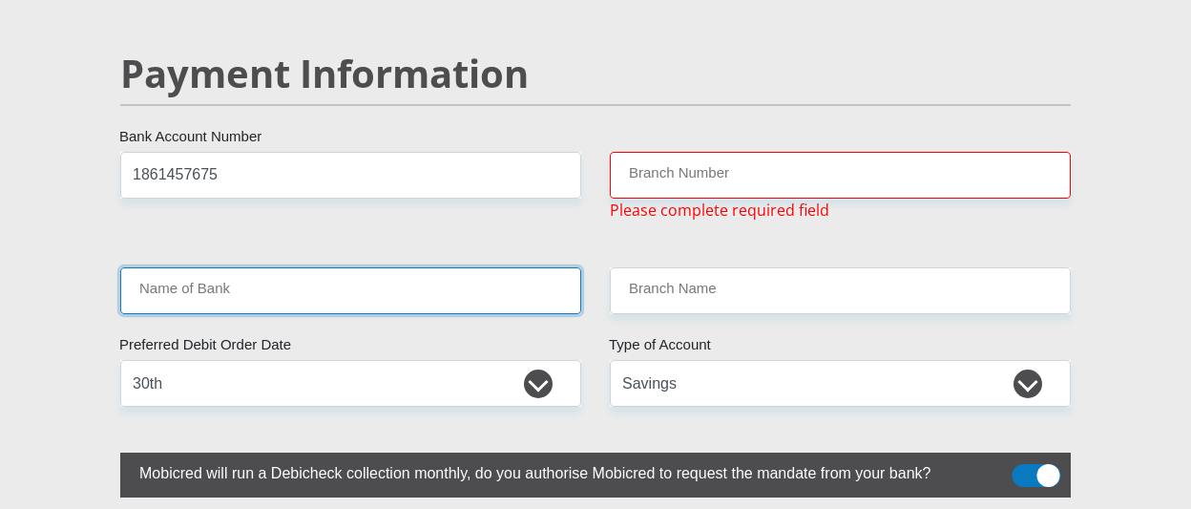
click at [282, 267] on input "Name of Bank" at bounding box center [350, 290] width 461 height 47
drag, startPoint x: 315, startPoint y: 230, endPoint x: 306, endPoint y: 242, distance: 15.1
click at [313, 267] on input "Name of Bank" at bounding box center [350, 290] width 461 height 47
click at [302, 267] on input "Name of Bank" at bounding box center [350, 290] width 461 height 47
click at [303, 267] on input "Name of Bank" at bounding box center [350, 290] width 461 height 47
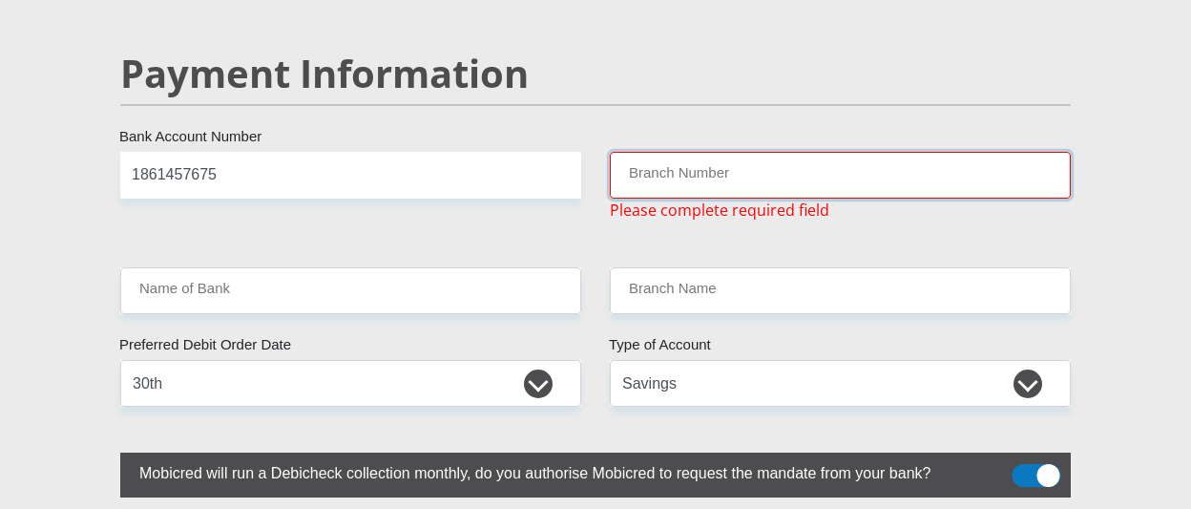
click at [695, 152] on input "Branch Number" at bounding box center [840, 175] width 461 height 47
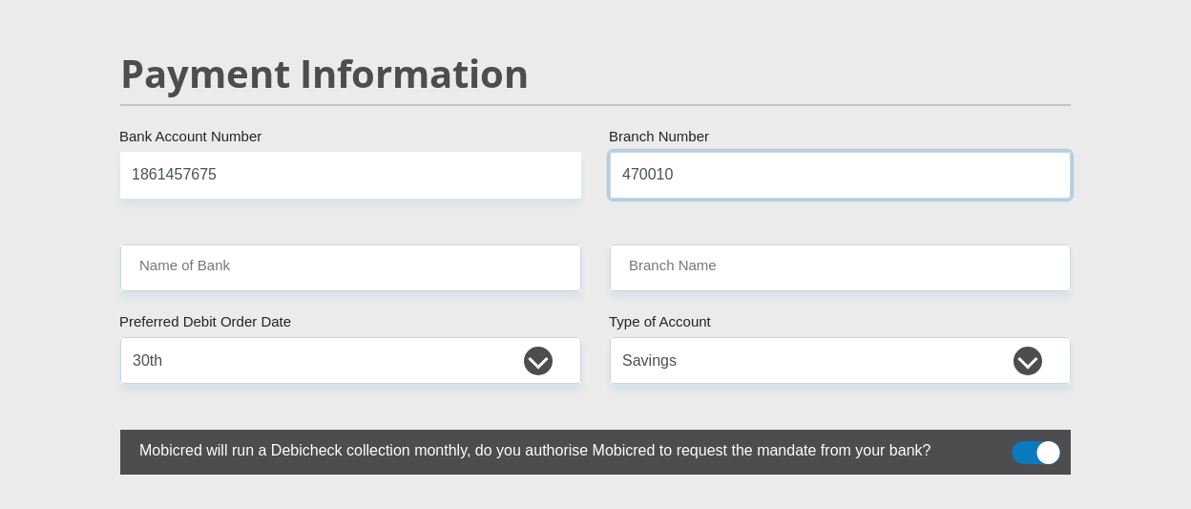
type input "470010"
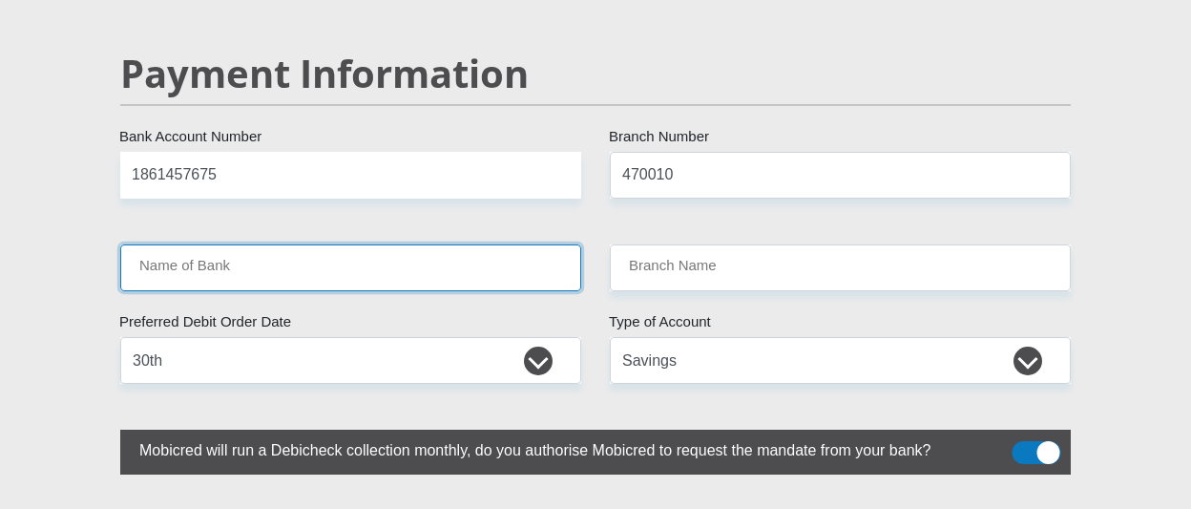
click at [310, 244] on input "Name of Bank" at bounding box center [350, 267] width 461 height 47
type input "CAPITEC BANK LIMITED"
type input "CAPITEC BANK CPC"
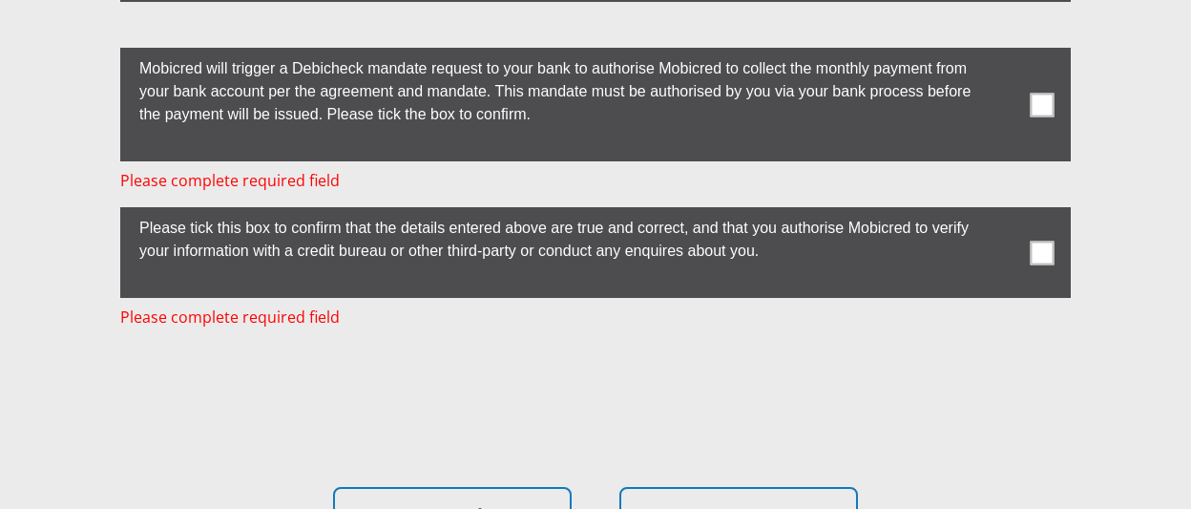
scroll to position [5517, 0]
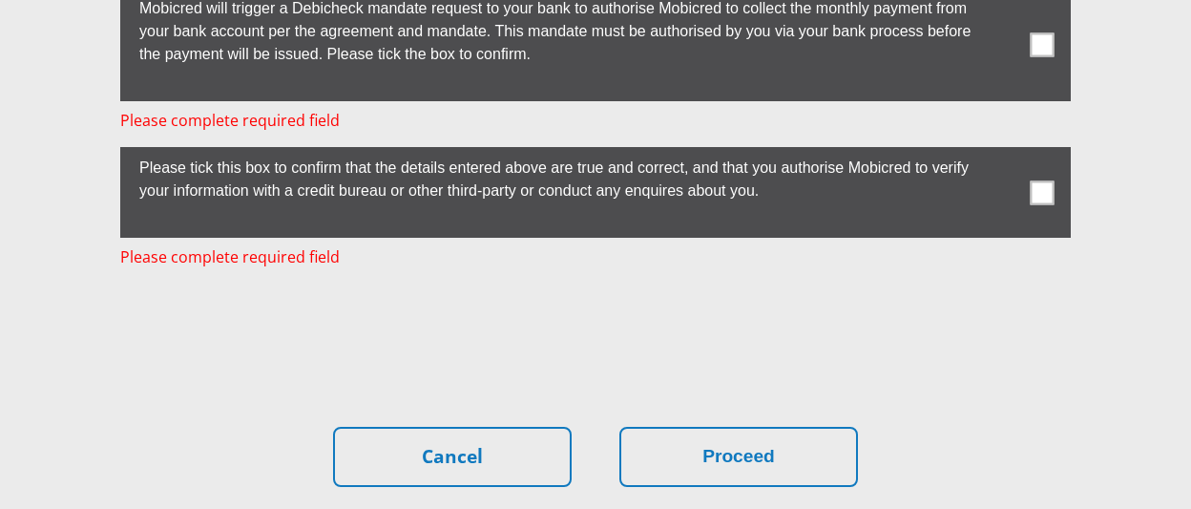
click at [1036, 180] on span at bounding box center [1043, 192] width 24 height 24
click at [1004, 152] on input "checkbox" at bounding box center [1004, 152] width 0 height 0
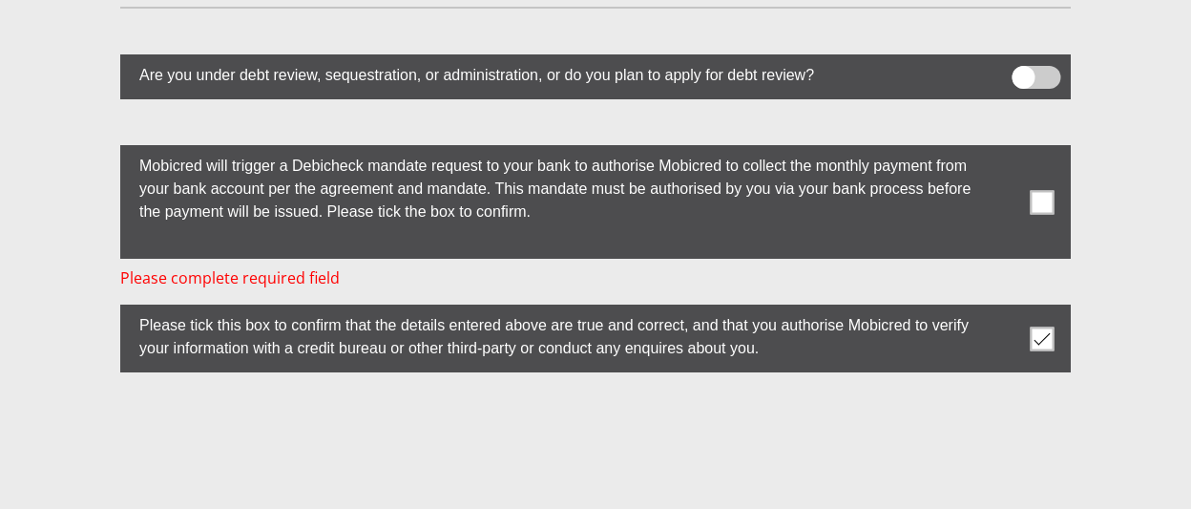
scroll to position [5326, 0]
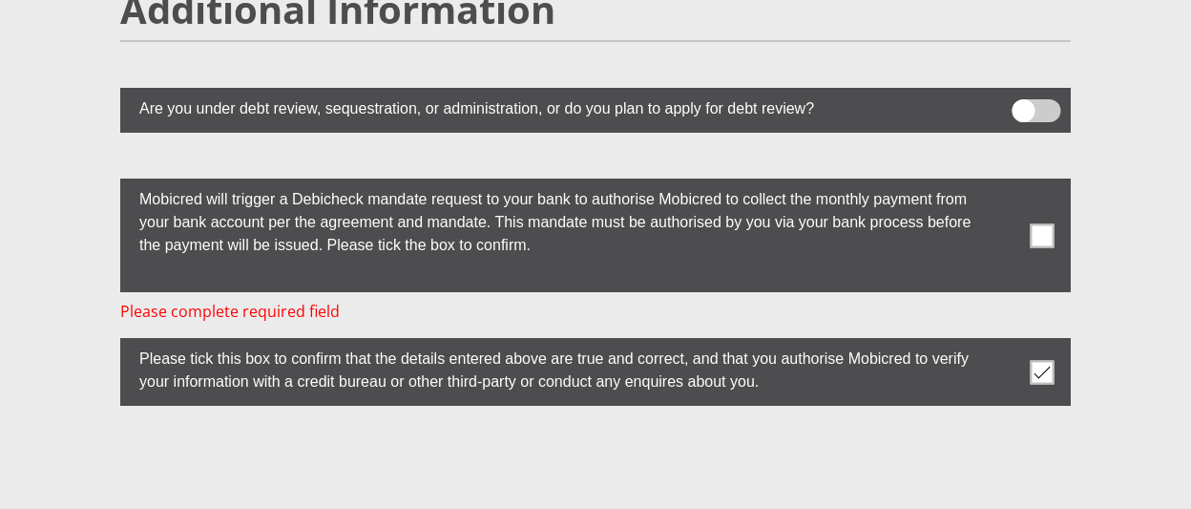
click at [1043, 223] on span at bounding box center [1043, 235] width 24 height 24
click at [1004, 183] on input "checkbox" at bounding box center [1004, 183] width 0 height 0
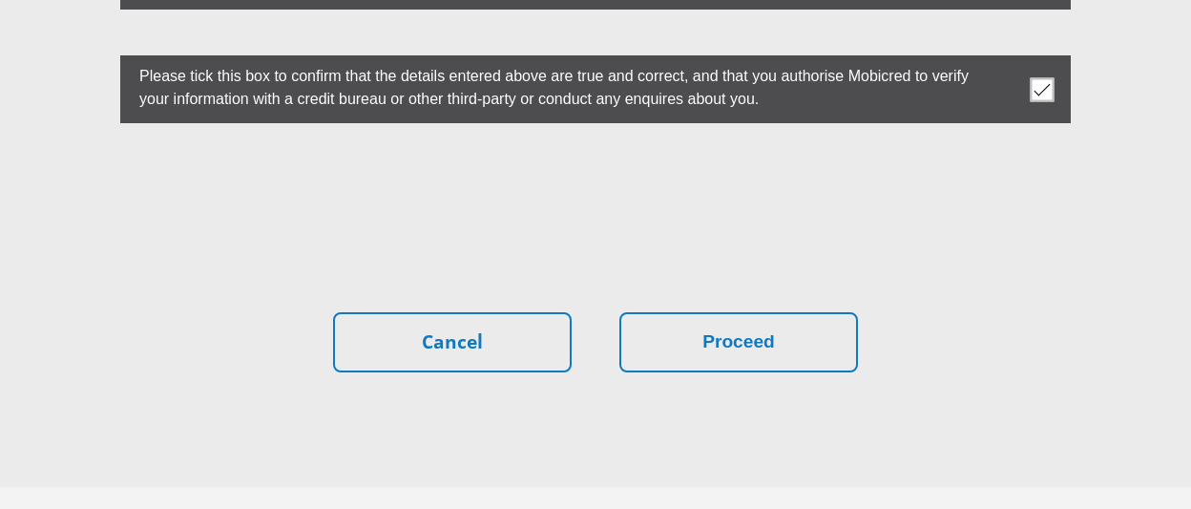
scroll to position [5629, 0]
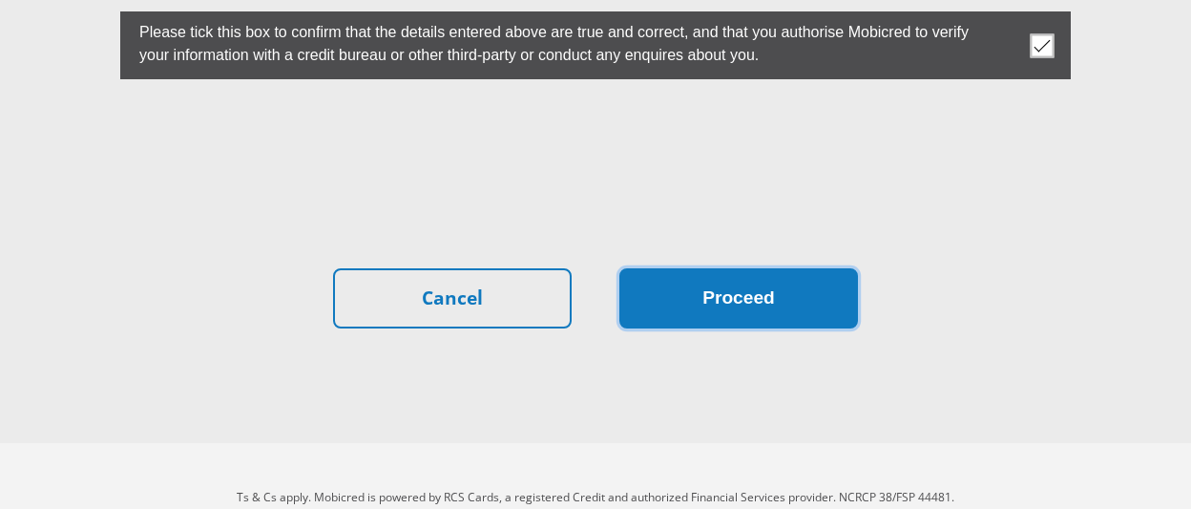
click at [649, 268] on button "Proceed" at bounding box center [738, 298] width 239 height 60
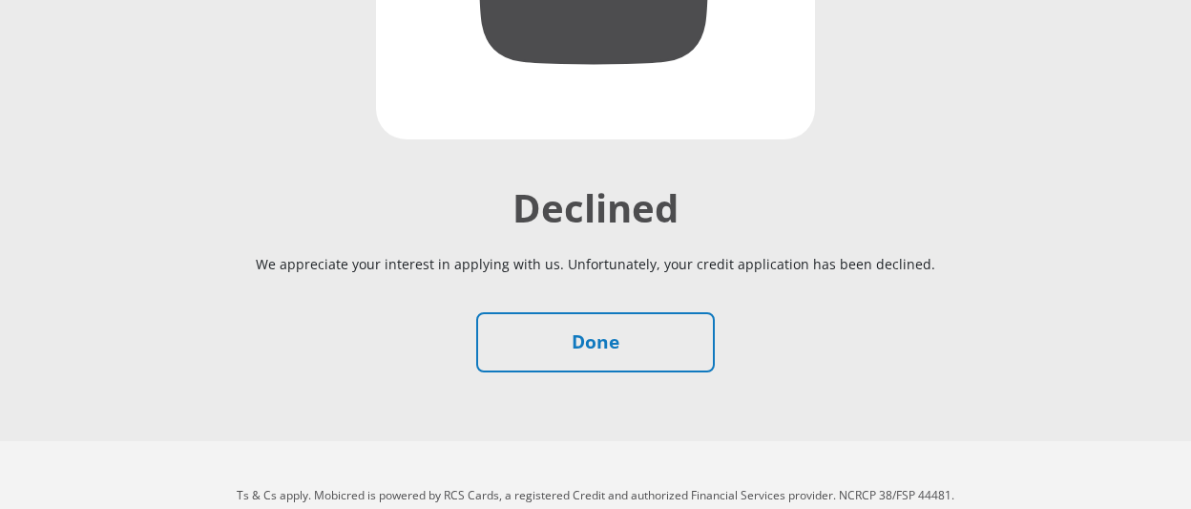
scroll to position [573, 0]
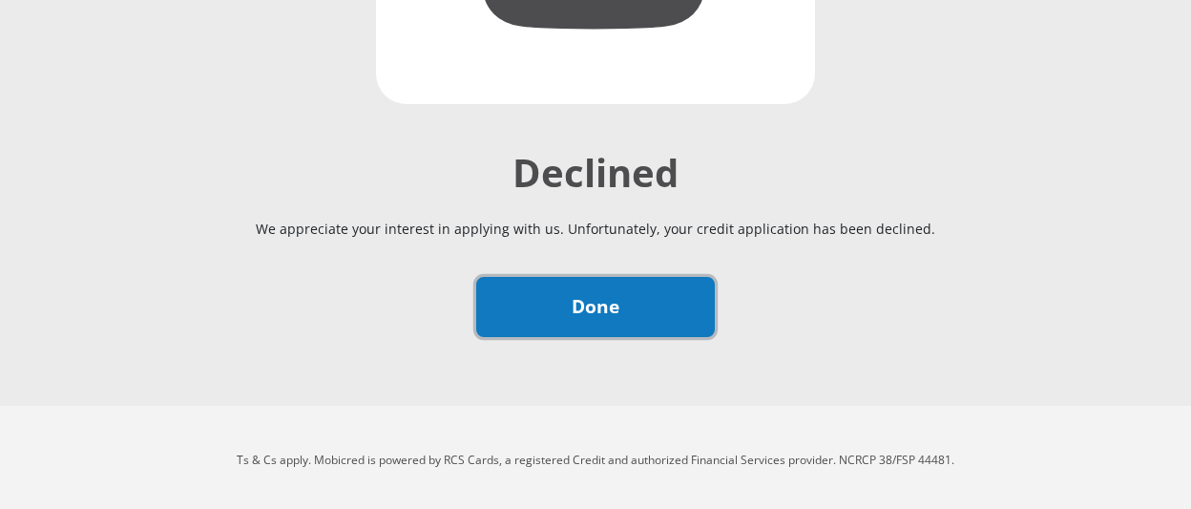
click at [656, 293] on link "Done" at bounding box center [595, 307] width 239 height 60
